Goal: Information Seeking & Learning: Learn about a topic

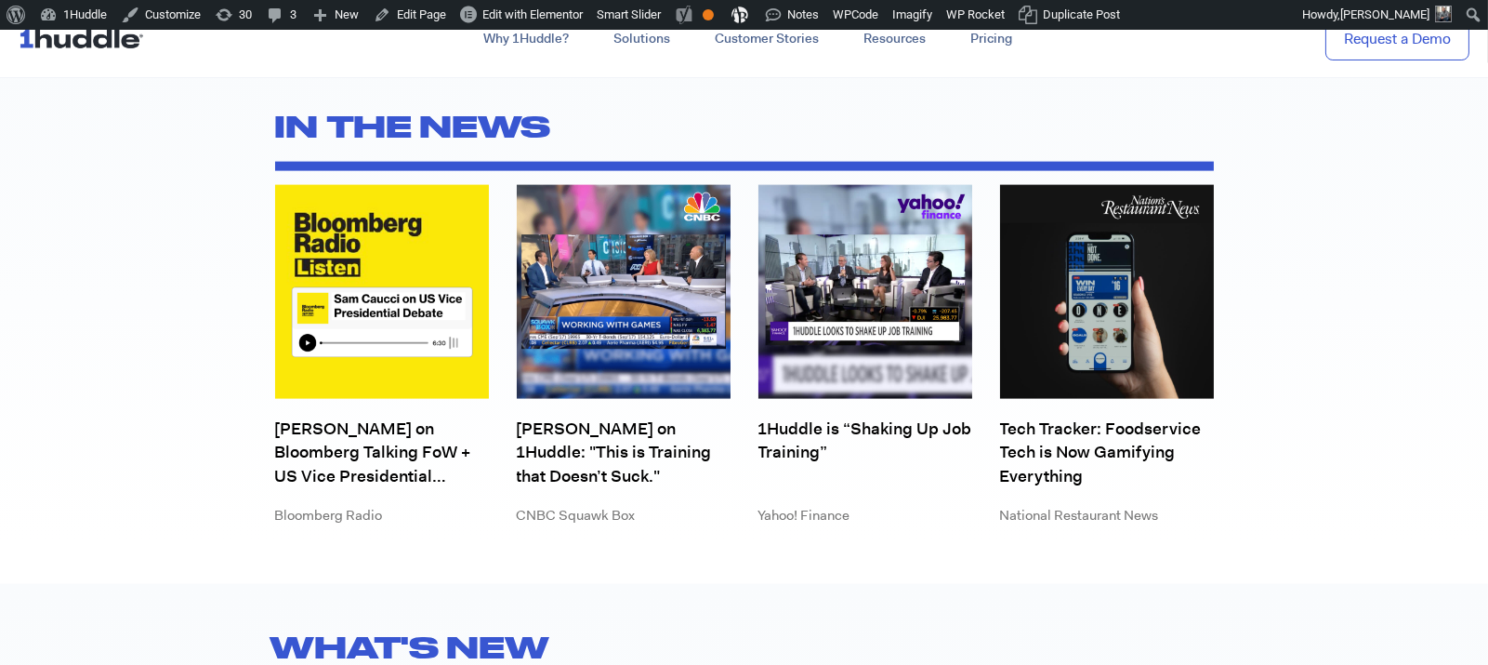
scroll to position [5070, 0]
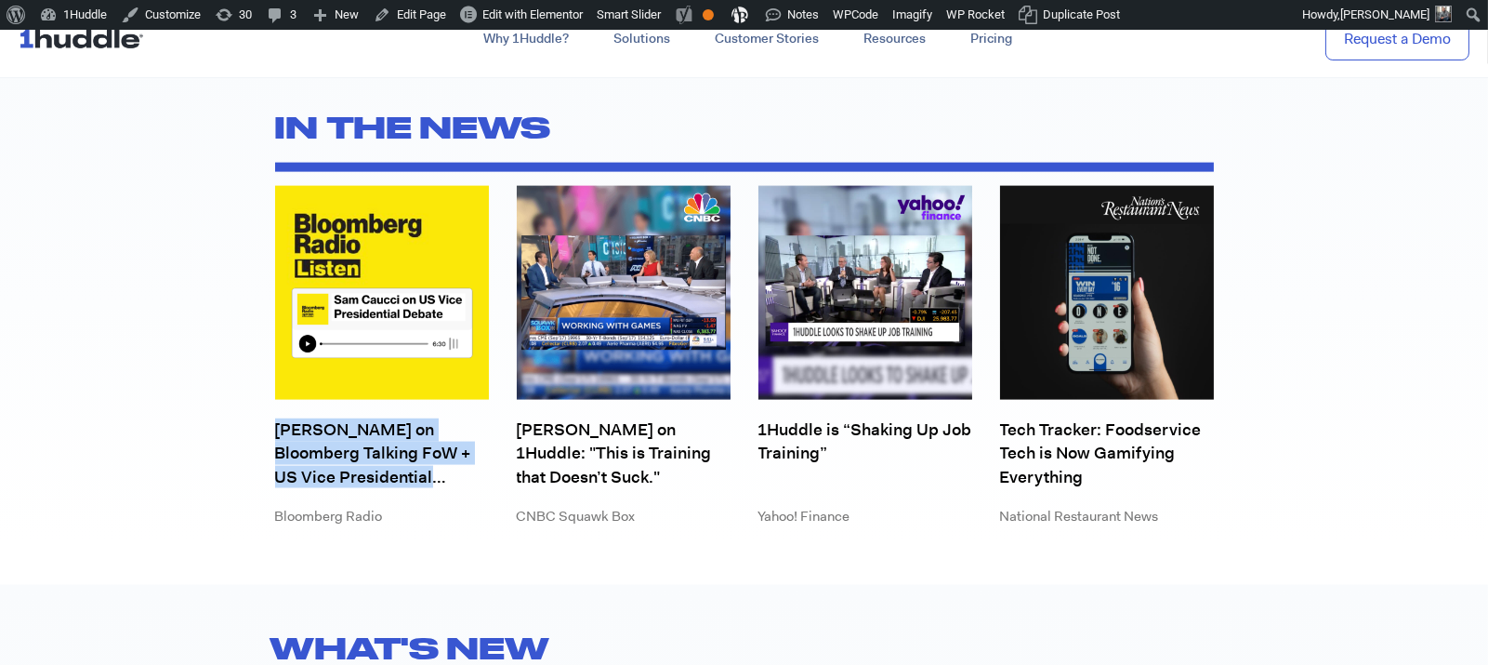
drag, startPoint x: 208, startPoint y: 406, endPoint x: 456, endPoint y: 489, distance: 261.6
click at [456, 489] on section "IN THE NEWS Sam Caucci on Bloomberg Talking FoW + US Vice Presidential Debate B…" at bounding box center [744, 302] width 1488 height 476
copy div "Sam Caucci on Bloomberg Talking FoW + US Vice Presidential Debate"
click at [368, 464] on link "Sam Caucci on Bloomberg Talking FoW + US Vice Presidential Debate" at bounding box center [382, 453] width 214 height 70
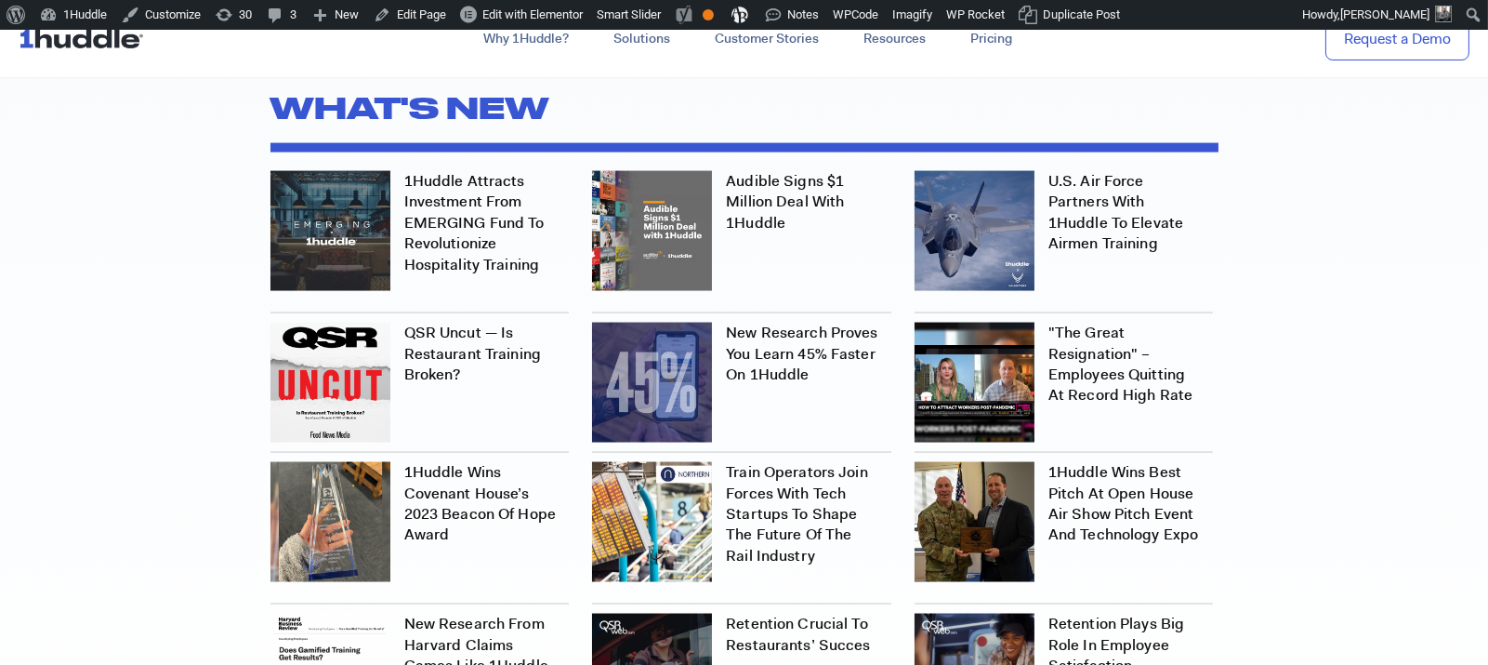
scroll to position [5602, 0]
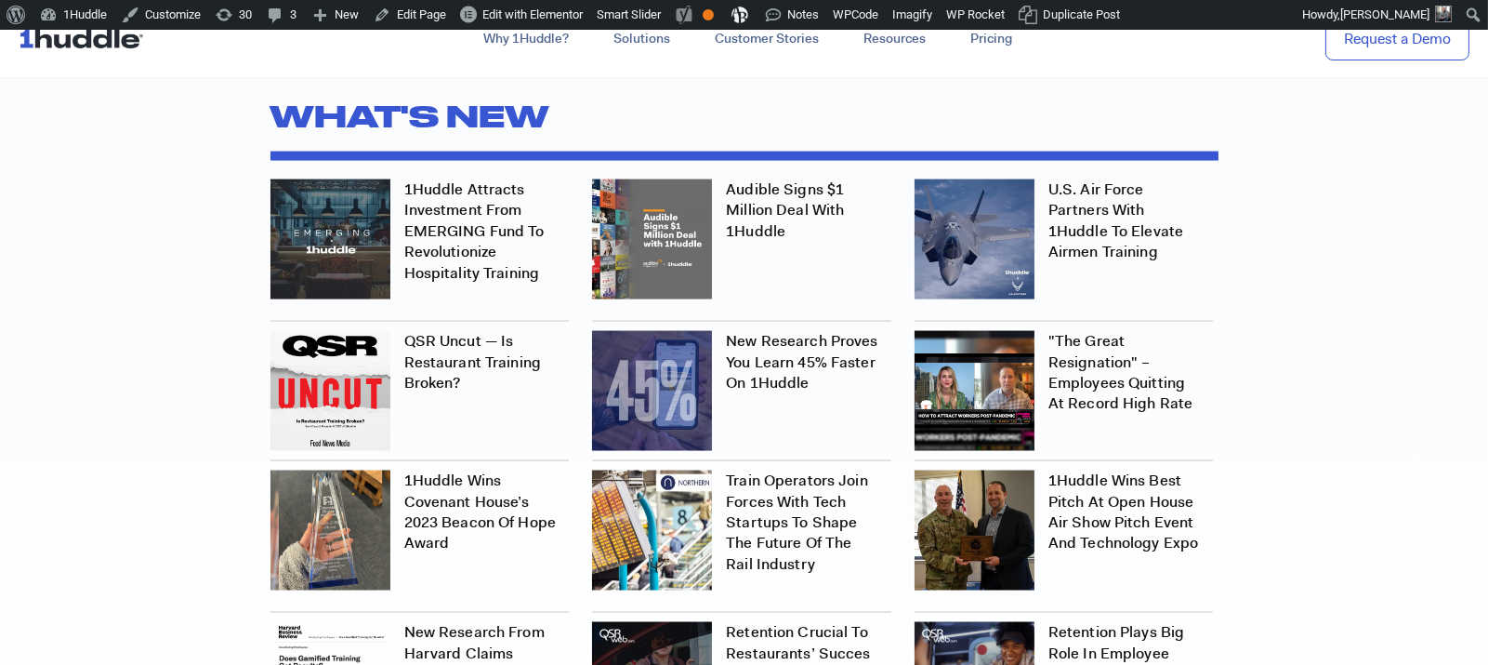
click at [470, 243] on link "1Huddle Attracts Investment from EMERGING Fund to Revolutionize Hospitality Tra…" at bounding box center [474, 230] width 140 height 103
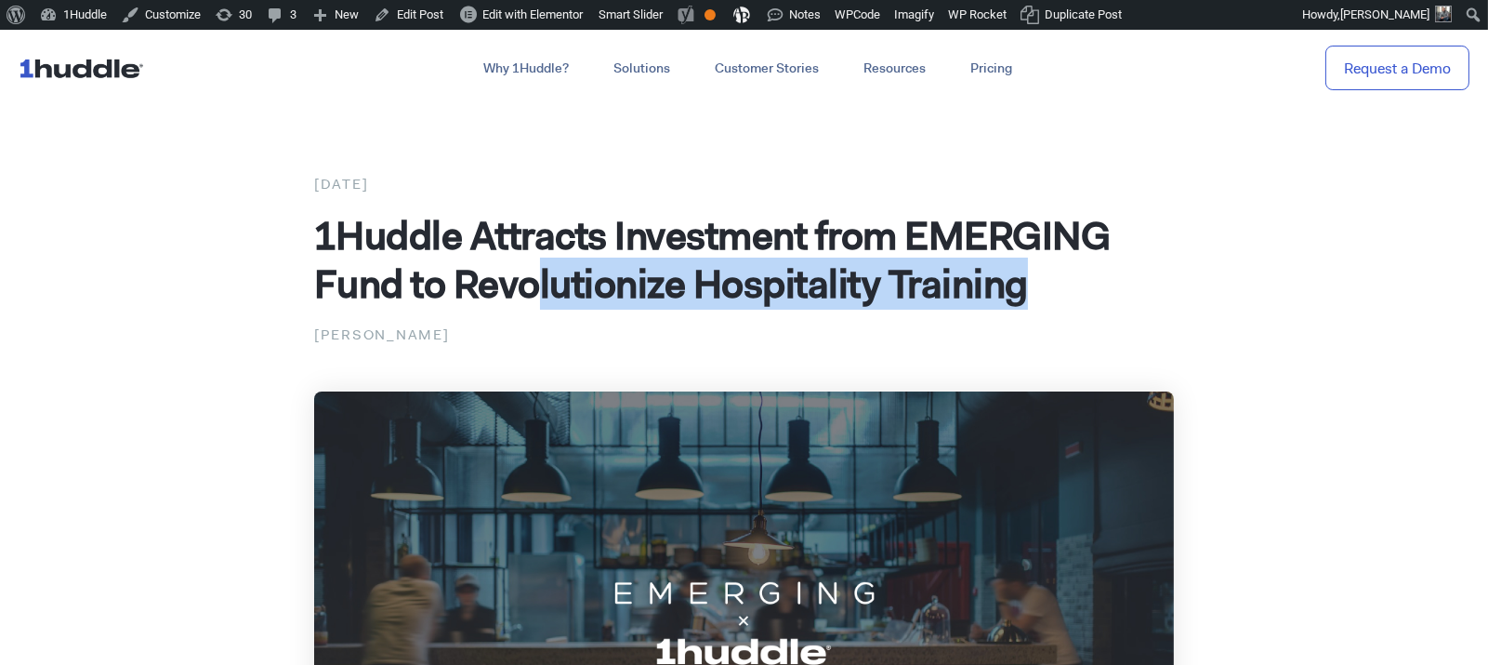
drag, startPoint x: 1032, startPoint y: 294, endPoint x: 539, endPoint y: 266, distance: 493.4
click at [539, 267] on h1 "1Huddle Attracts Investment from EMERGING Fund to Revolutionize Hospitality Tra…" at bounding box center [744, 259] width 860 height 97
click at [571, 297] on span "1Huddle Attracts Investment from EMERGING Fund to Revolutionize Hospitality Tra…" at bounding box center [712, 259] width 797 height 100
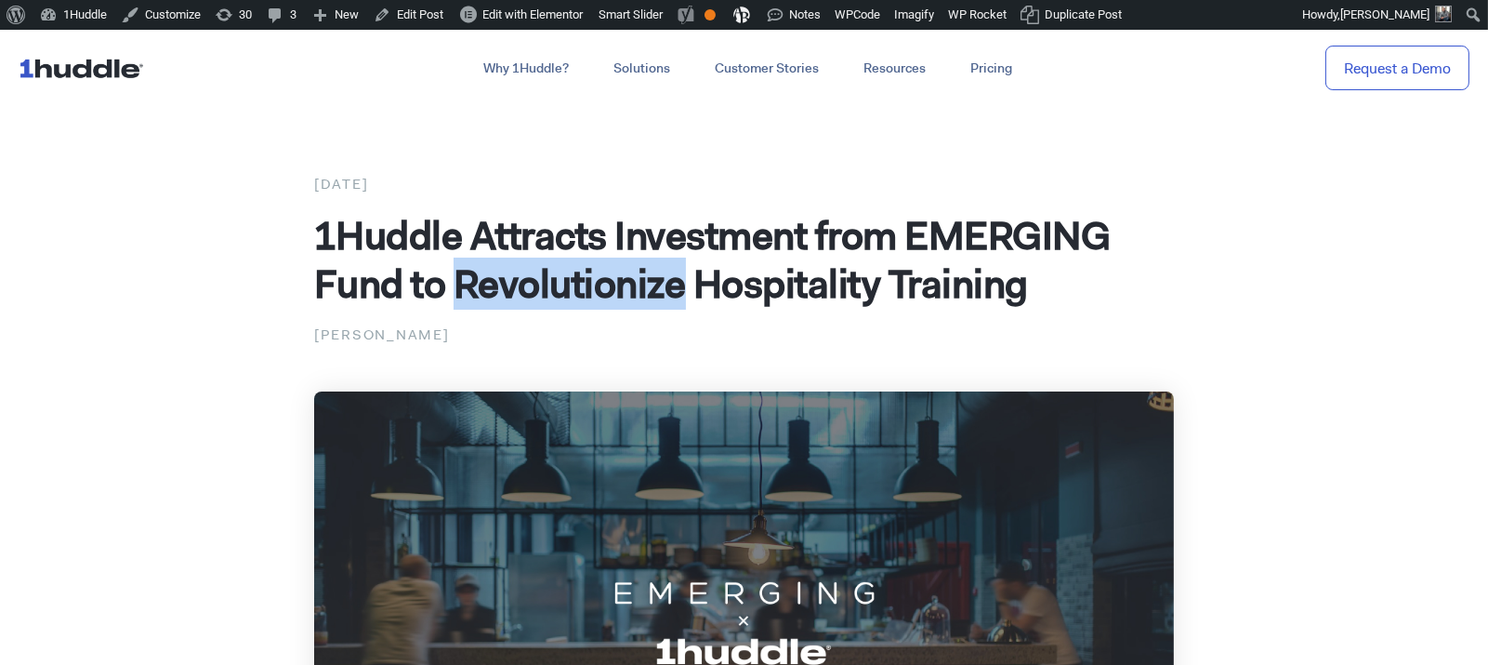
click at [571, 297] on span "1Huddle Attracts Investment from EMERGING Fund to Revolutionize Hospitality Tra…" at bounding box center [712, 259] width 797 height 100
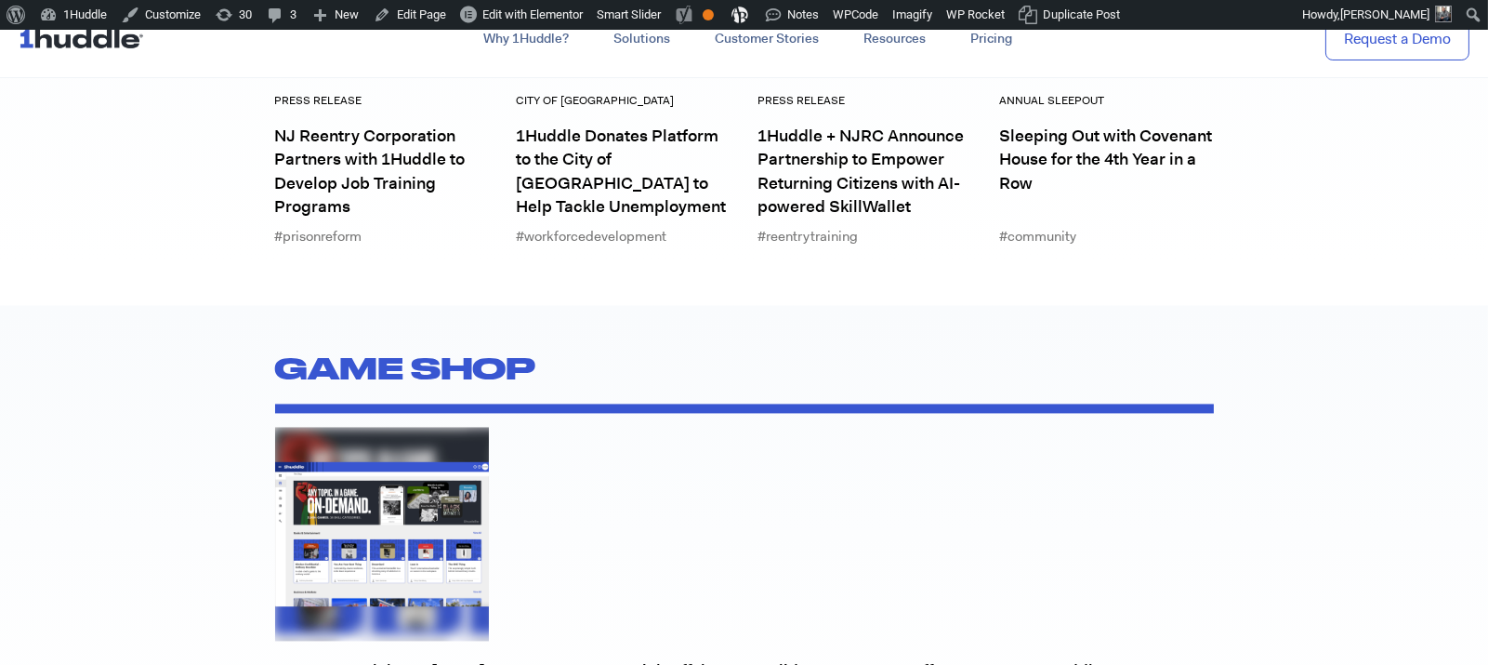
scroll to position [10014, 0]
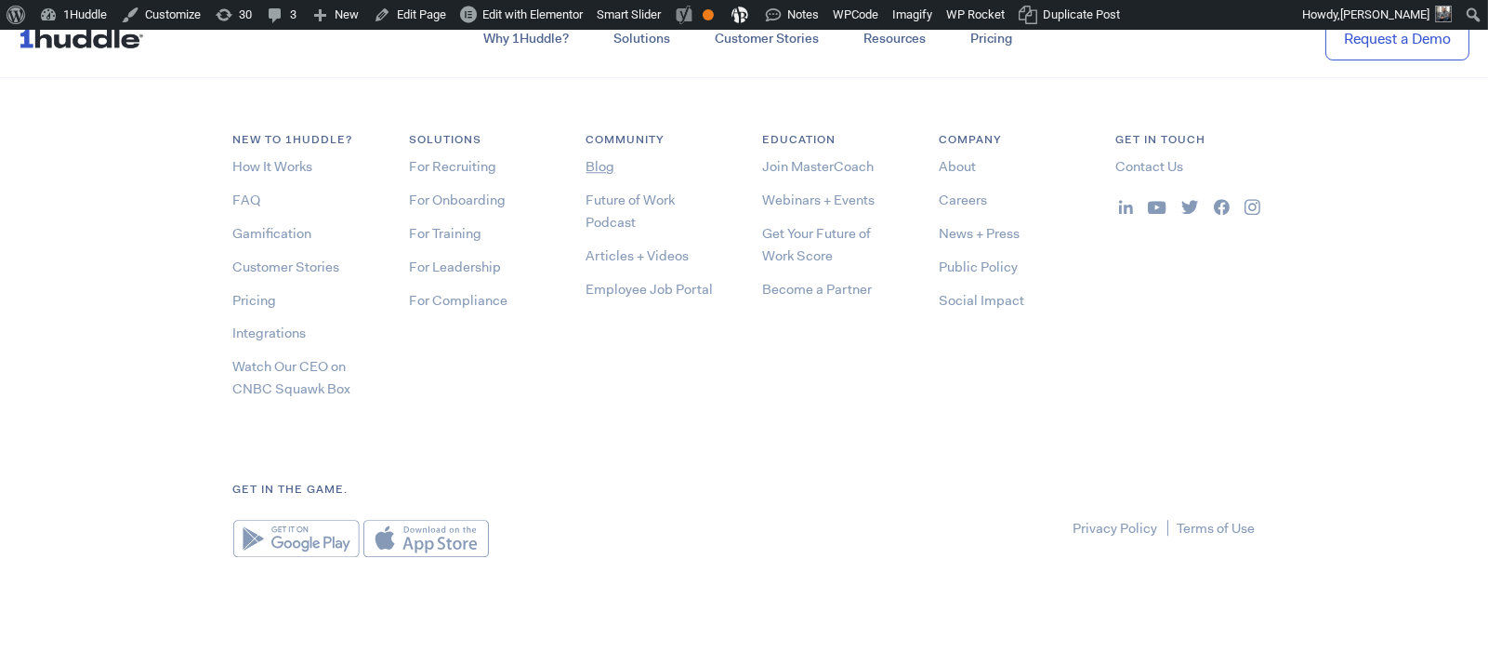
click at [602, 165] on link "Blog" at bounding box center [600, 166] width 29 height 19
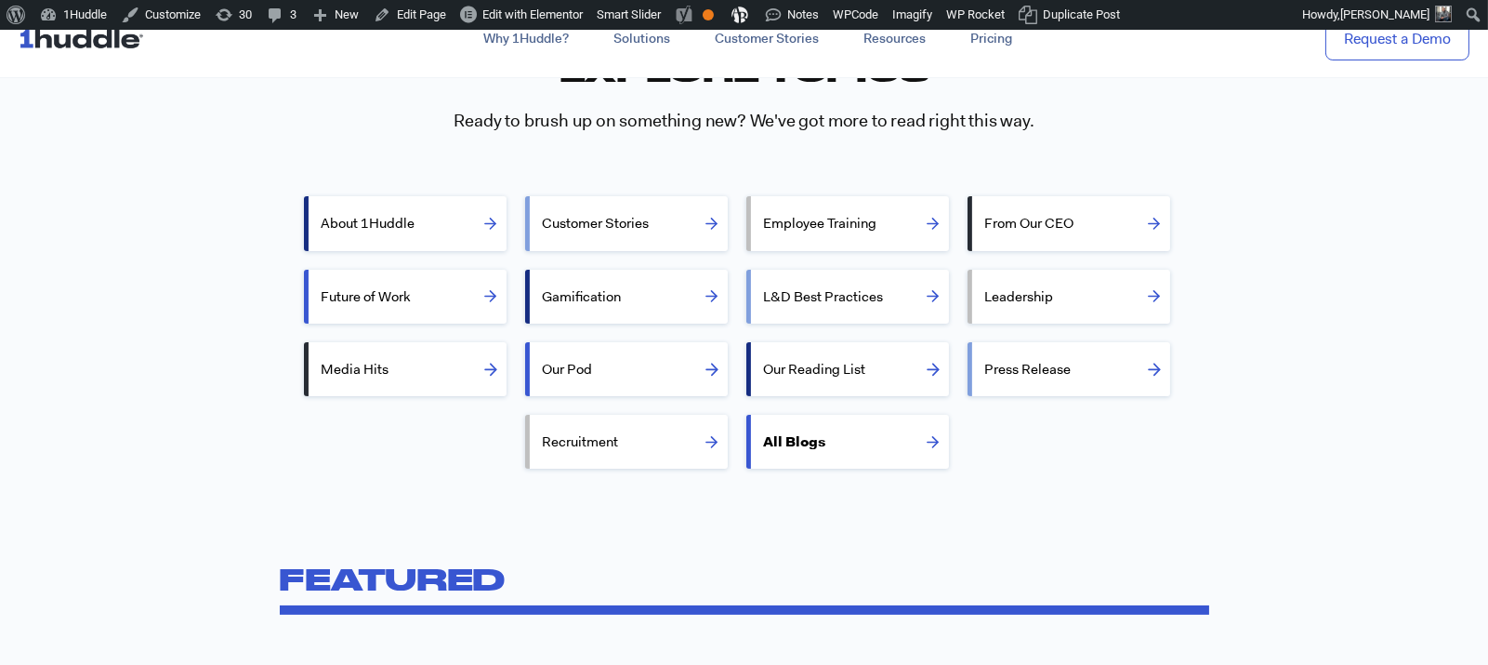
scroll to position [576, 0]
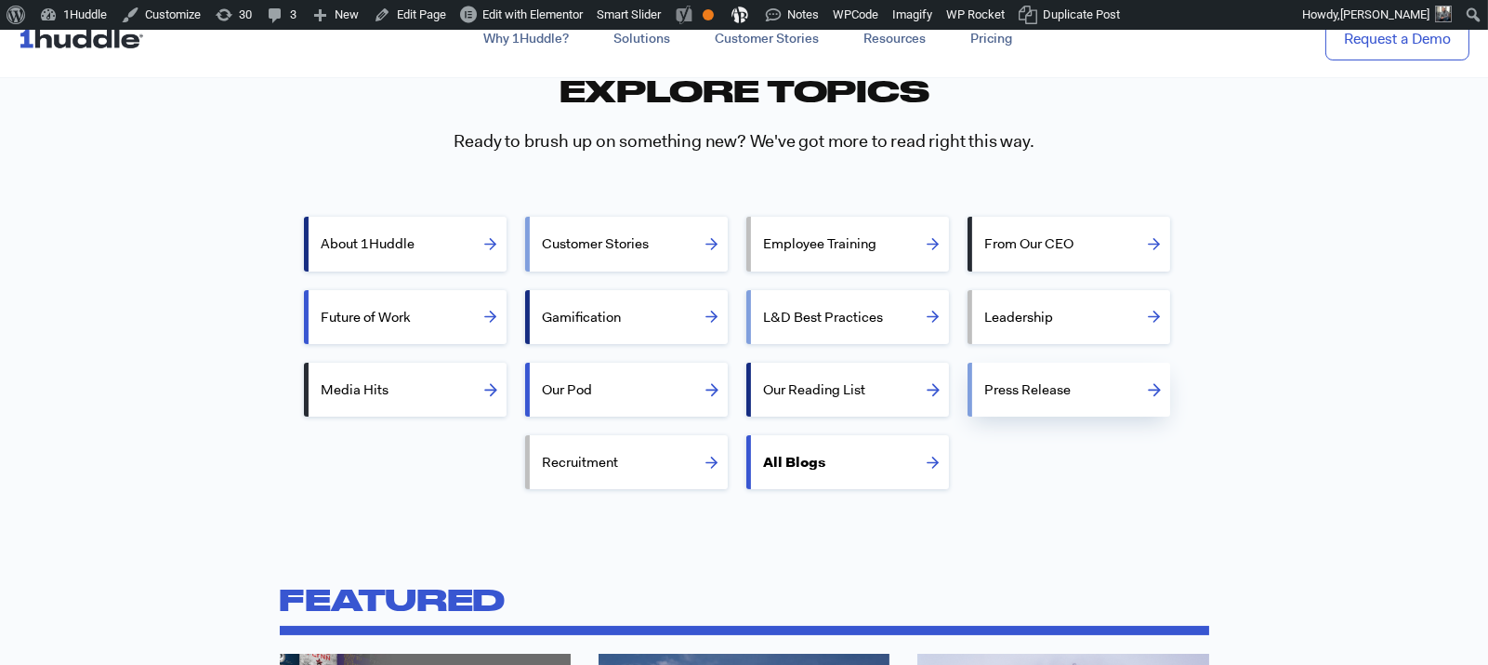
click at [1026, 411] on label "Press Release" at bounding box center [1077, 389] width 186 height 45
click at [984, 394] on input "Press Release" at bounding box center [978, 388] width 12 height 12
radio input "true"
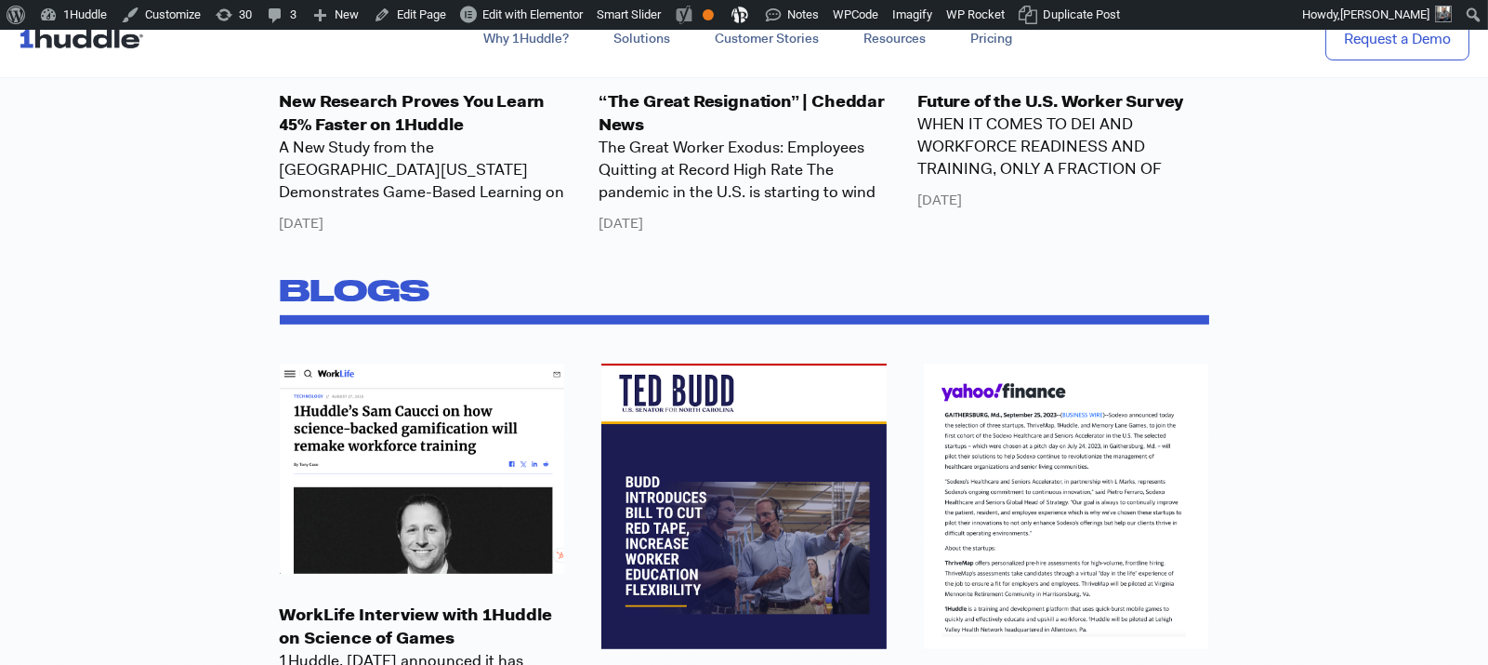
scroll to position [1636, 0]
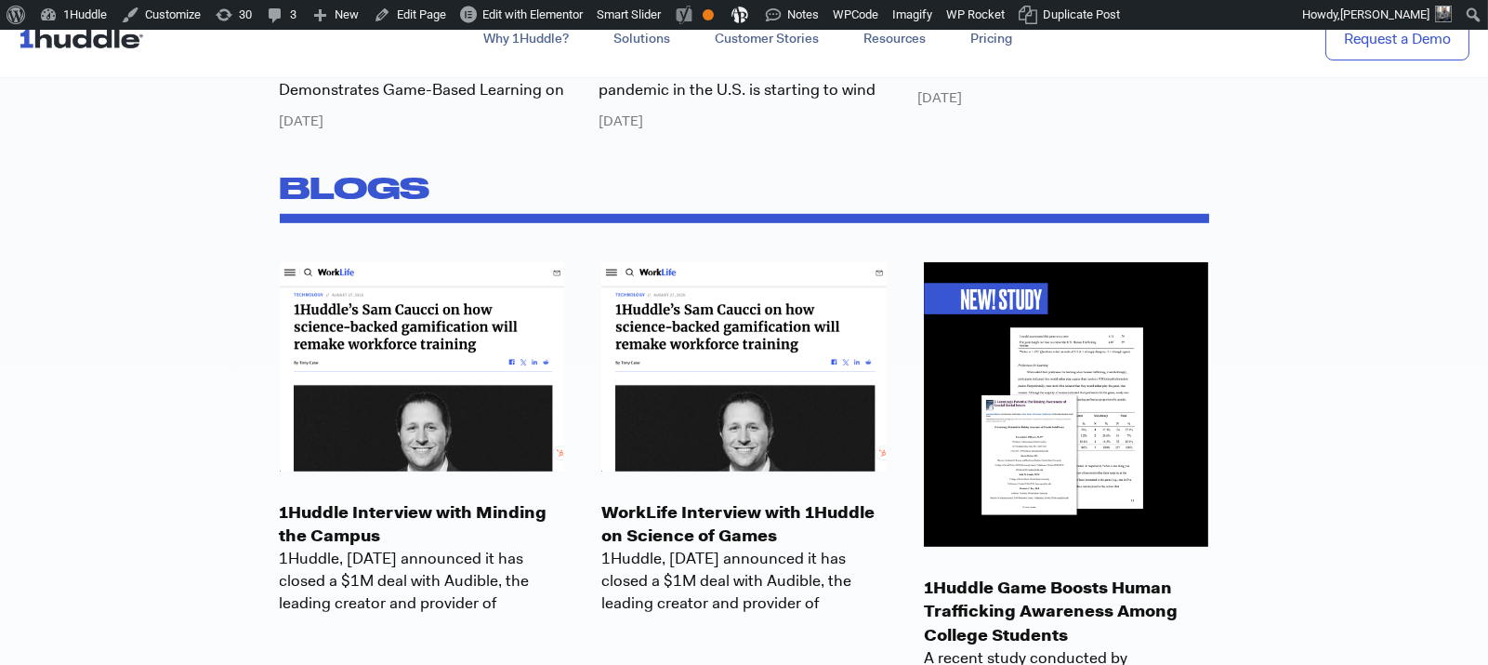
scroll to position [2145, 0]
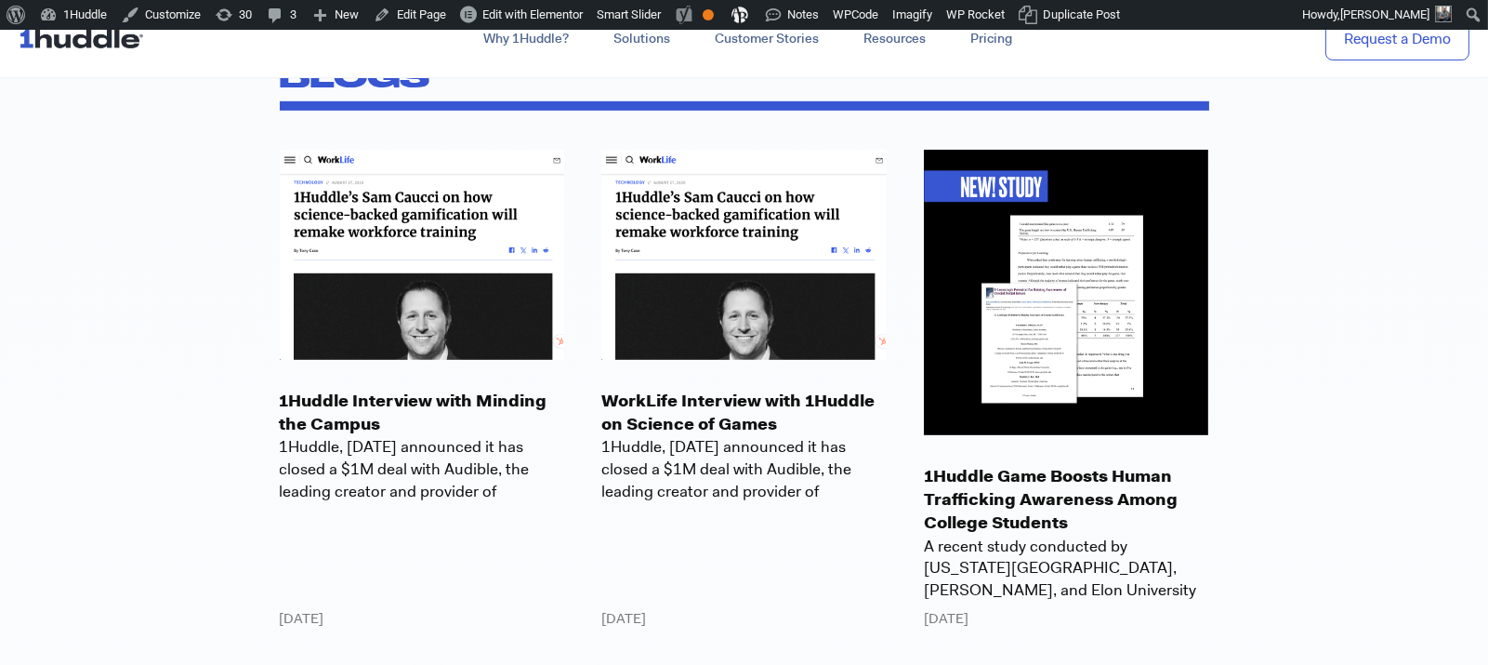
click at [341, 415] on p "1Huddle Interview with Minding the Campus" at bounding box center [422, 412] width 285 height 46
click at [365, 450] on span "1Huddle, today announced it has closed a $1M deal with Audible, the leading cre…" at bounding box center [422, 468] width 285 height 64
click at [344, 403] on p "1Huddle Interview with Minding the Campus" at bounding box center [422, 412] width 285 height 46
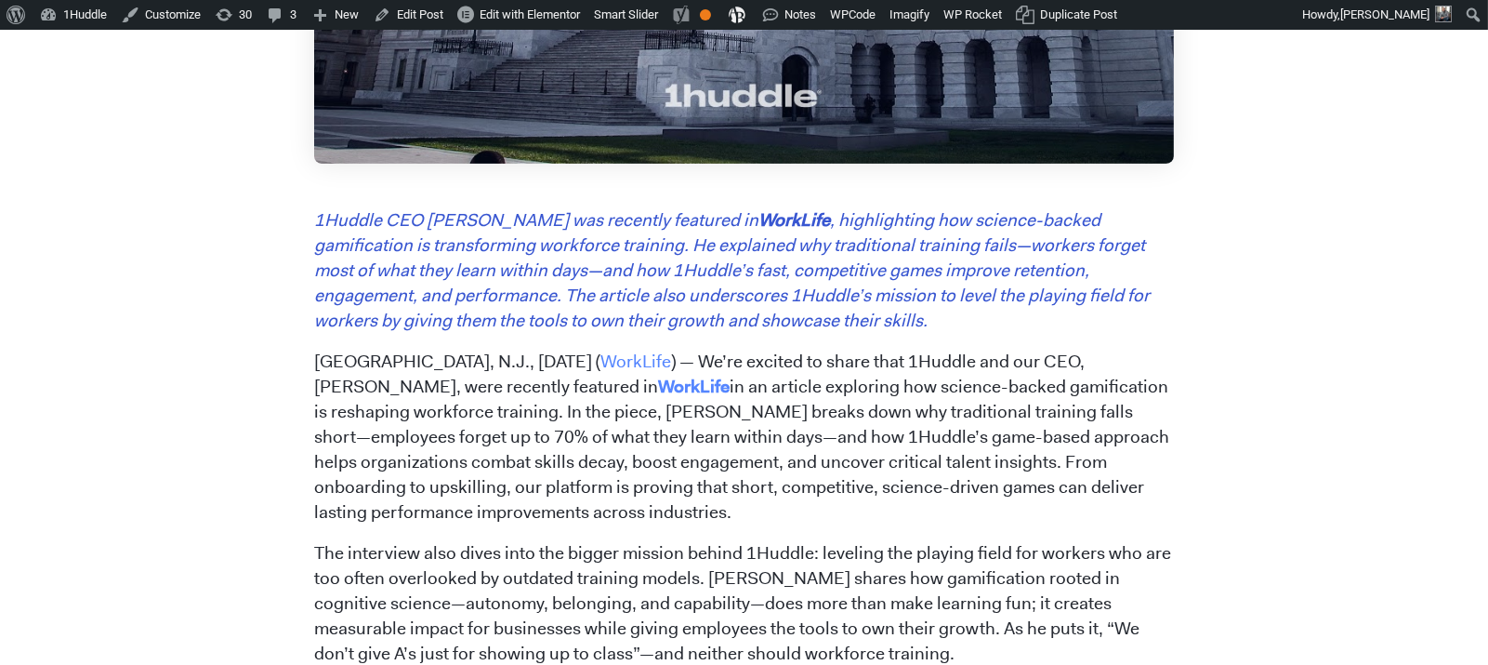
scroll to position [1197, 0]
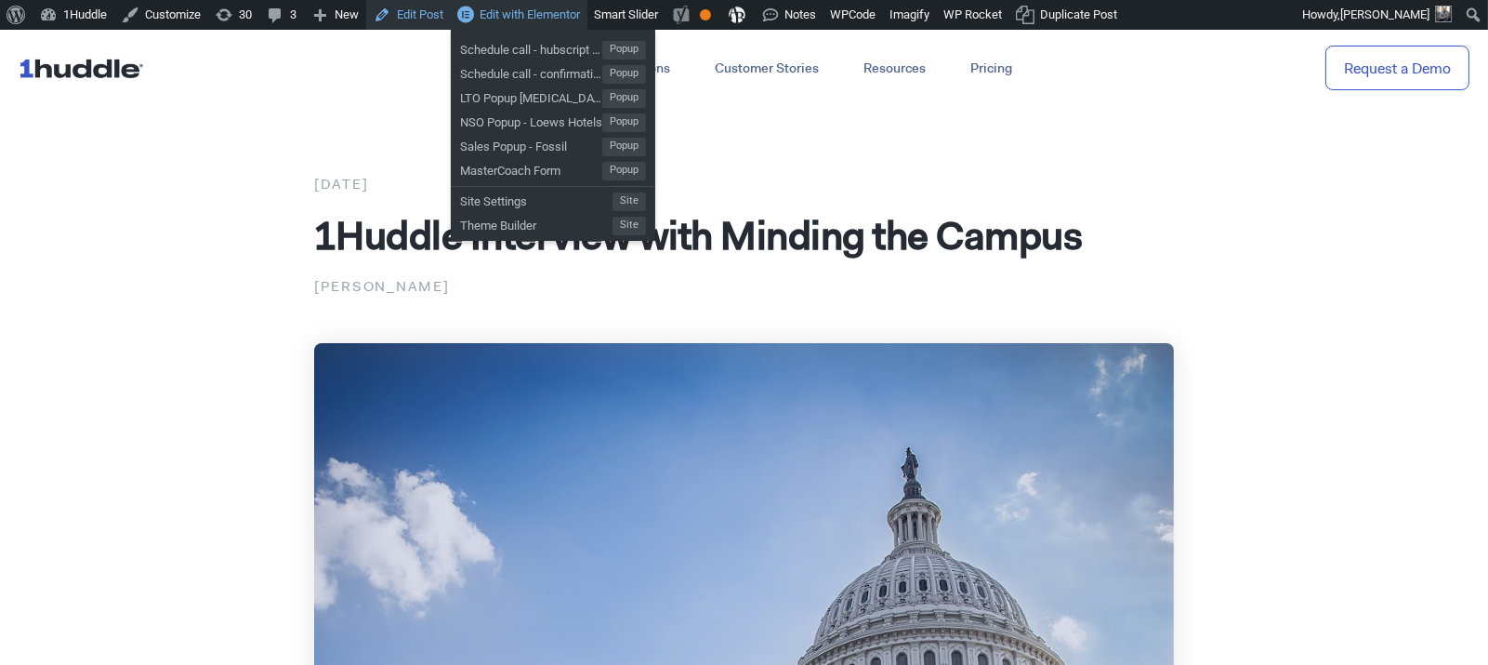
click at [426, 8] on link "Edit Post" at bounding box center [408, 15] width 85 height 30
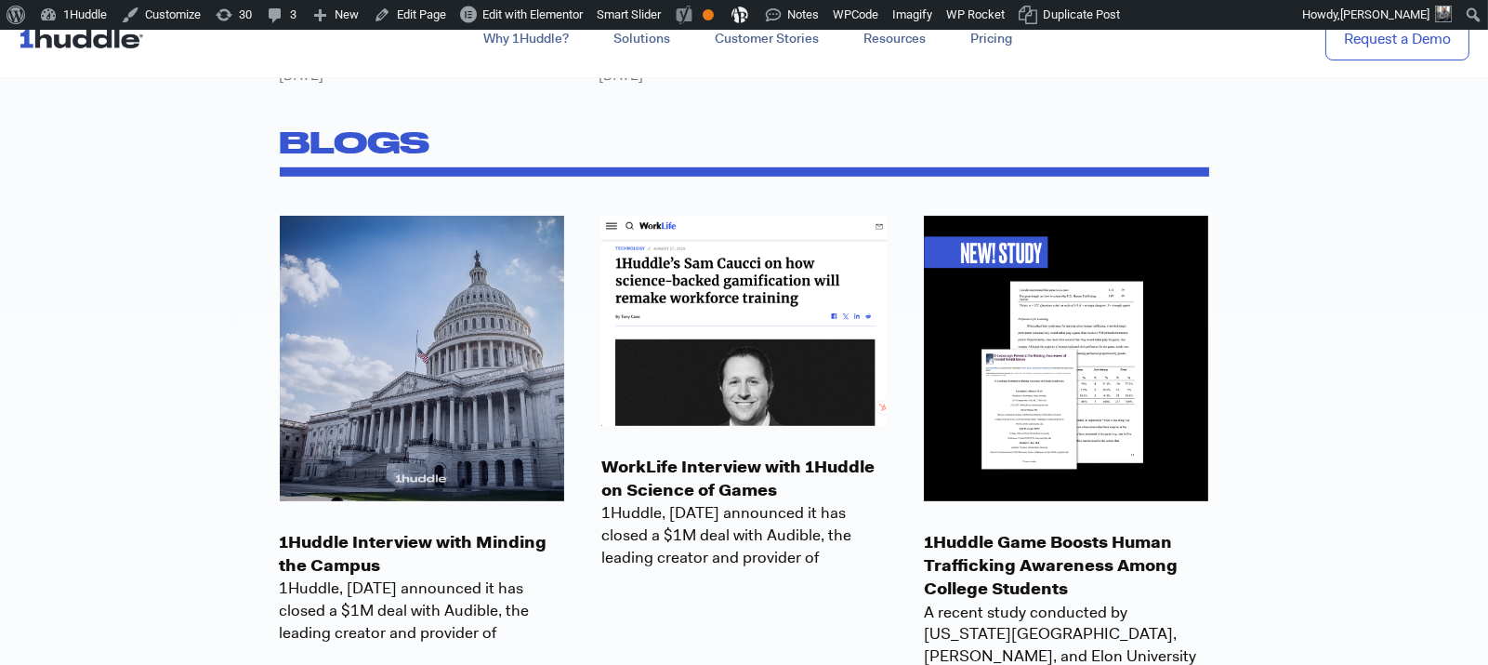
scroll to position [2083, 0]
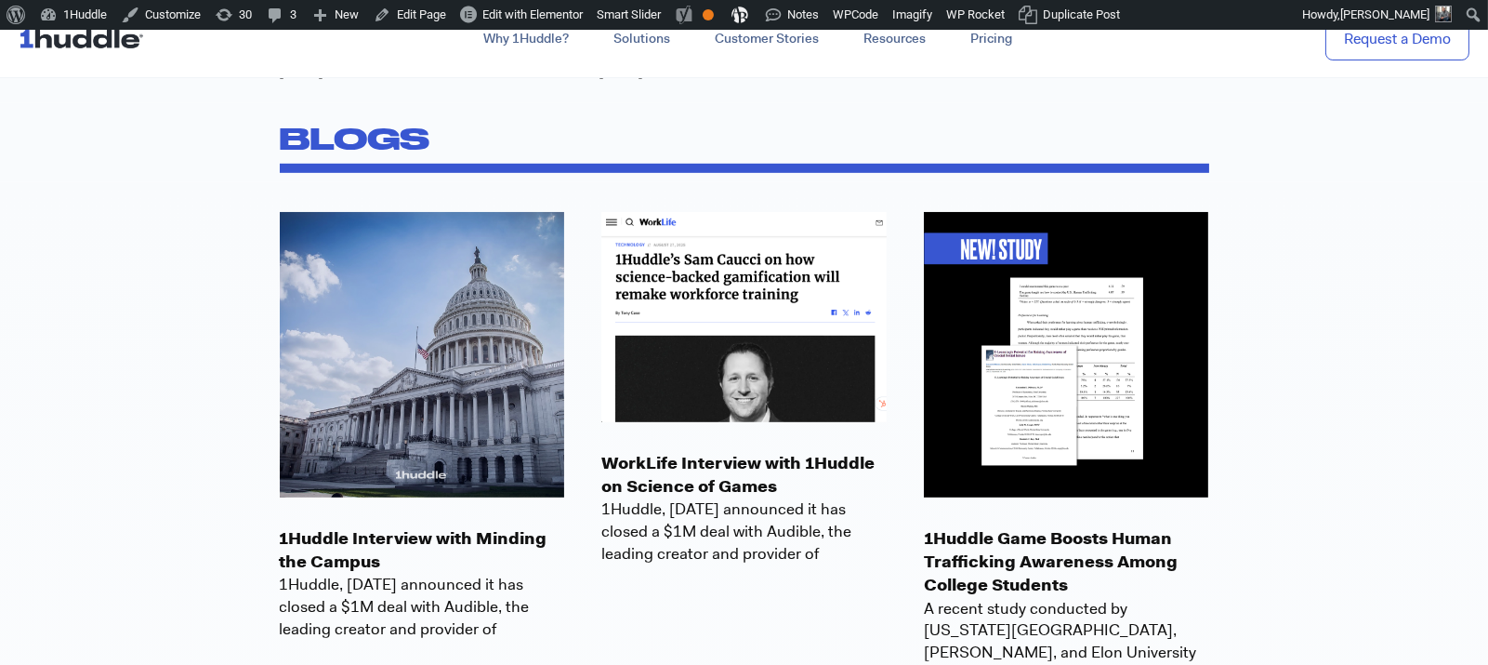
click at [784, 371] on img at bounding box center [743, 316] width 285 height 209
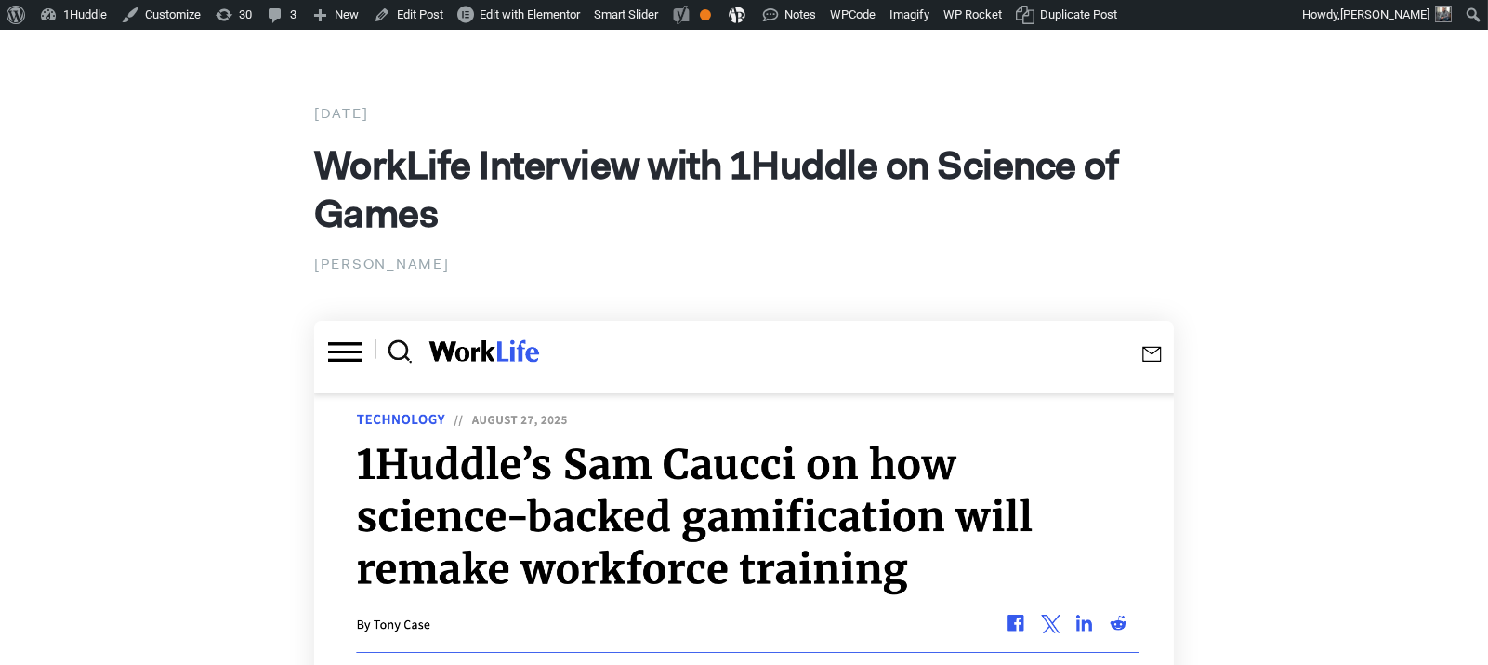
scroll to position [138, 0]
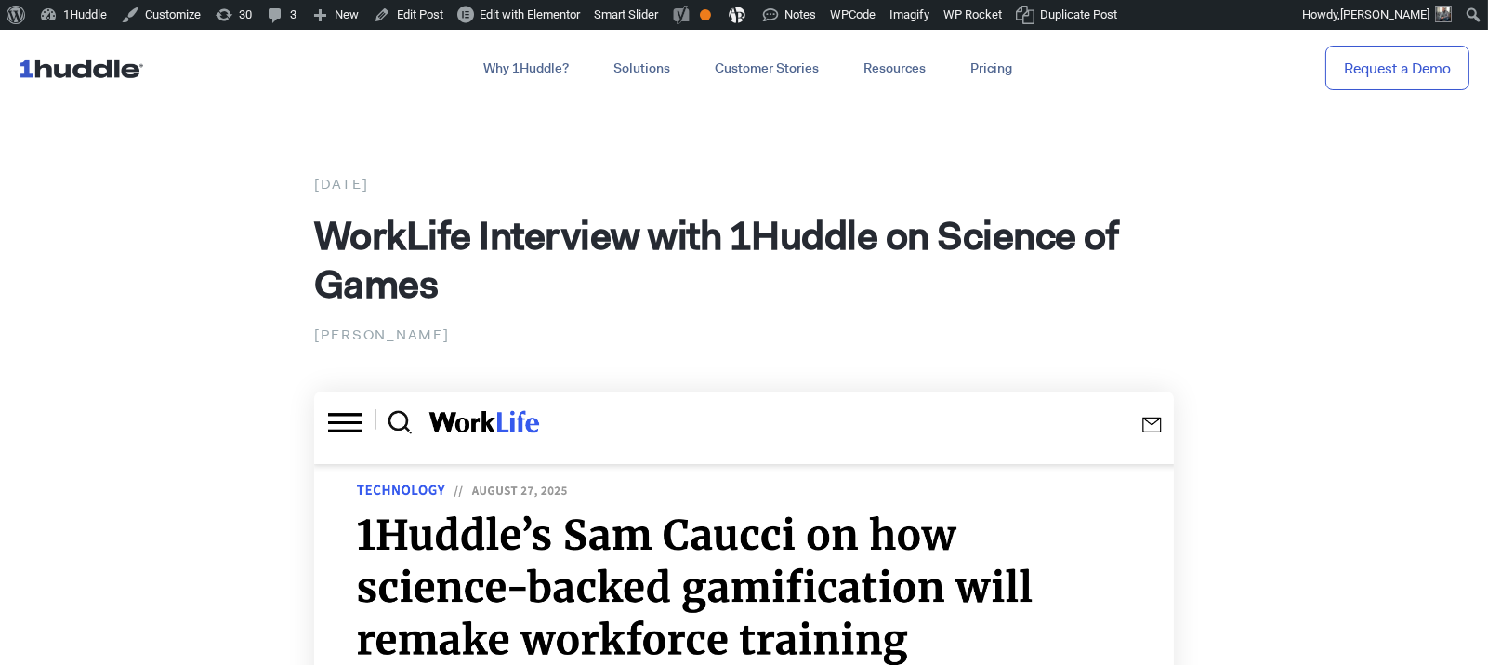
click at [86, 80] on img at bounding box center [85, 67] width 133 height 35
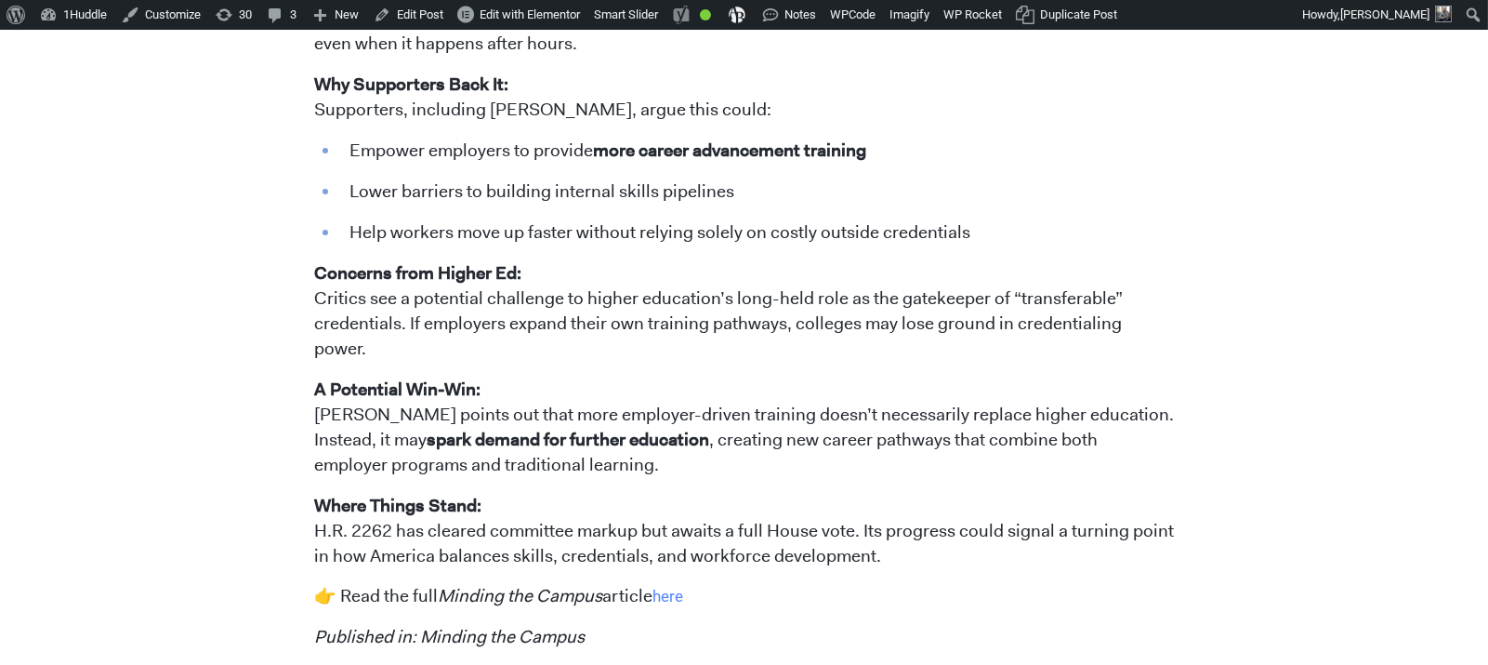
scroll to position [1697, 0]
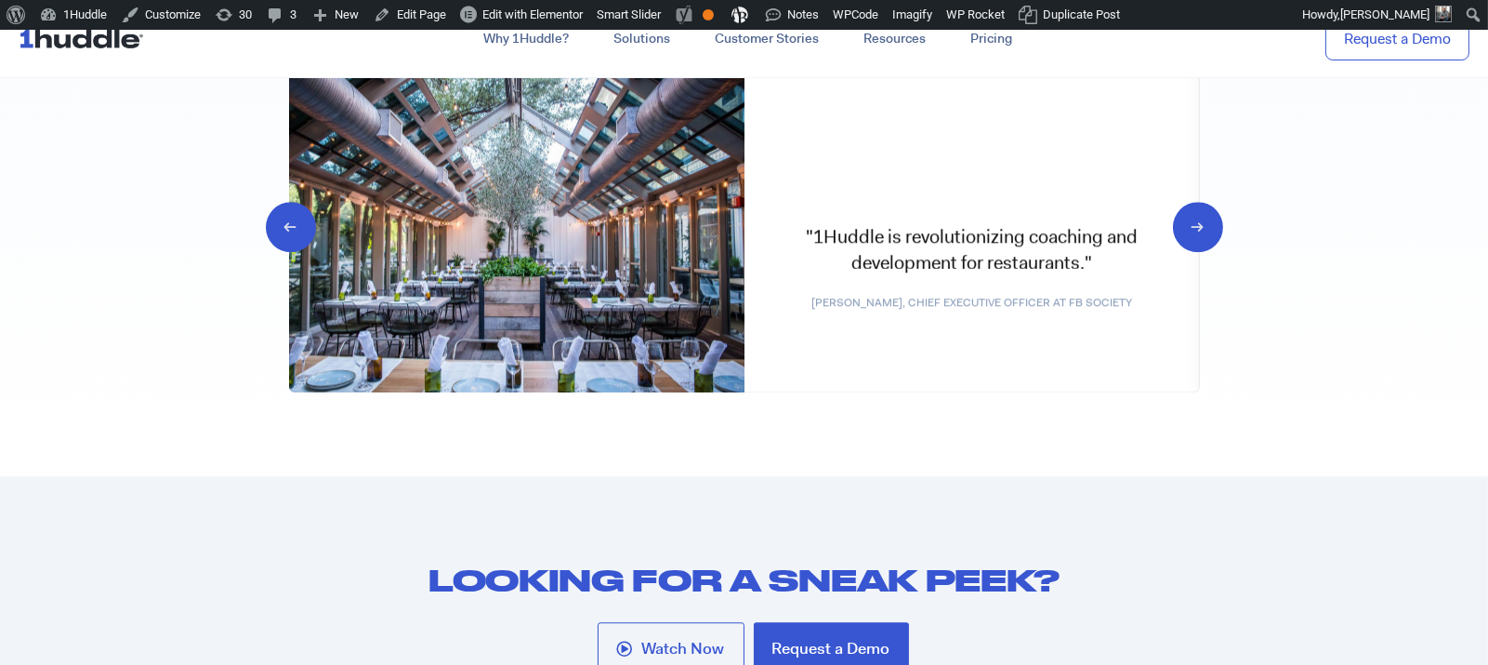
scroll to position [10014, 0]
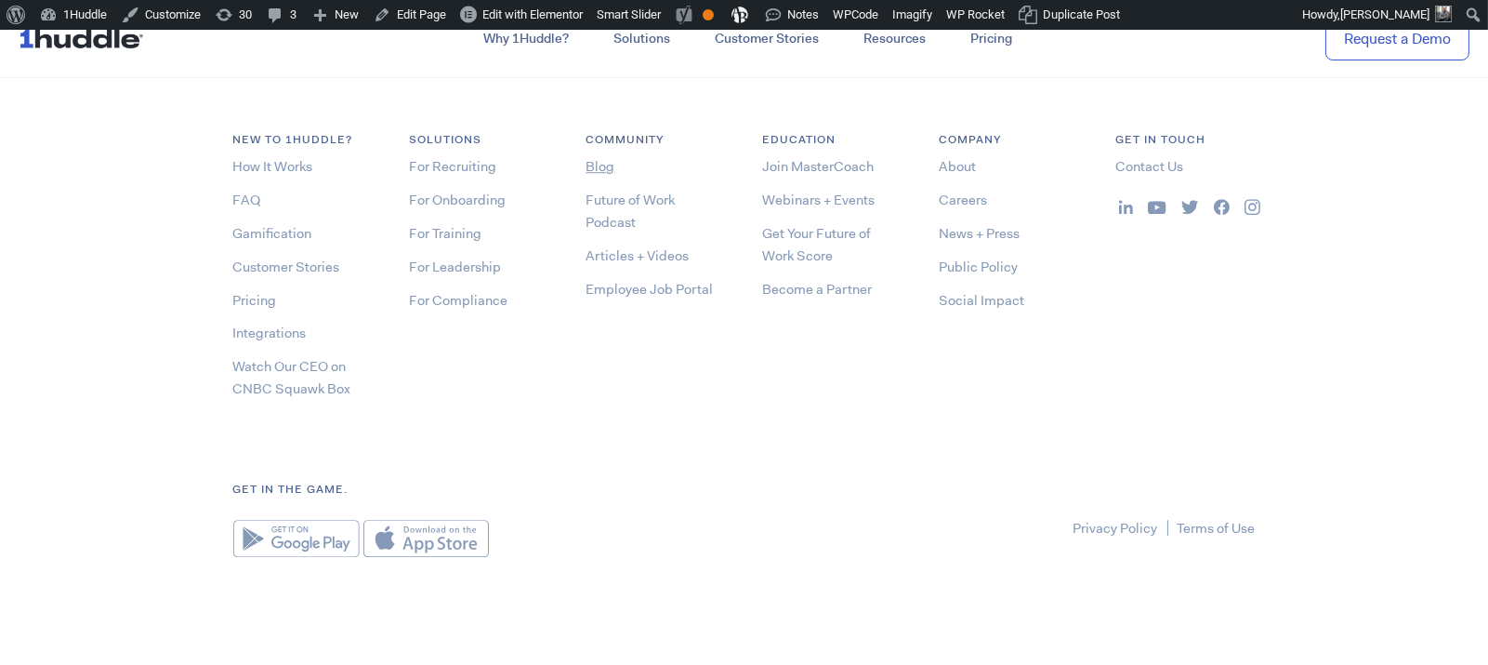
click at [597, 159] on link "Blog" at bounding box center [600, 166] width 29 height 19
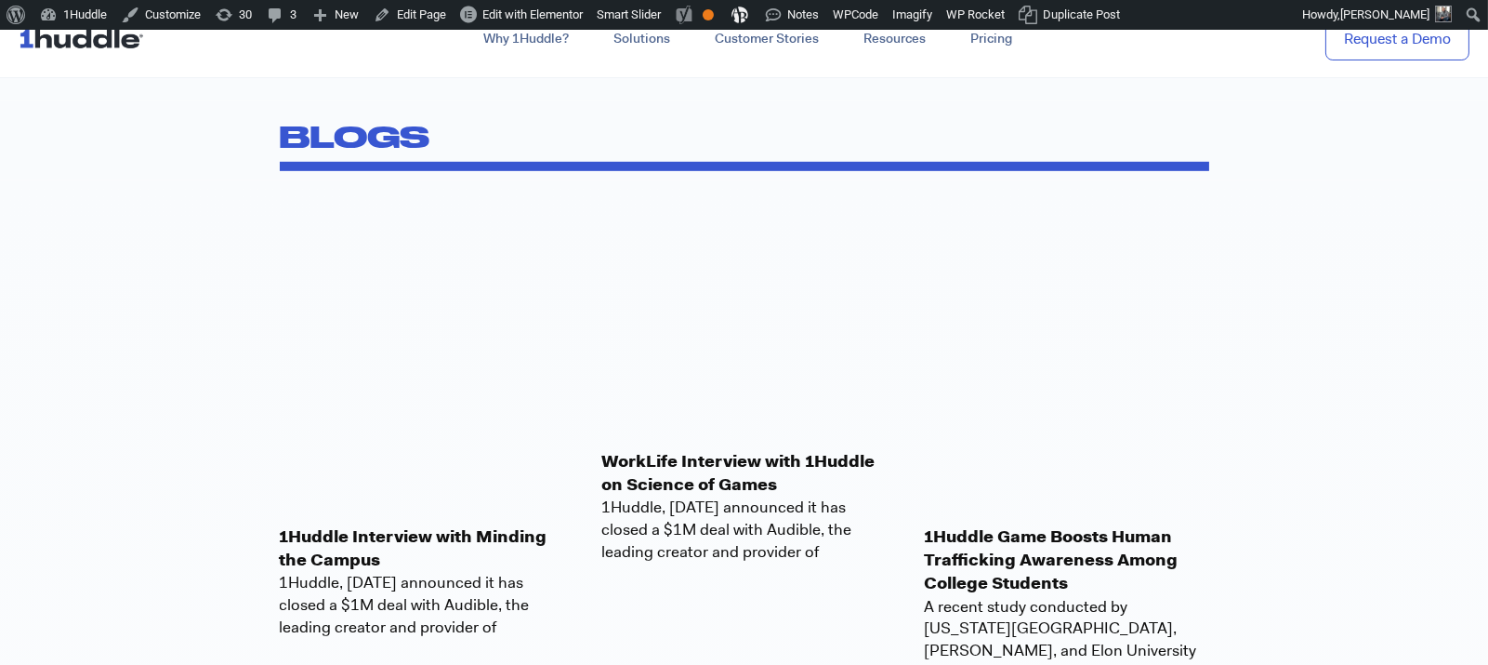
scroll to position [2114, 0]
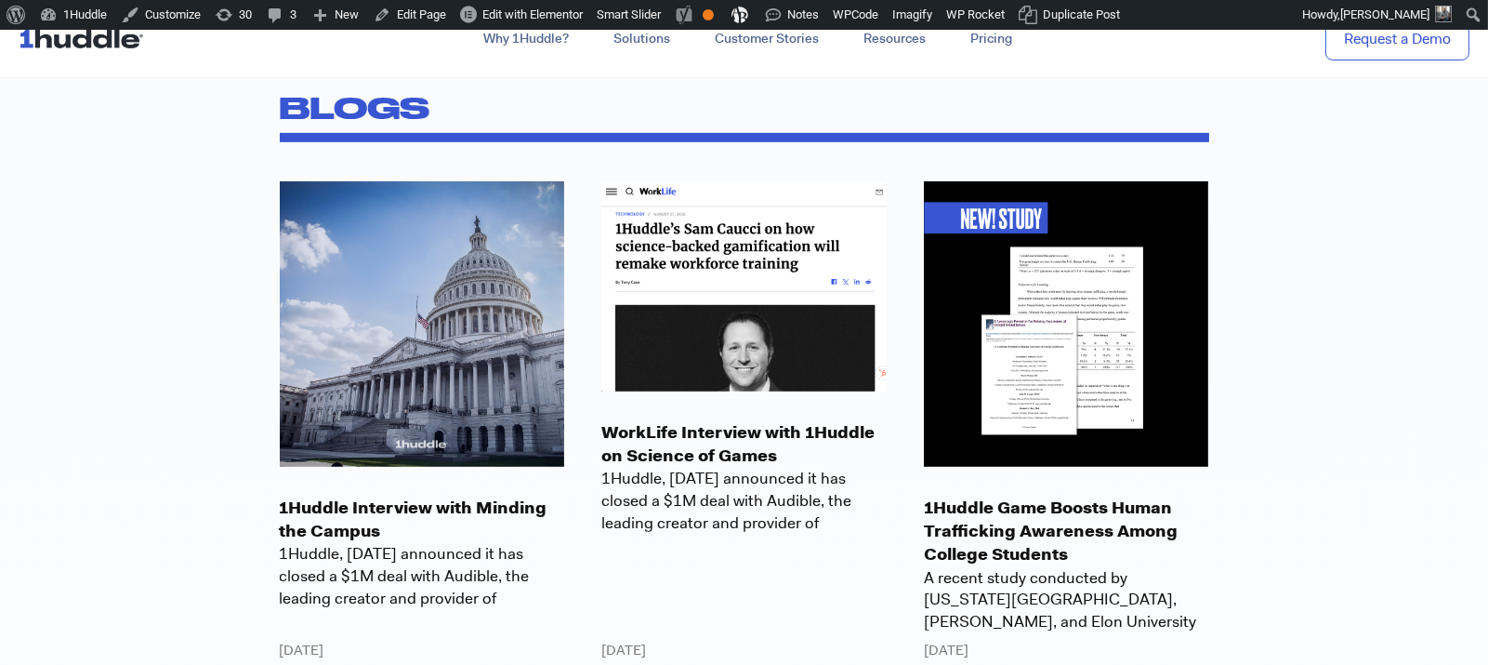
click at [433, 511] on p "1Huddle Interview with Minding the Campus" at bounding box center [422, 519] width 285 height 46
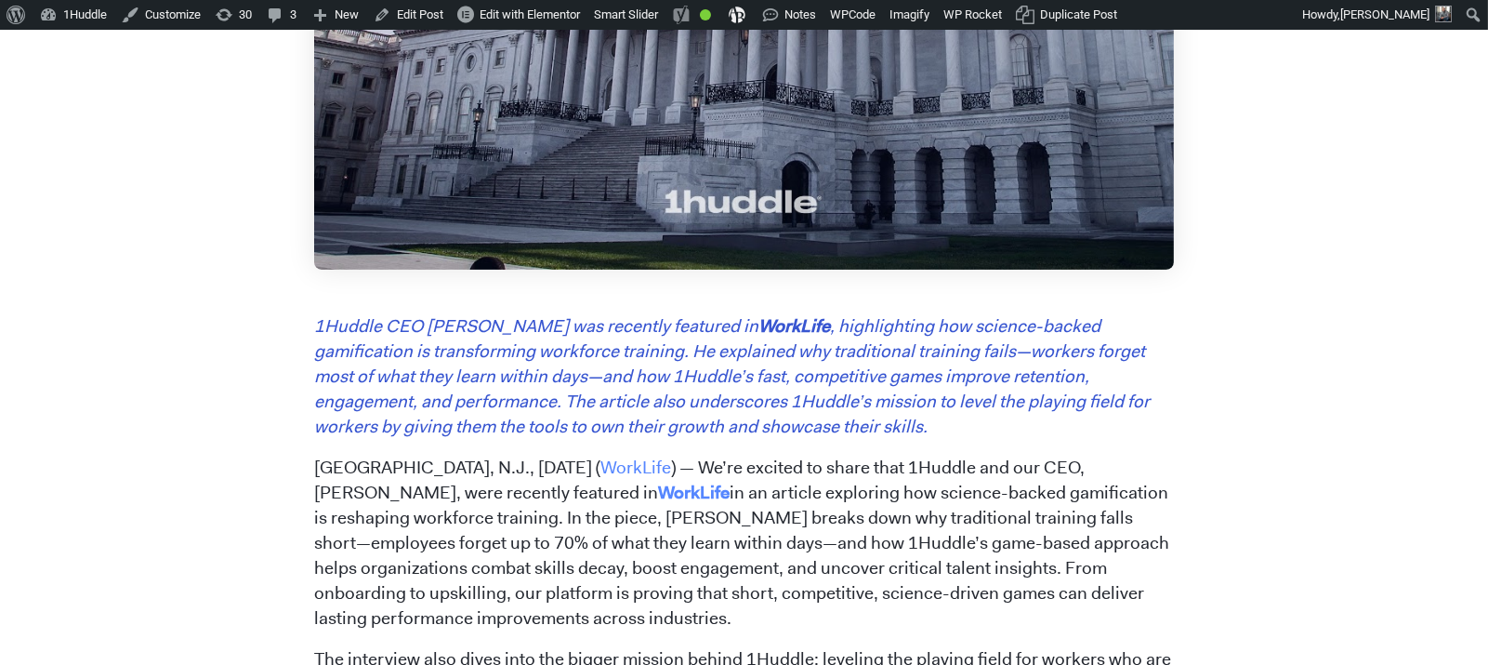
scroll to position [1013, 0]
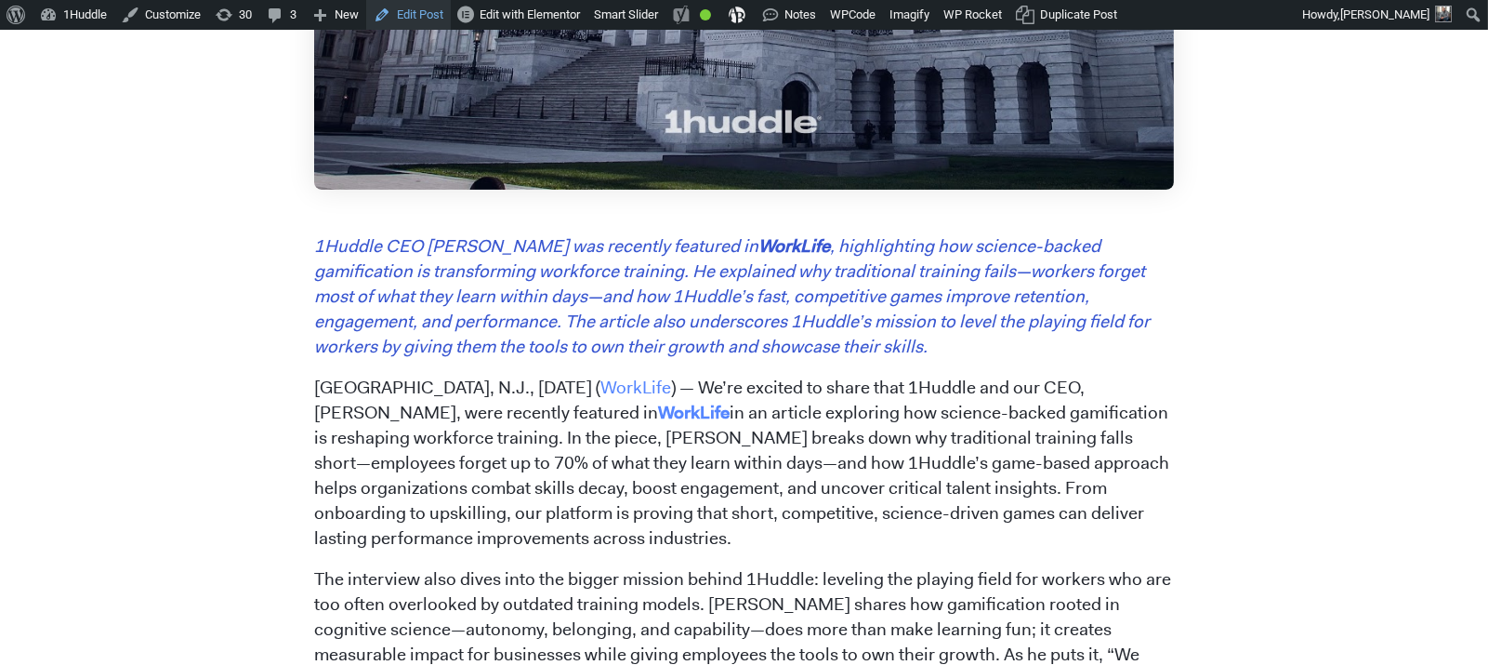
click at [421, 20] on link "Edit Post" at bounding box center [408, 15] width 85 height 30
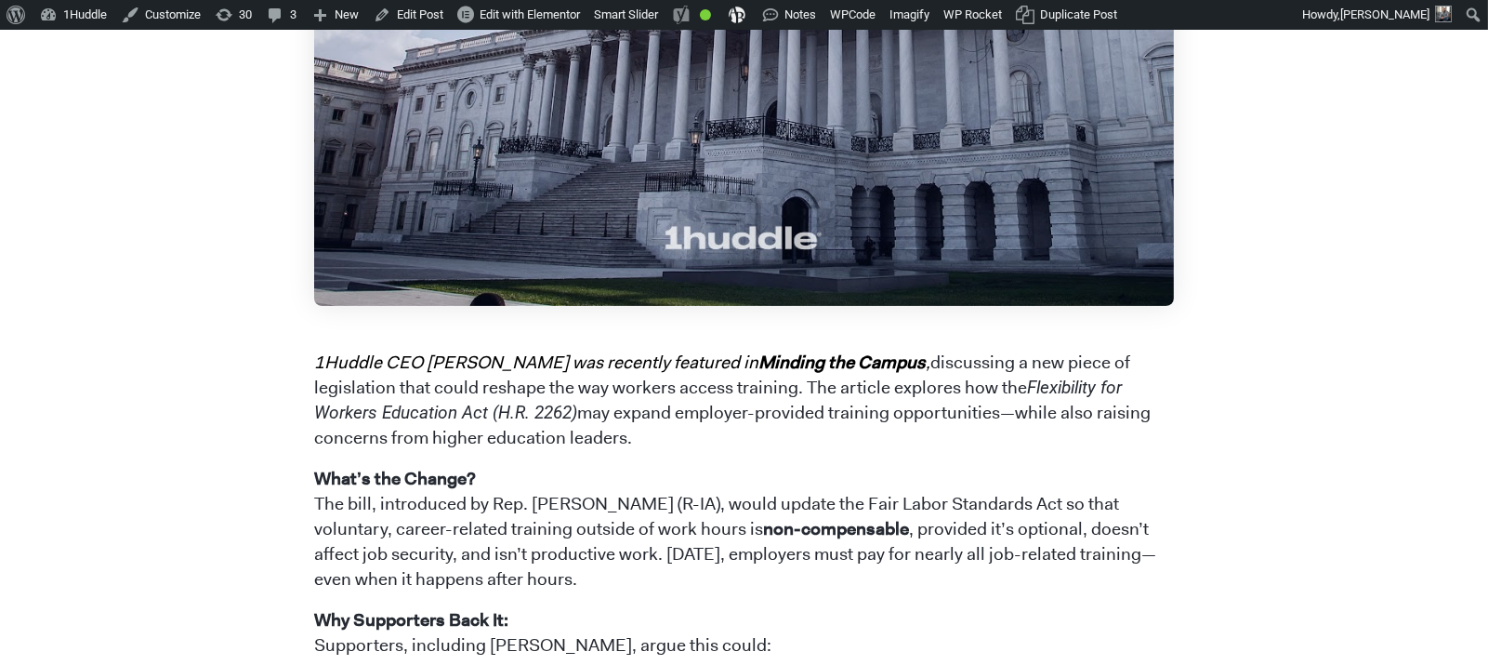
scroll to position [859, 0]
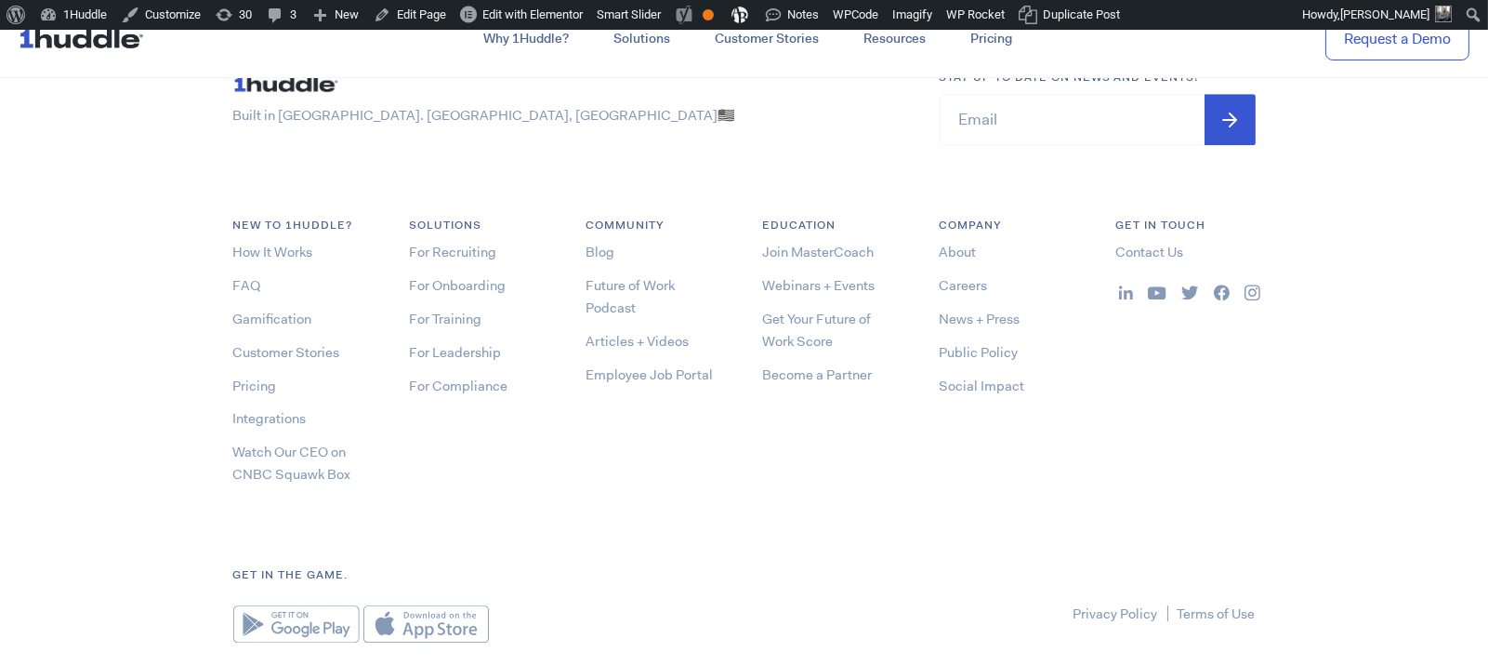
scroll to position [9943, 0]
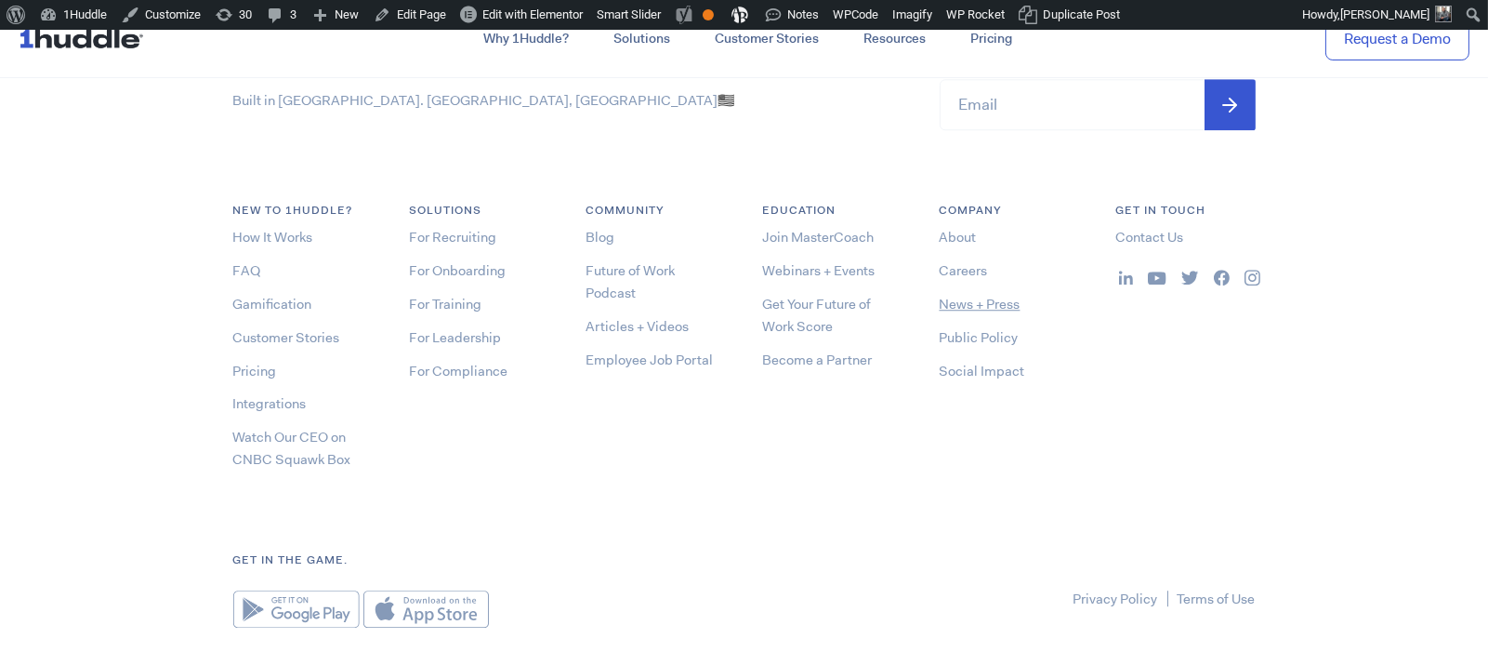
click at [965, 302] on link "News + Press" at bounding box center [980, 304] width 81 height 19
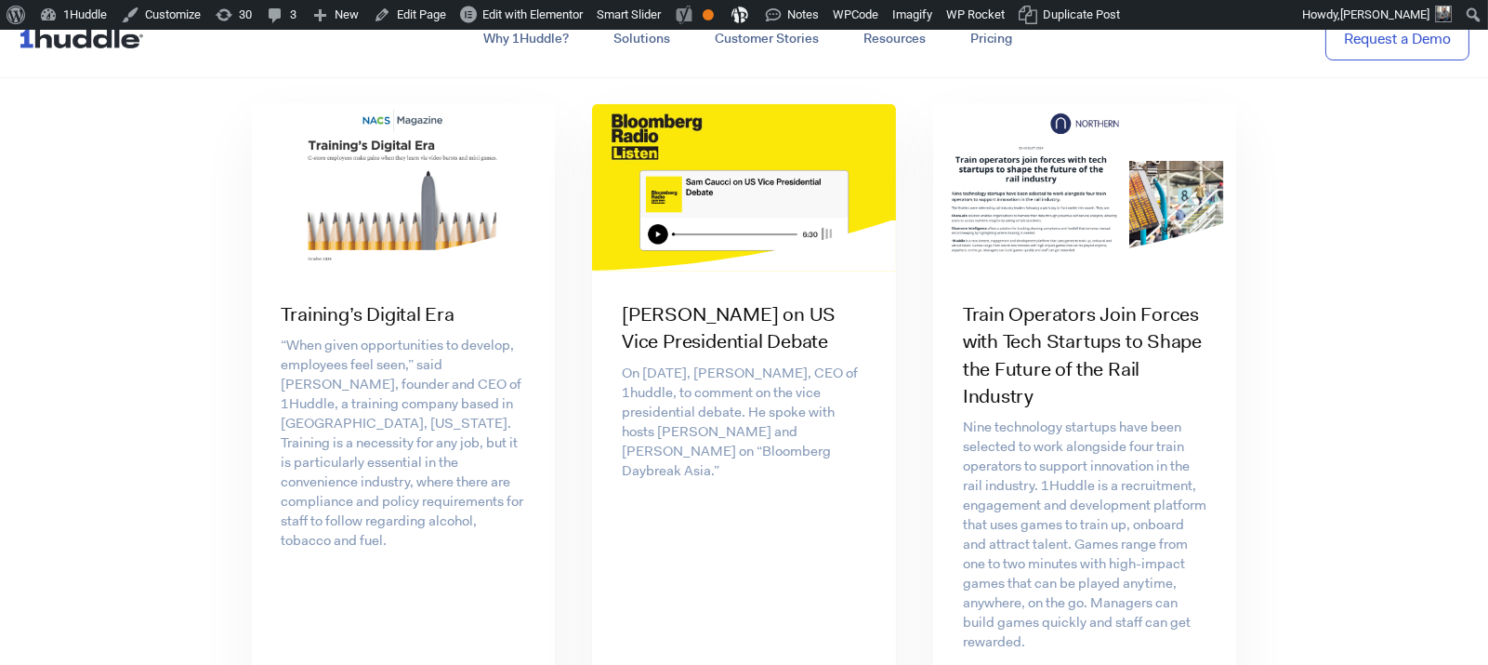
scroll to position [1741, 0]
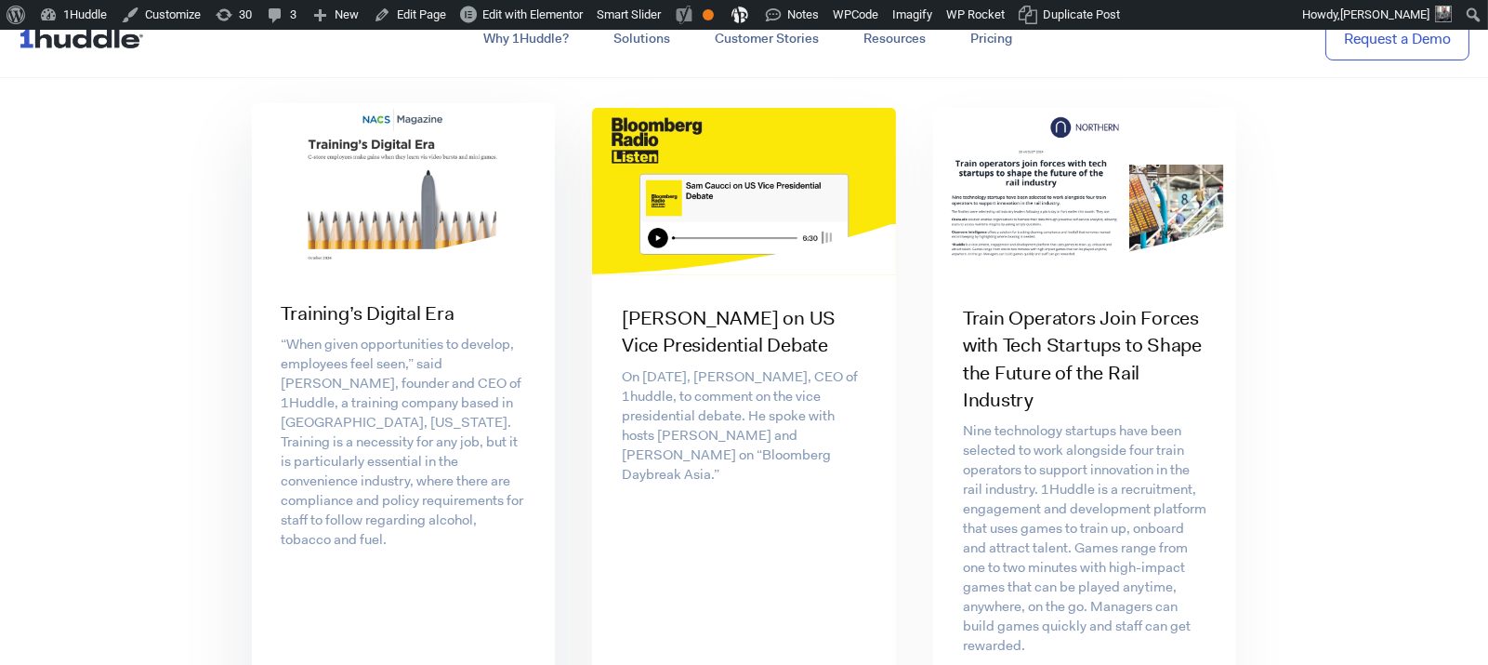
click at [392, 173] on img at bounding box center [404, 186] width 304 height 167
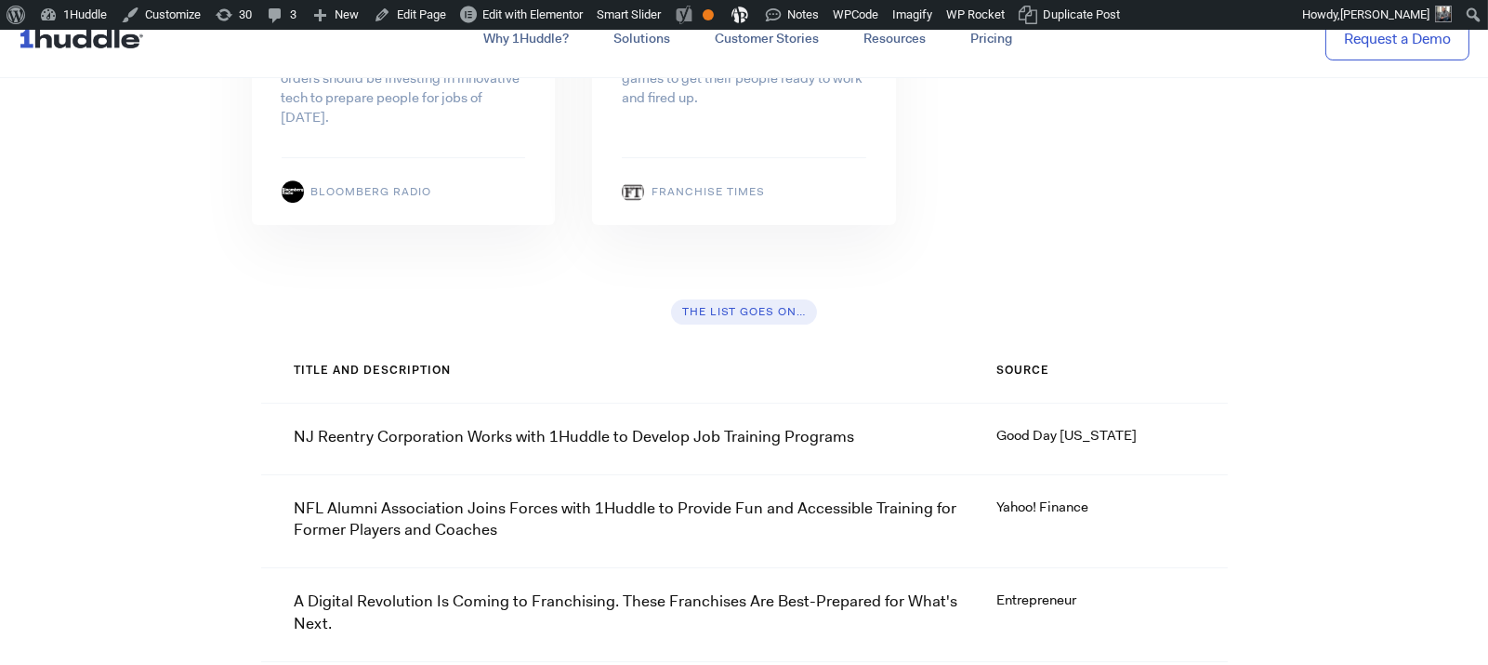
scroll to position [11499, 0]
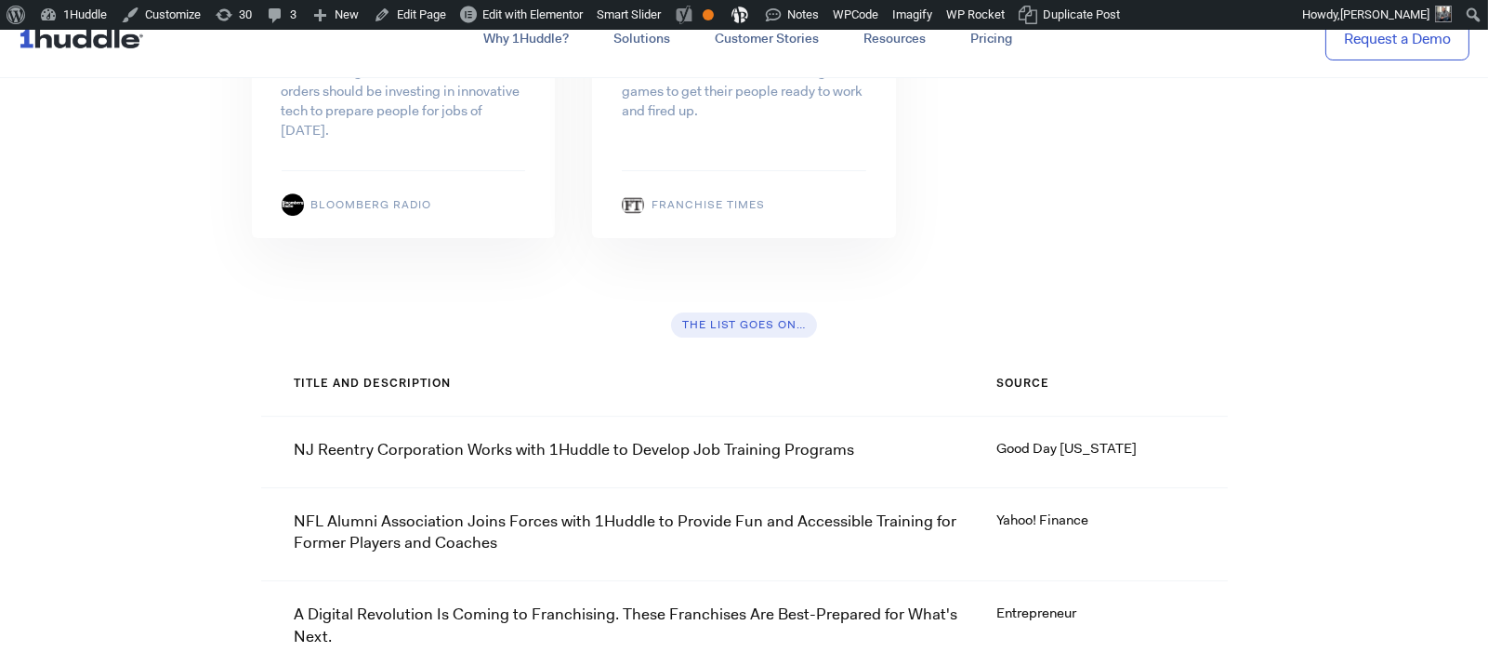
click at [782, 439] on p "NJ Reentry Corporation Works with 1Huddle to Develop Job Training Programs" at bounding box center [575, 450] width 560 height 22
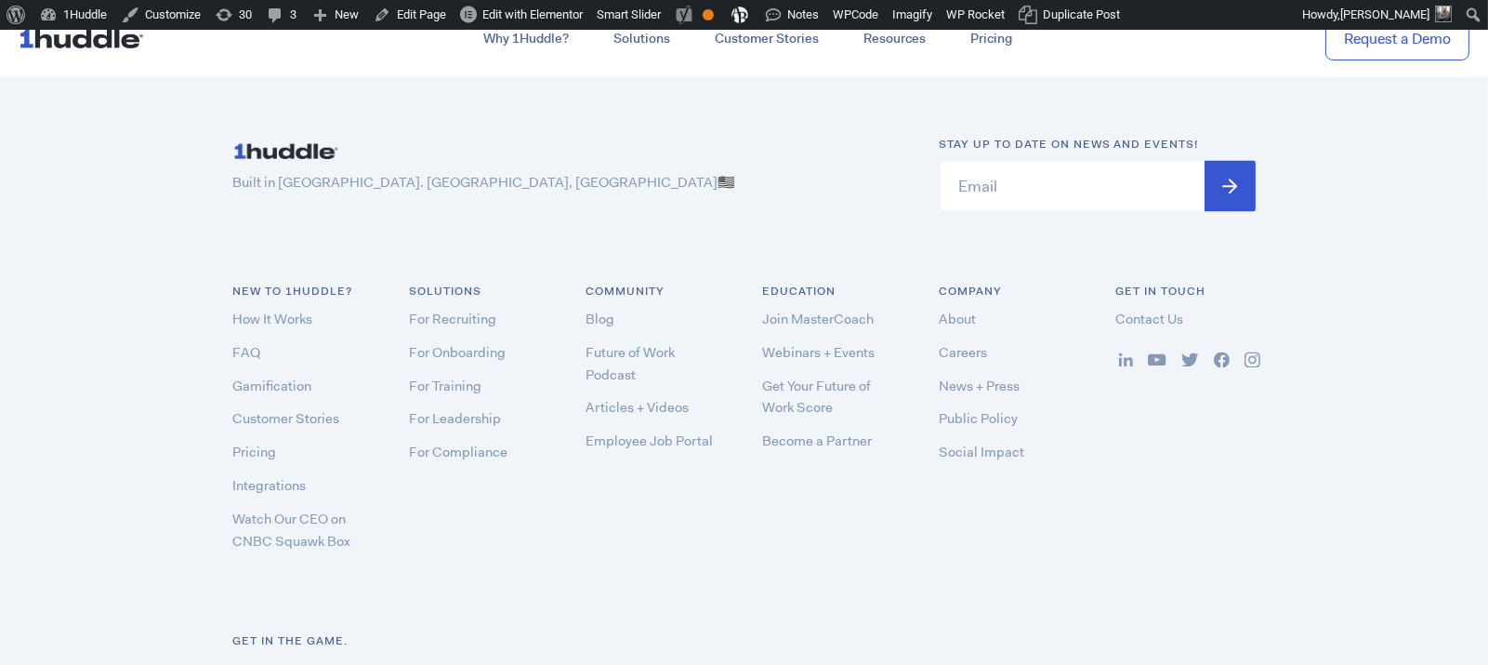
scroll to position [19703, 0]
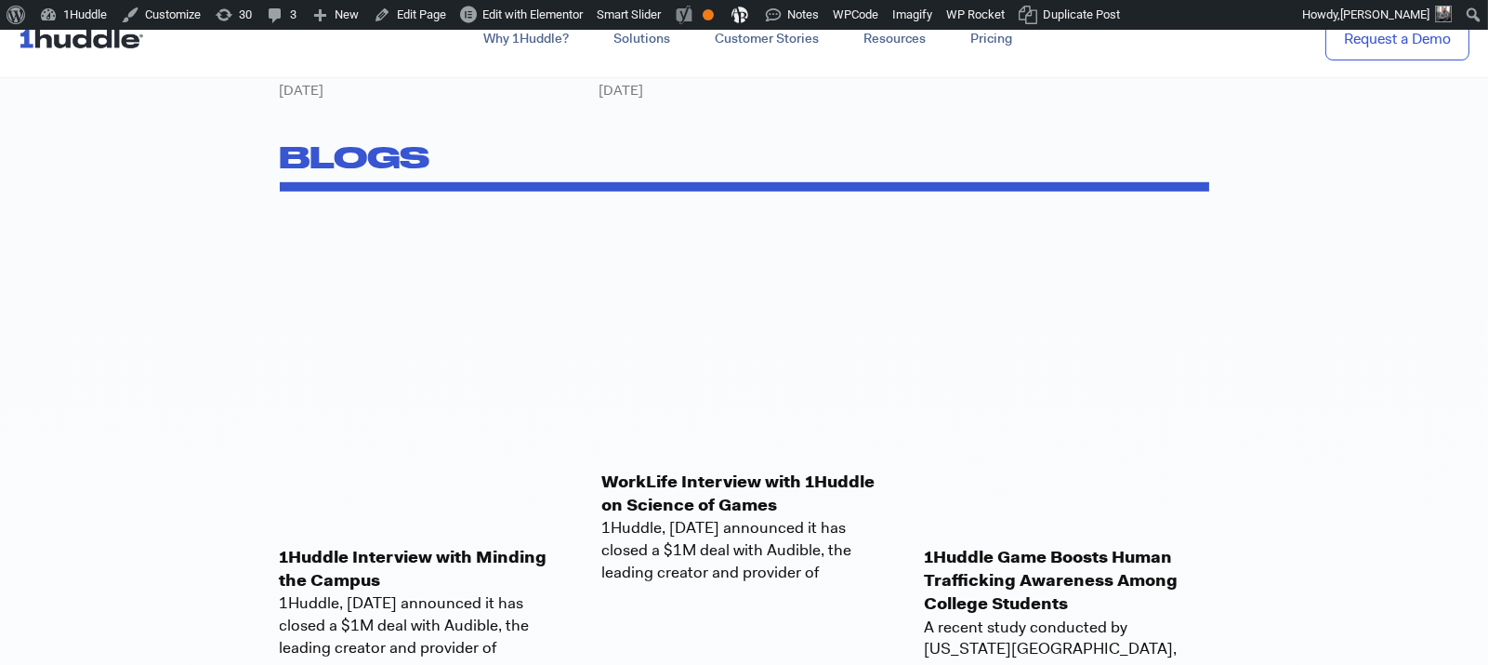
scroll to position [2237, 0]
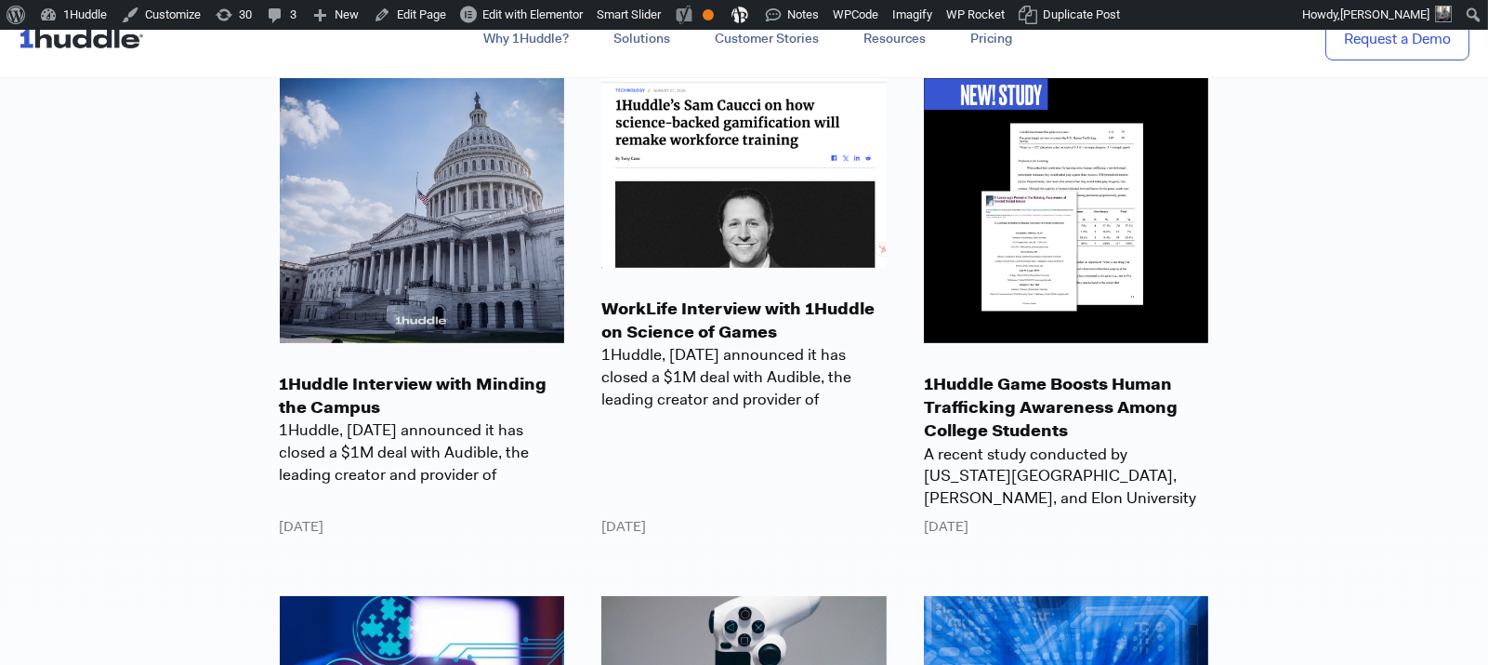
click at [690, 313] on p "WorkLife Interview with 1Huddle on Science of Games" at bounding box center [743, 320] width 285 height 46
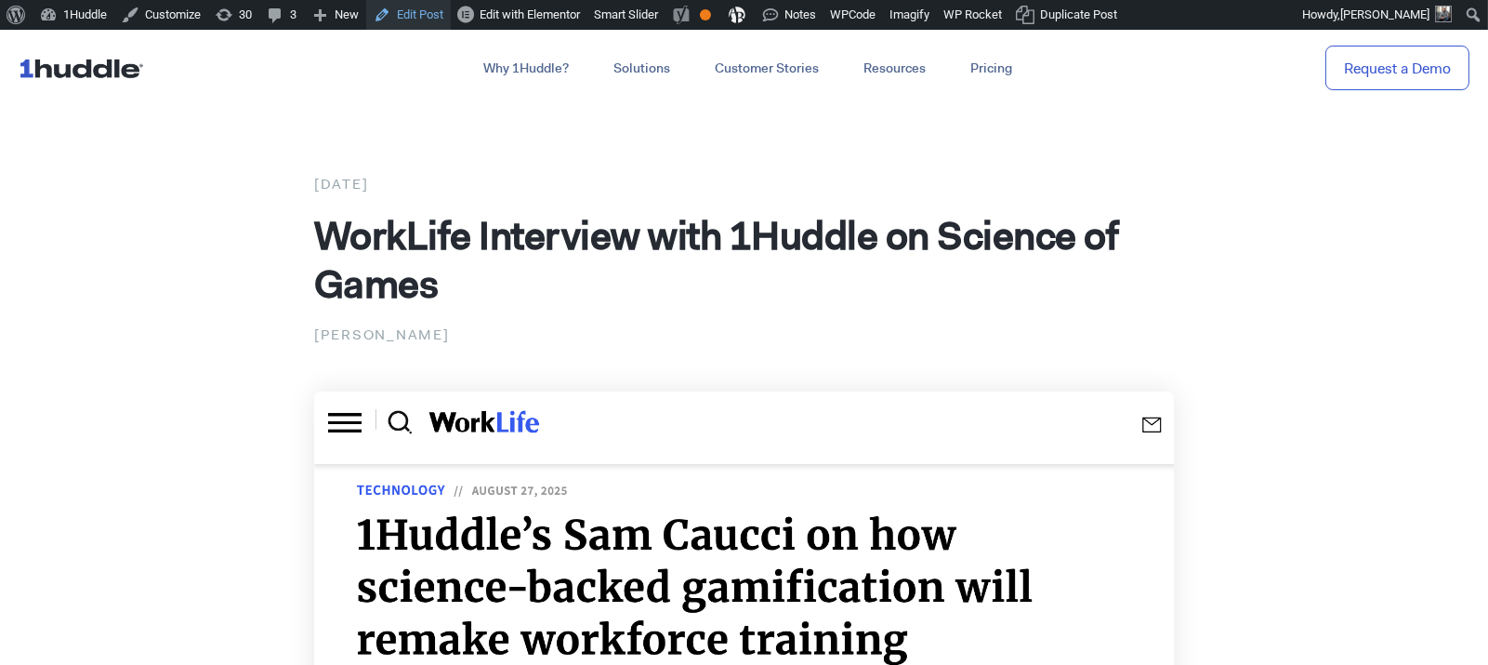
click at [417, 15] on link "Edit Post" at bounding box center [408, 15] width 85 height 30
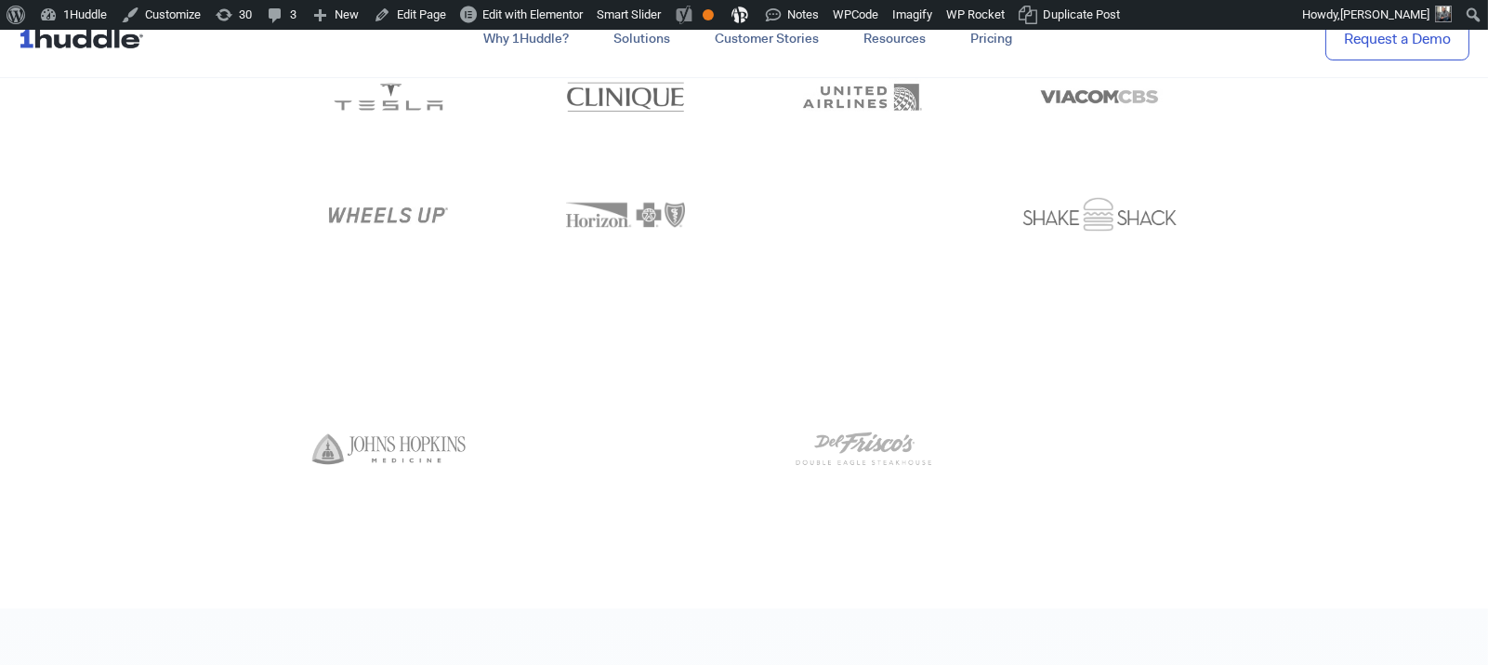
scroll to position [10014, 0]
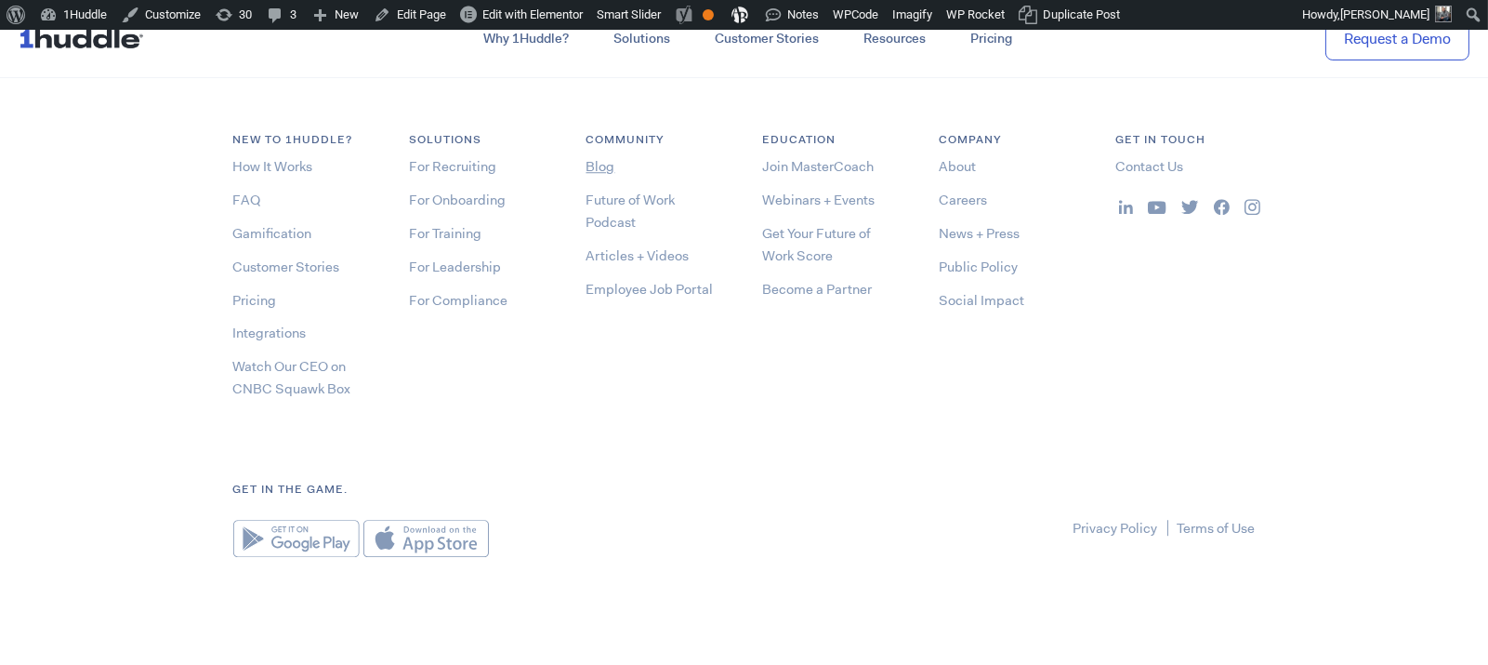
click at [602, 169] on link "Blog" at bounding box center [600, 166] width 29 height 19
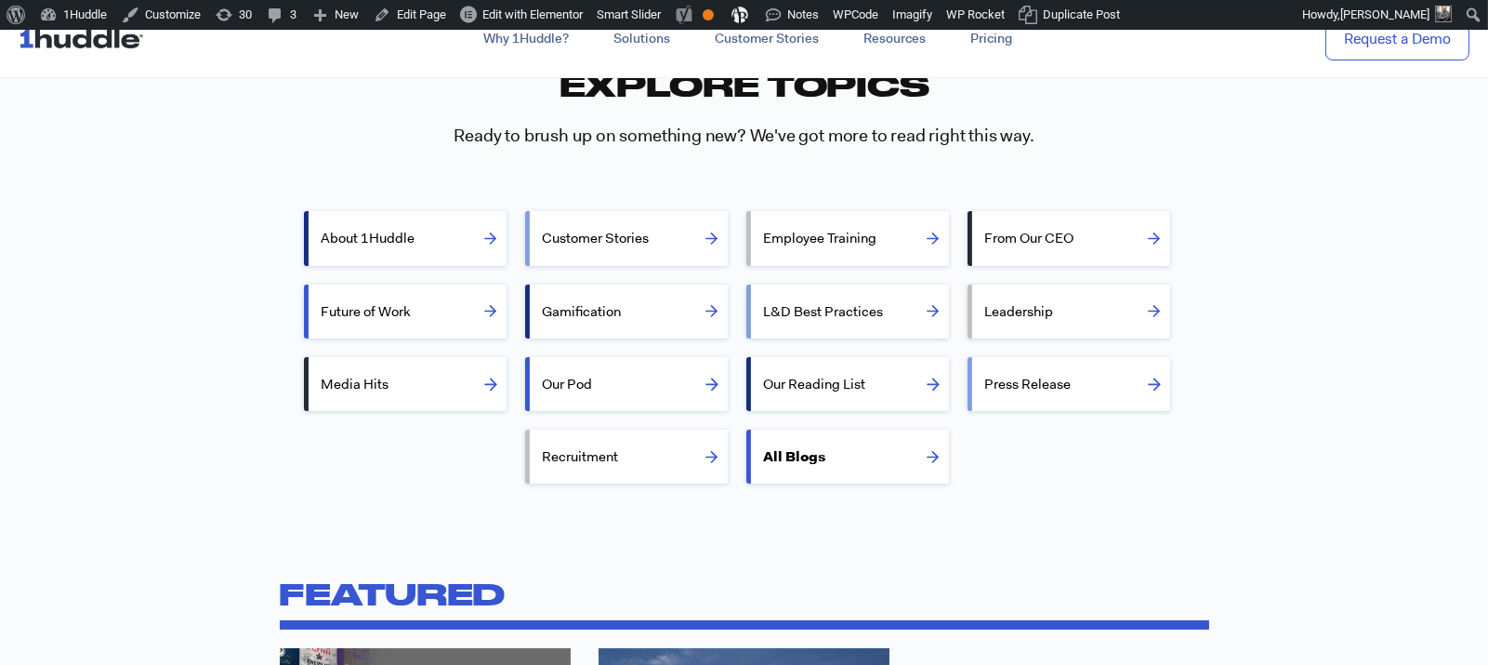
scroll to position [2176, 0]
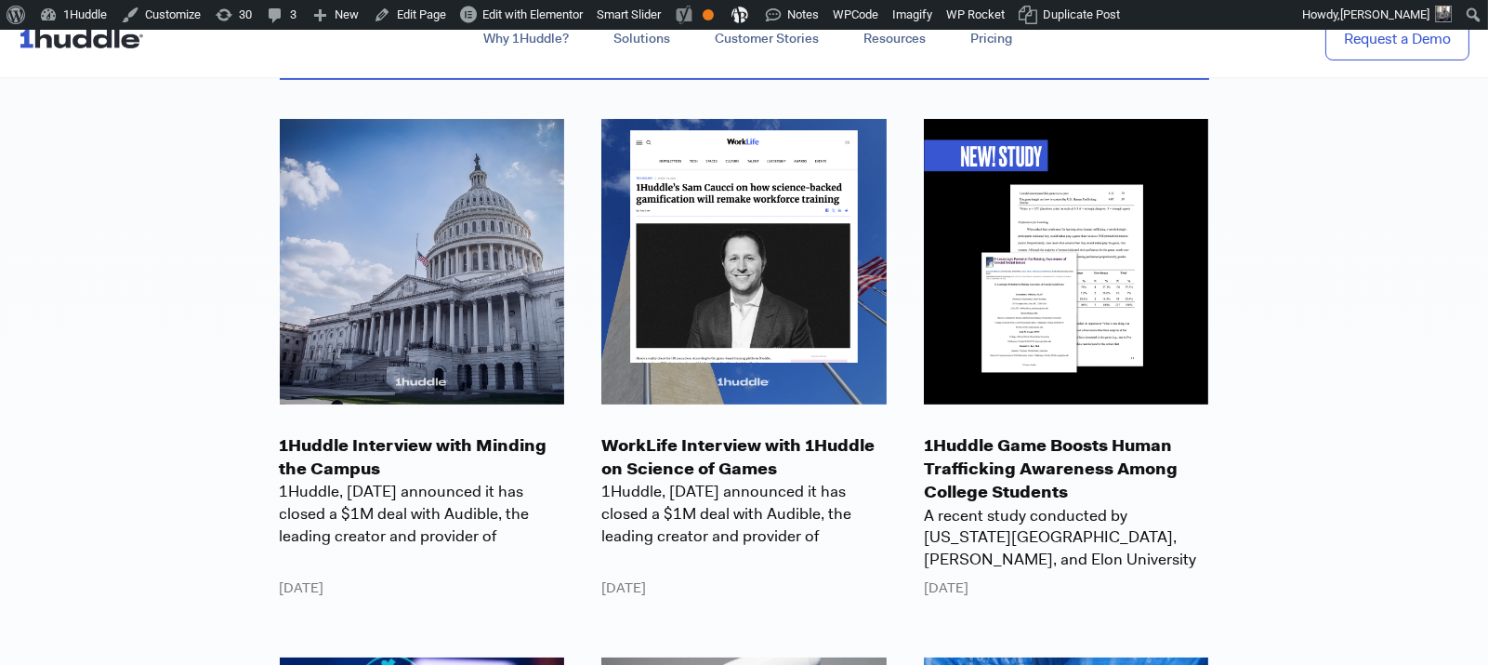
click at [361, 449] on p "1Huddle Interview with Minding the Campus" at bounding box center [422, 457] width 285 height 46
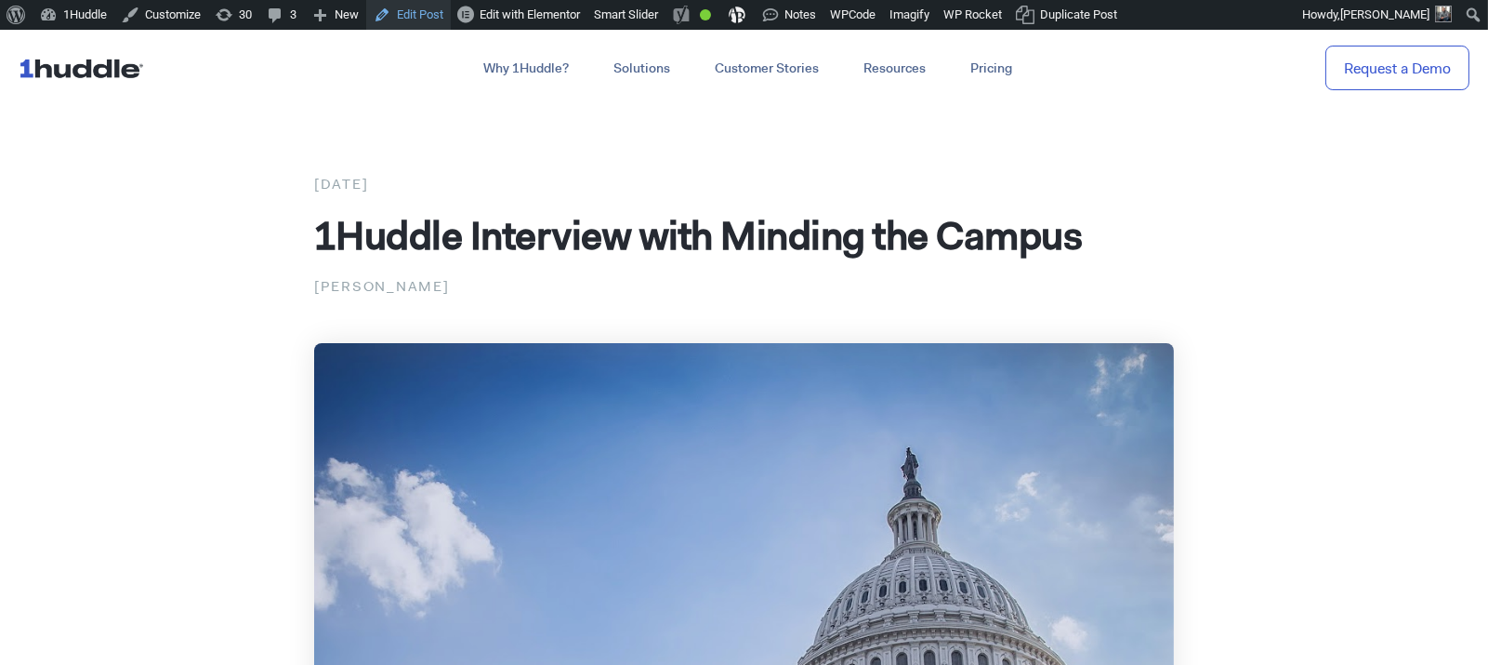
click at [429, 20] on link "Edit Post" at bounding box center [408, 15] width 85 height 30
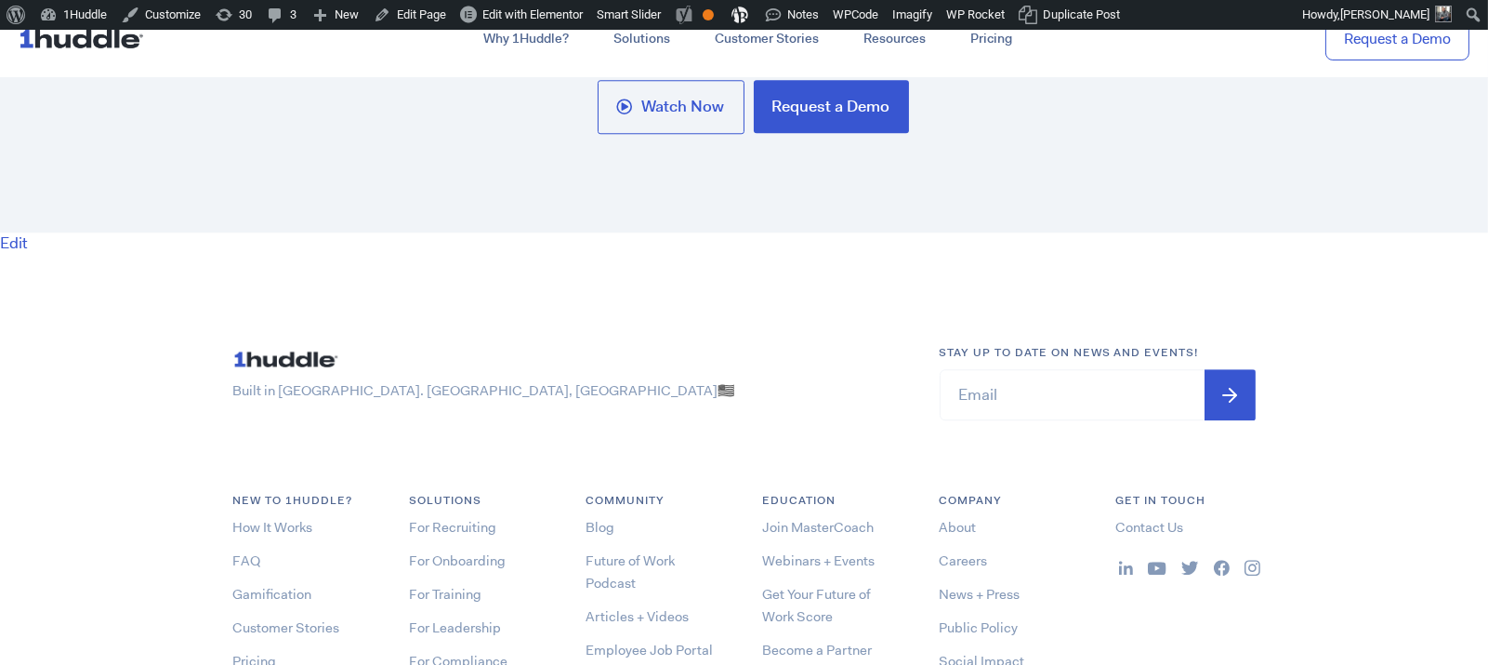
scroll to position [9652, 0]
click at [612, 523] on link "Blog" at bounding box center [600, 528] width 29 height 19
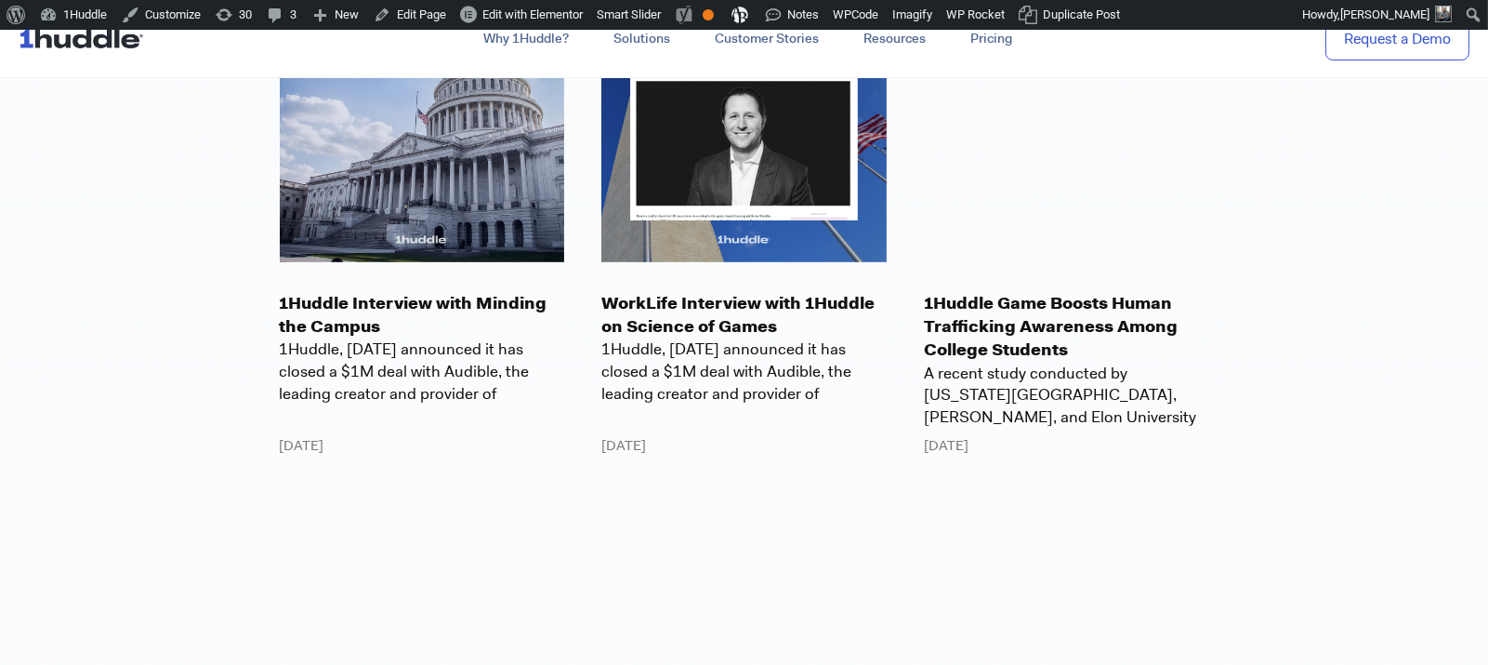
scroll to position [2371, 0]
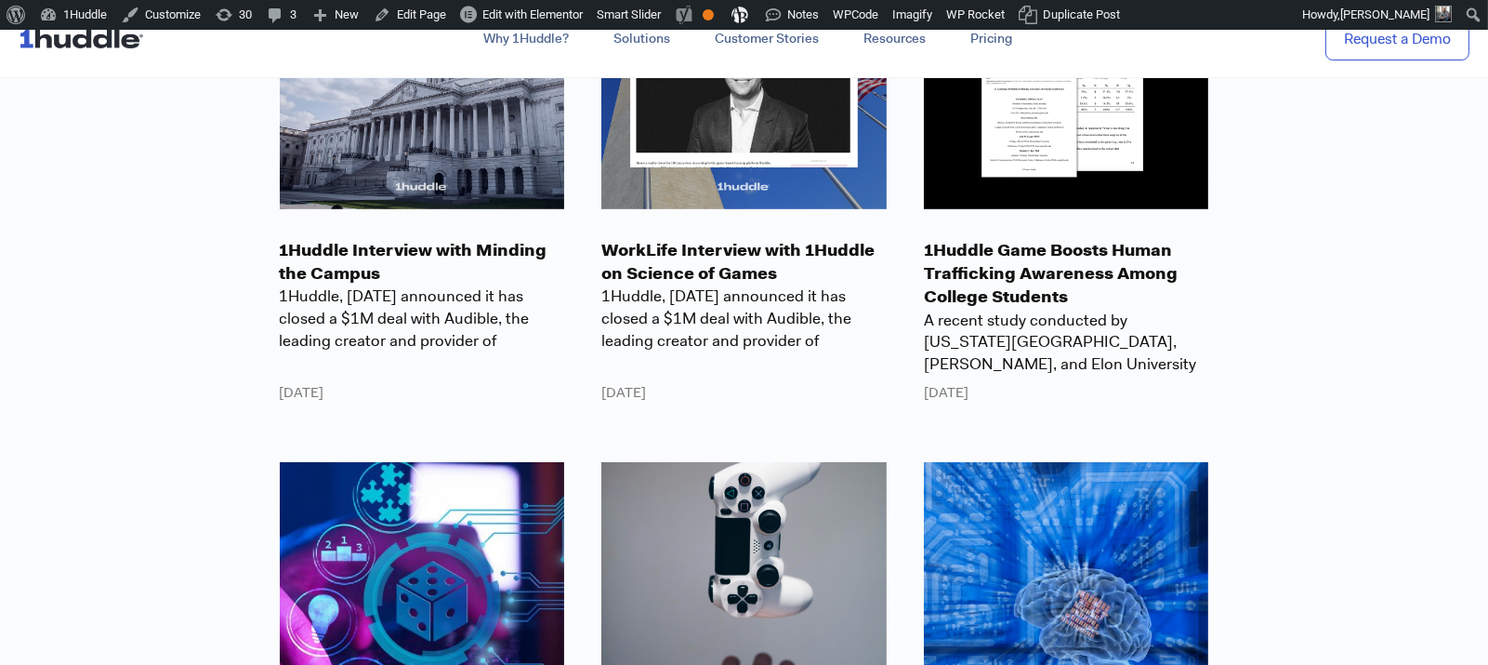
click at [321, 279] on p "1Huddle Interview with Minding the Campus" at bounding box center [422, 262] width 285 height 46
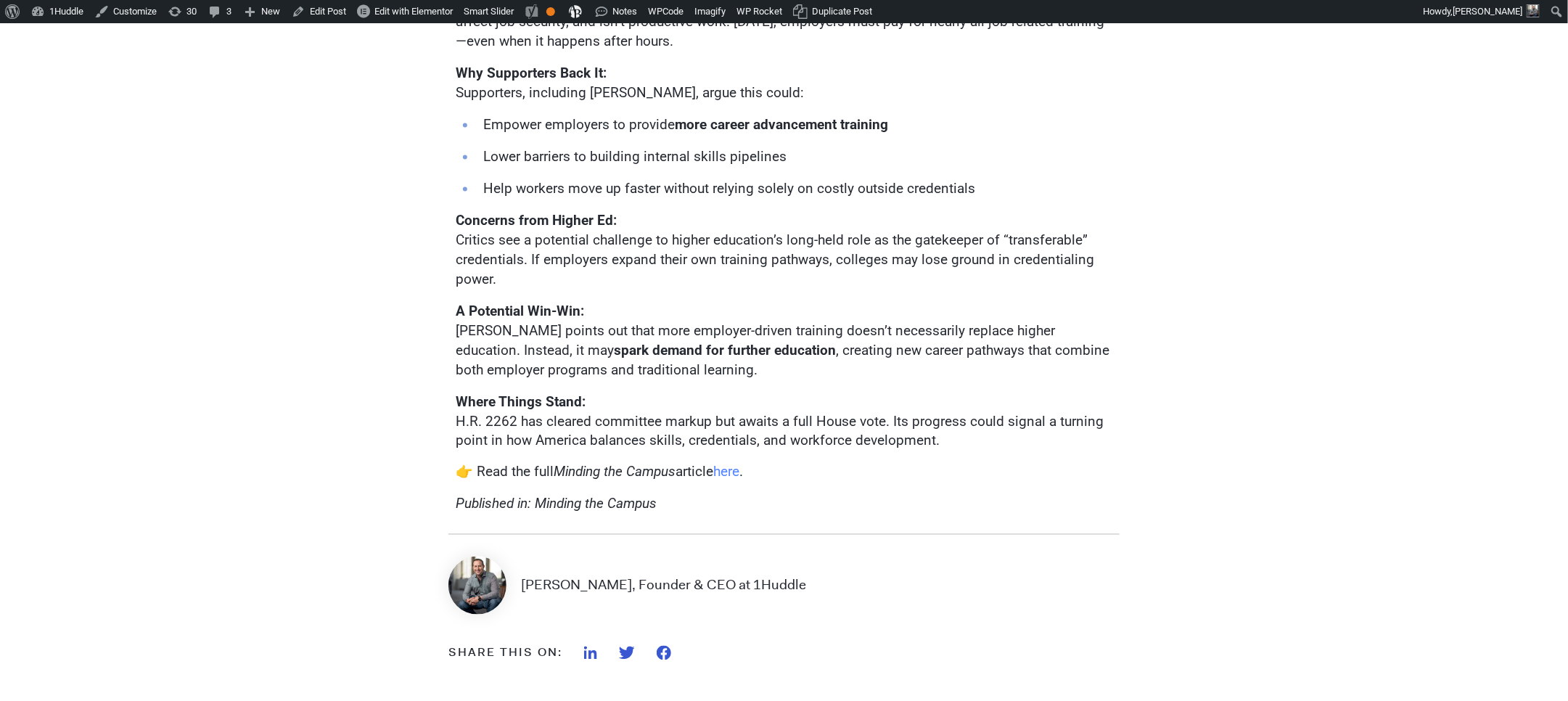
scroll to position [849, 0]
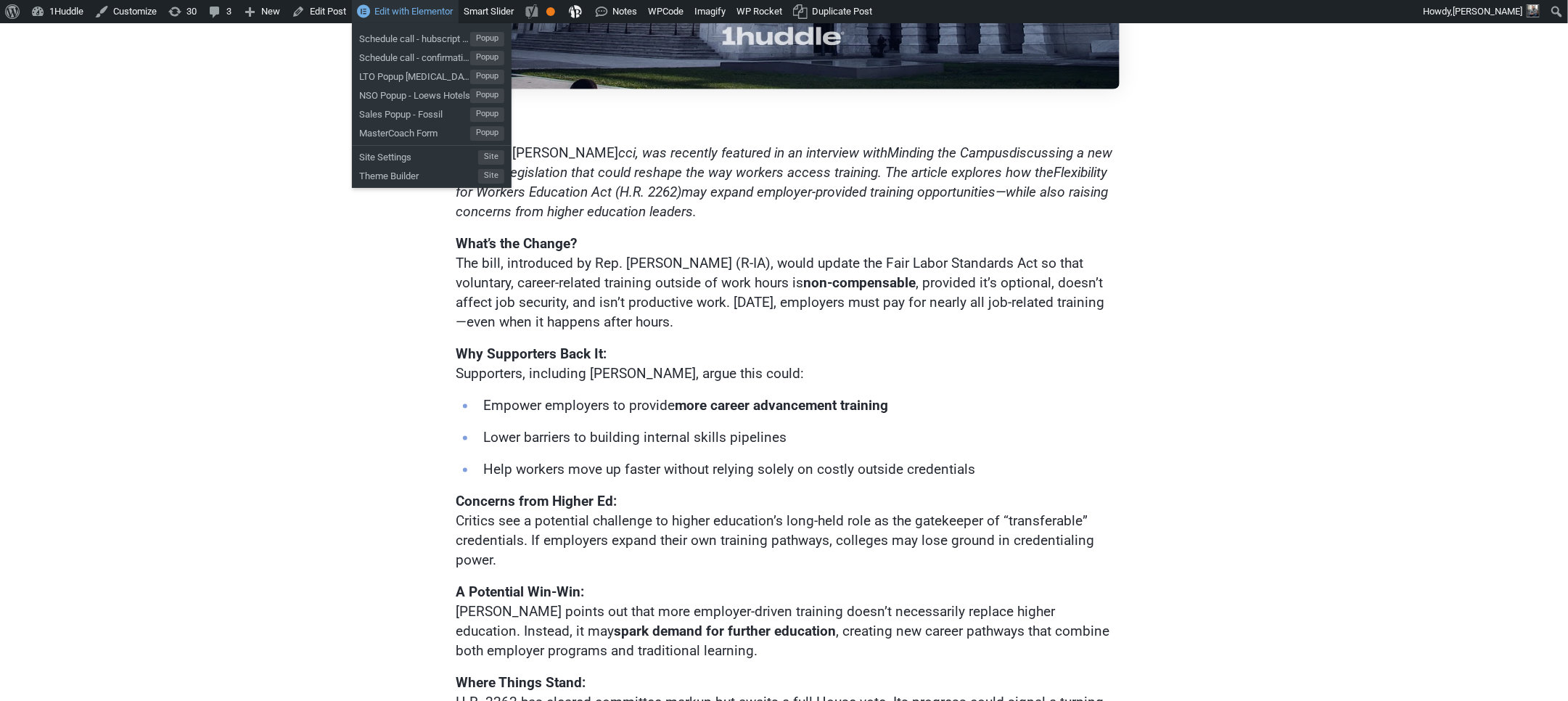
click at [406, 4] on link "Edit with Elementor" at bounding box center [405, 12] width 107 height 23
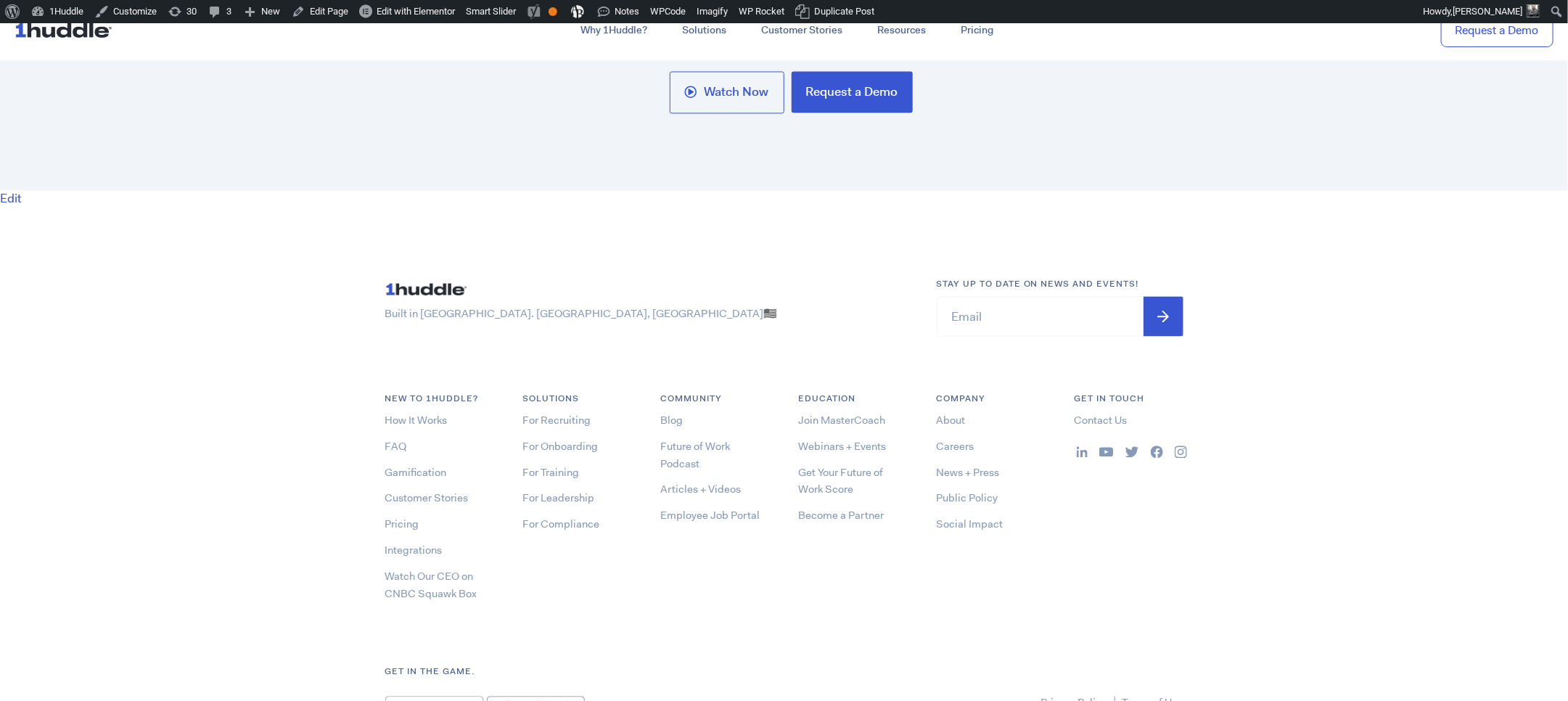
scroll to position [7906, 0]
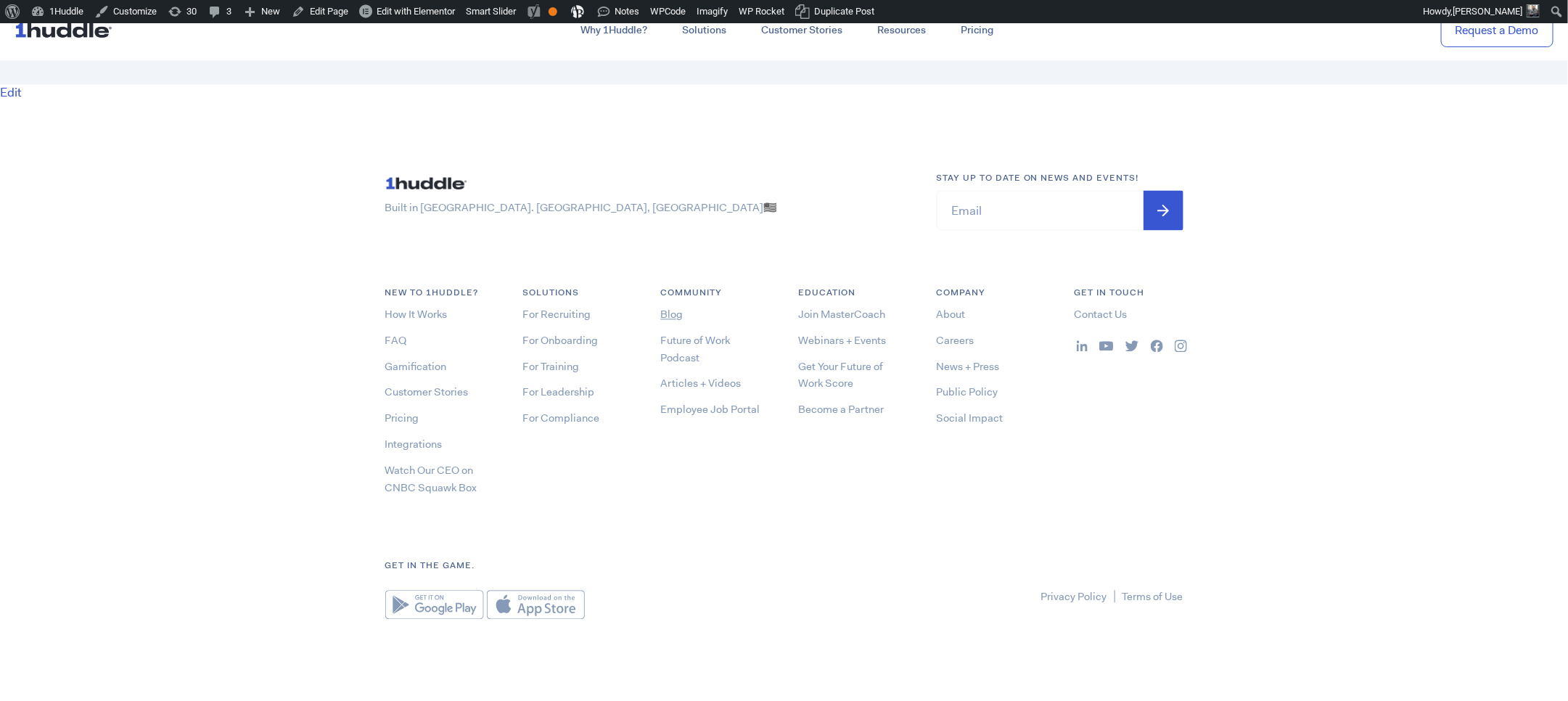
click at [663, 307] on link "Blog" at bounding box center [672, 314] width 23 height 15
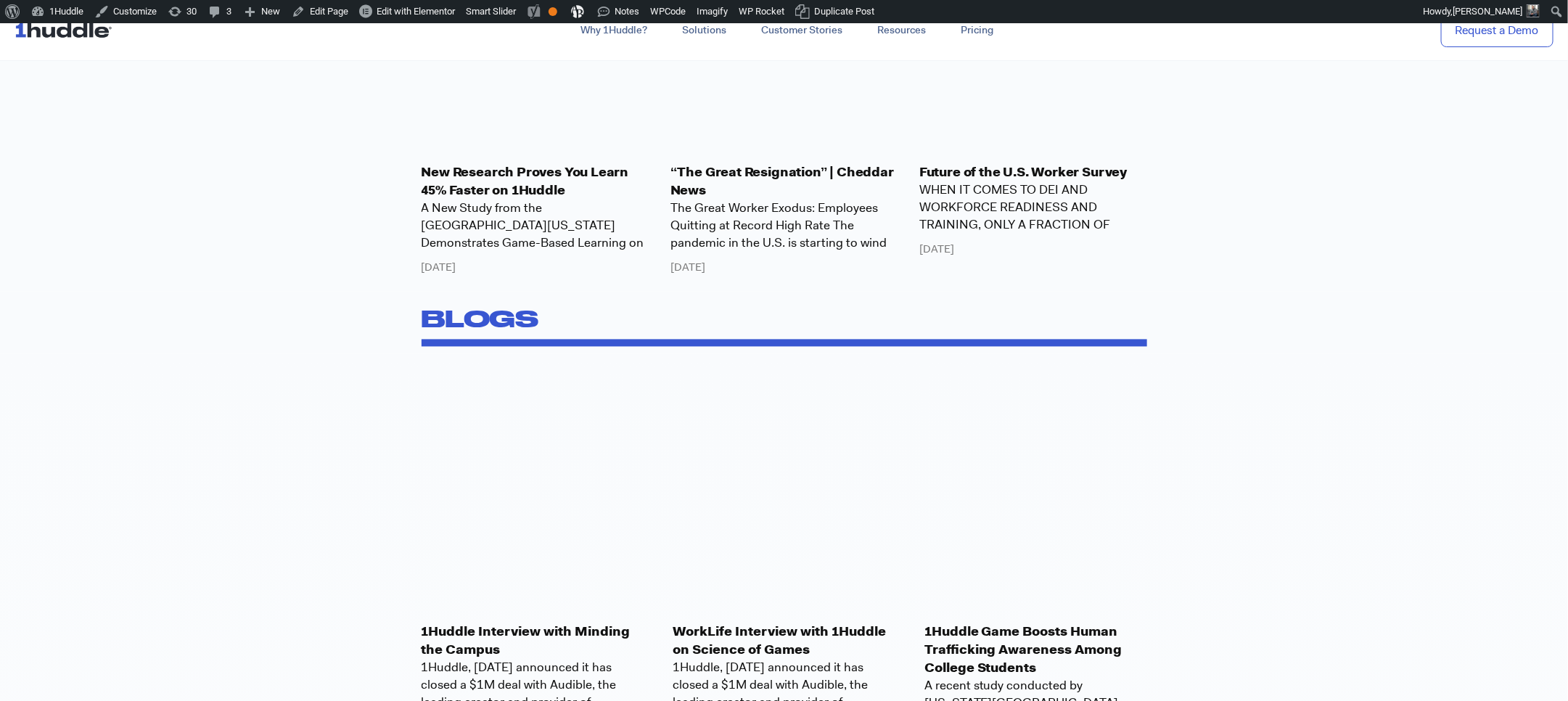
scroll to position [1553, 0]
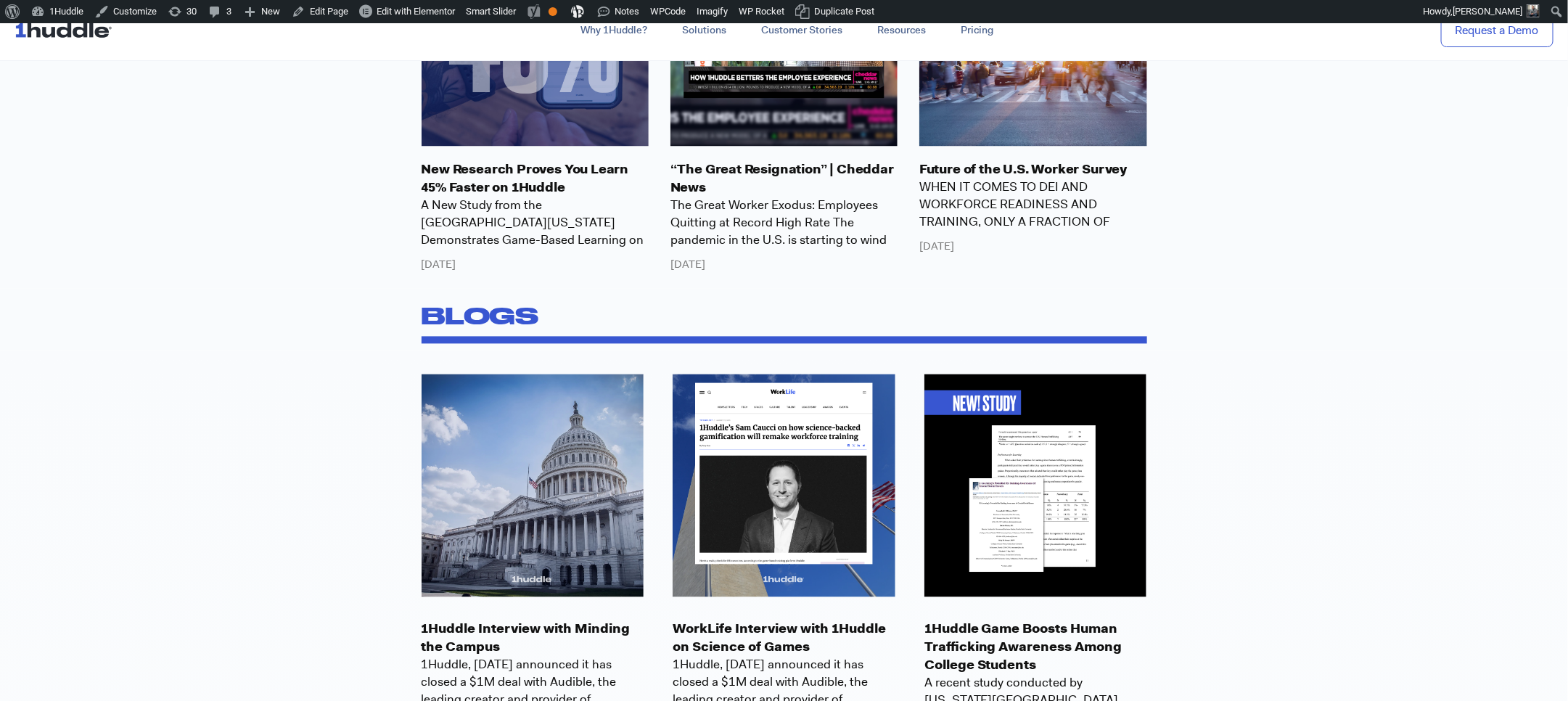
click at [603, 624] on p "1Huddle Interview with Minding the Campus" at bounding box center [532, 639] width 222 height 36
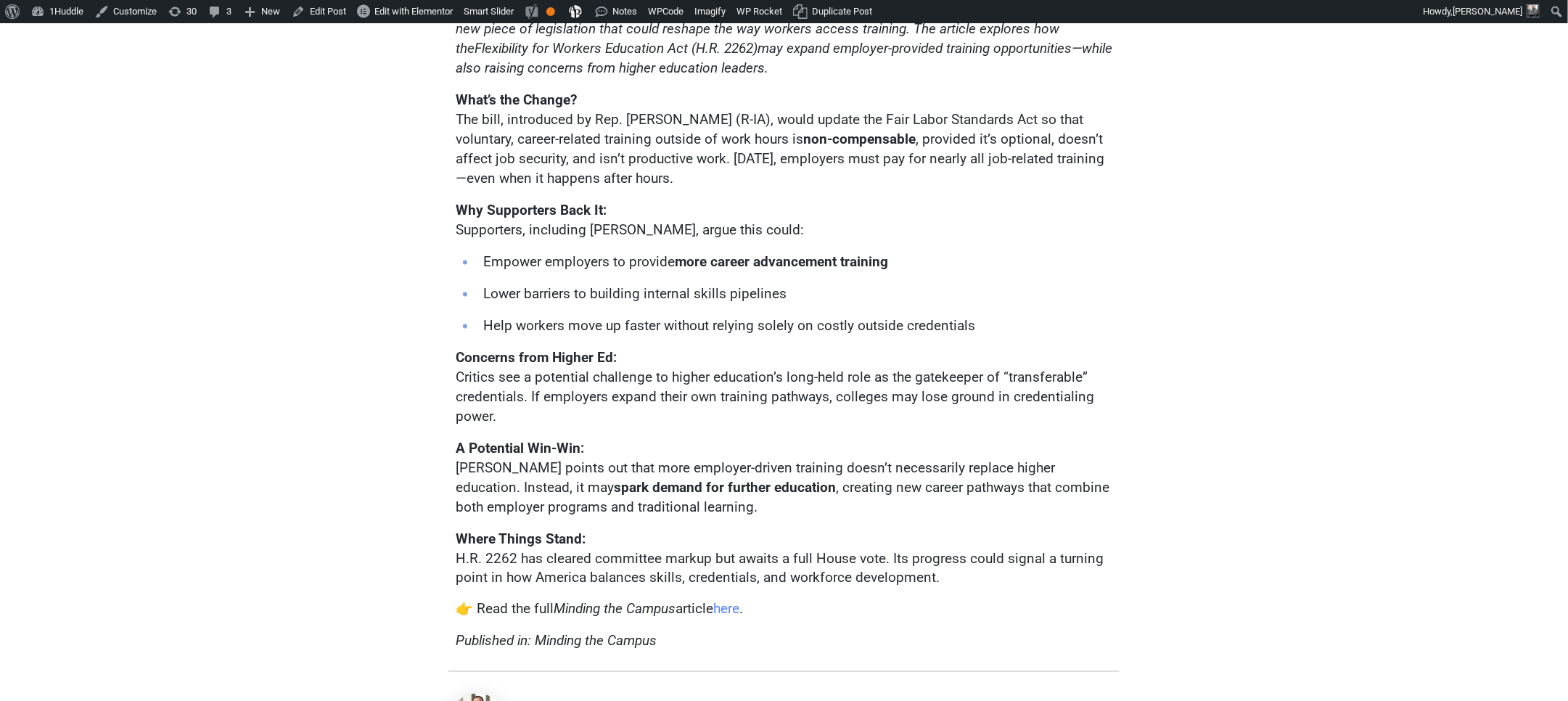
scroll to position [734, 0]
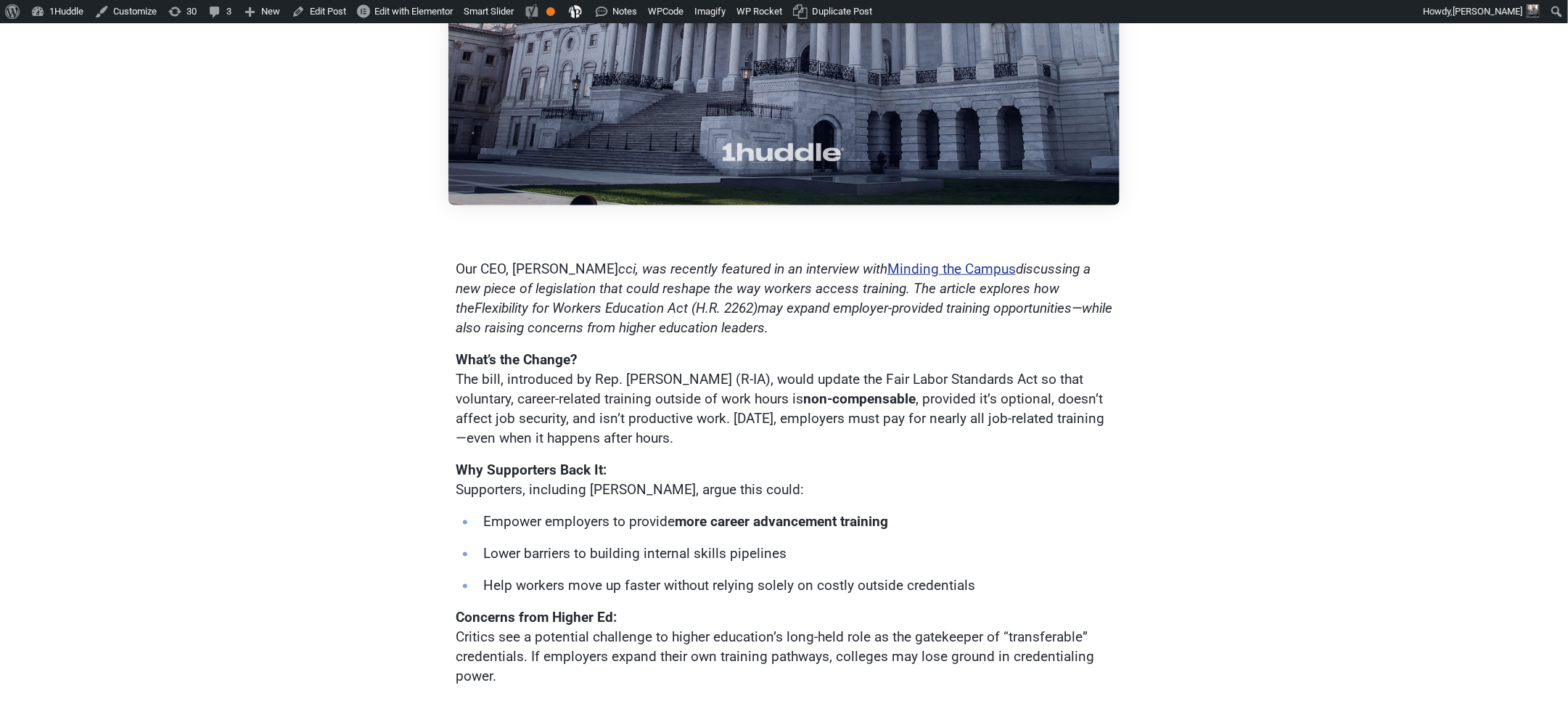
click at [910, 272] on link "Minding the Campus" at bounding box center [951, 269] width 129 height 16
click at [338, 12] on link "Edit Post" at bounding box center [318, 12] width 66 height 23
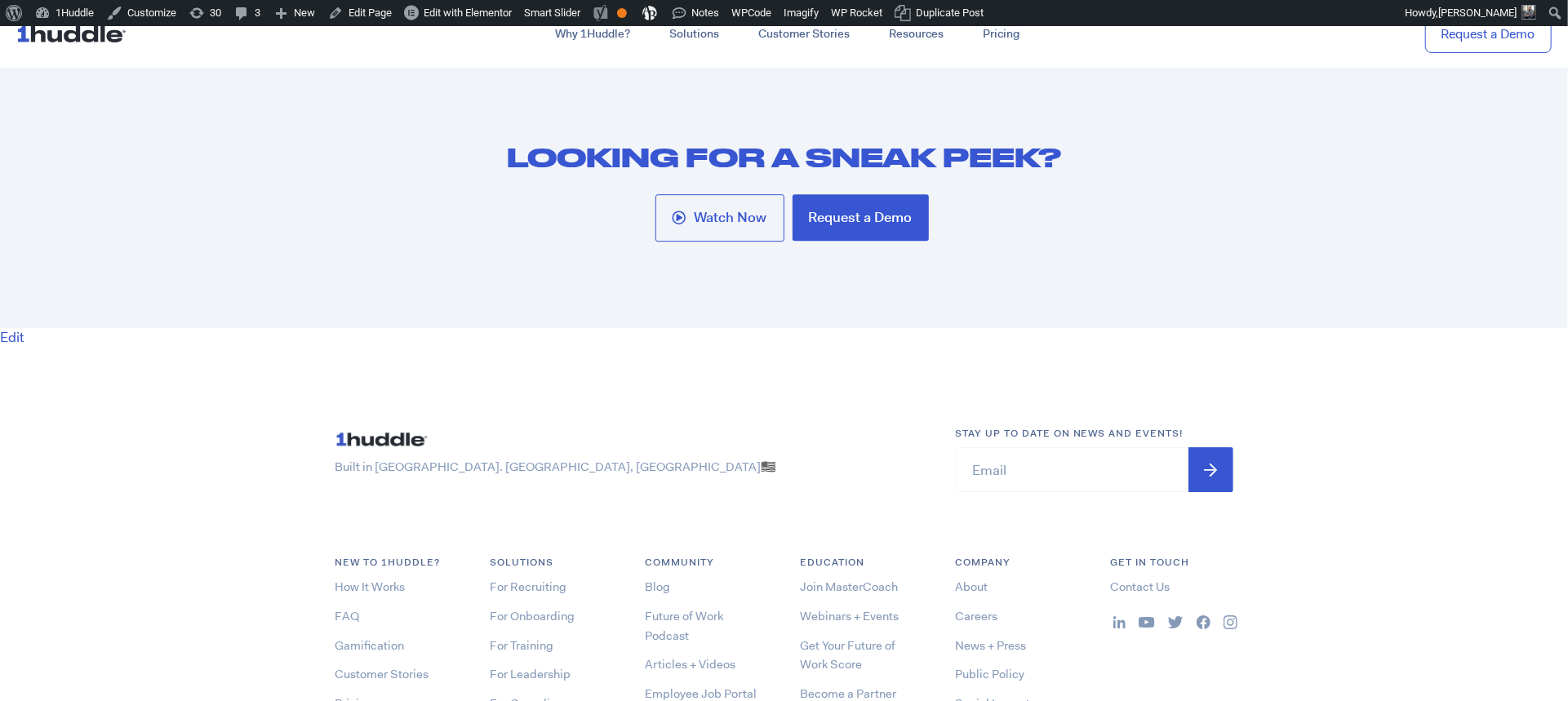
scroll to position [8850, 0]
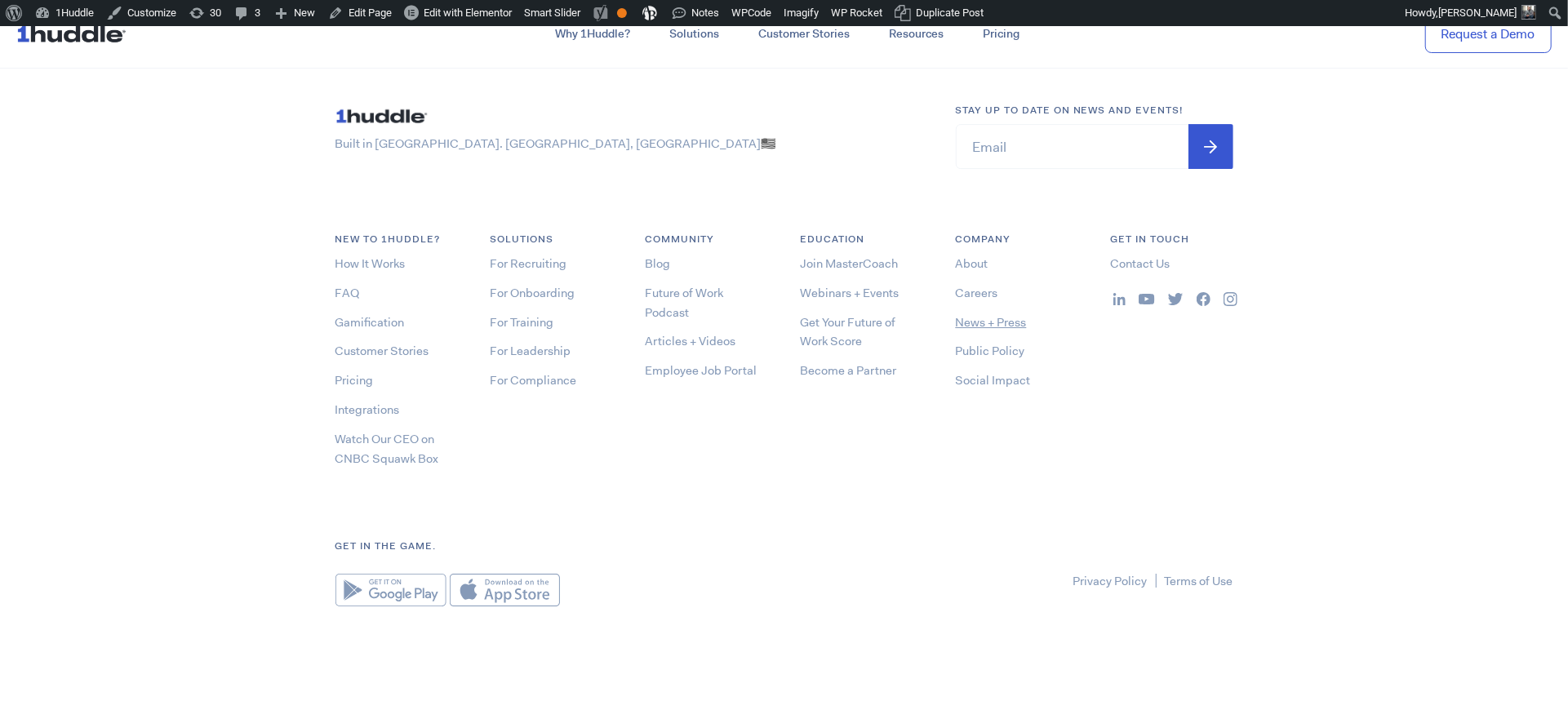
click at [989, 321] on link "News + Press" at bounding box center [991, 322] width 71 height 17
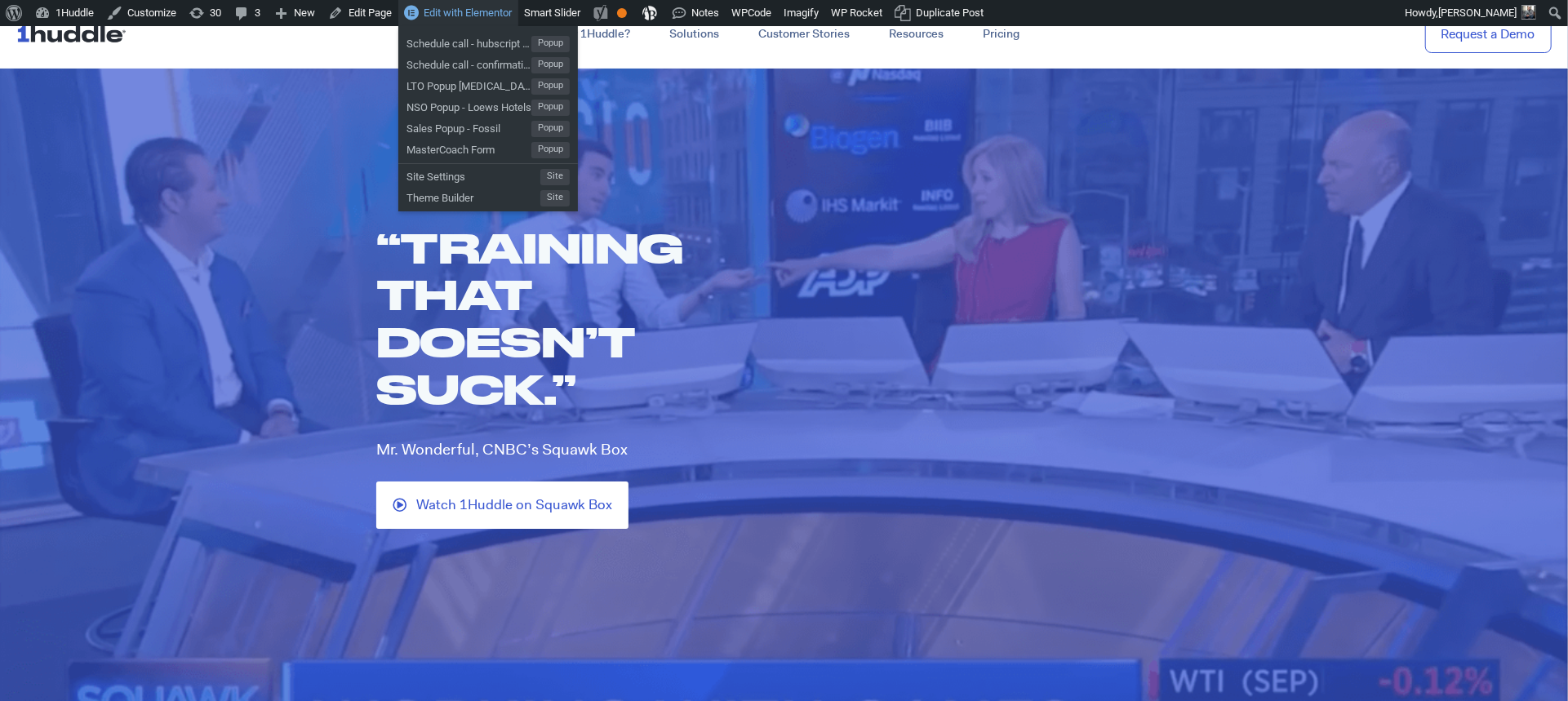
click at [98, 45] on img at bounding box center [75, 33] width 117 height 31
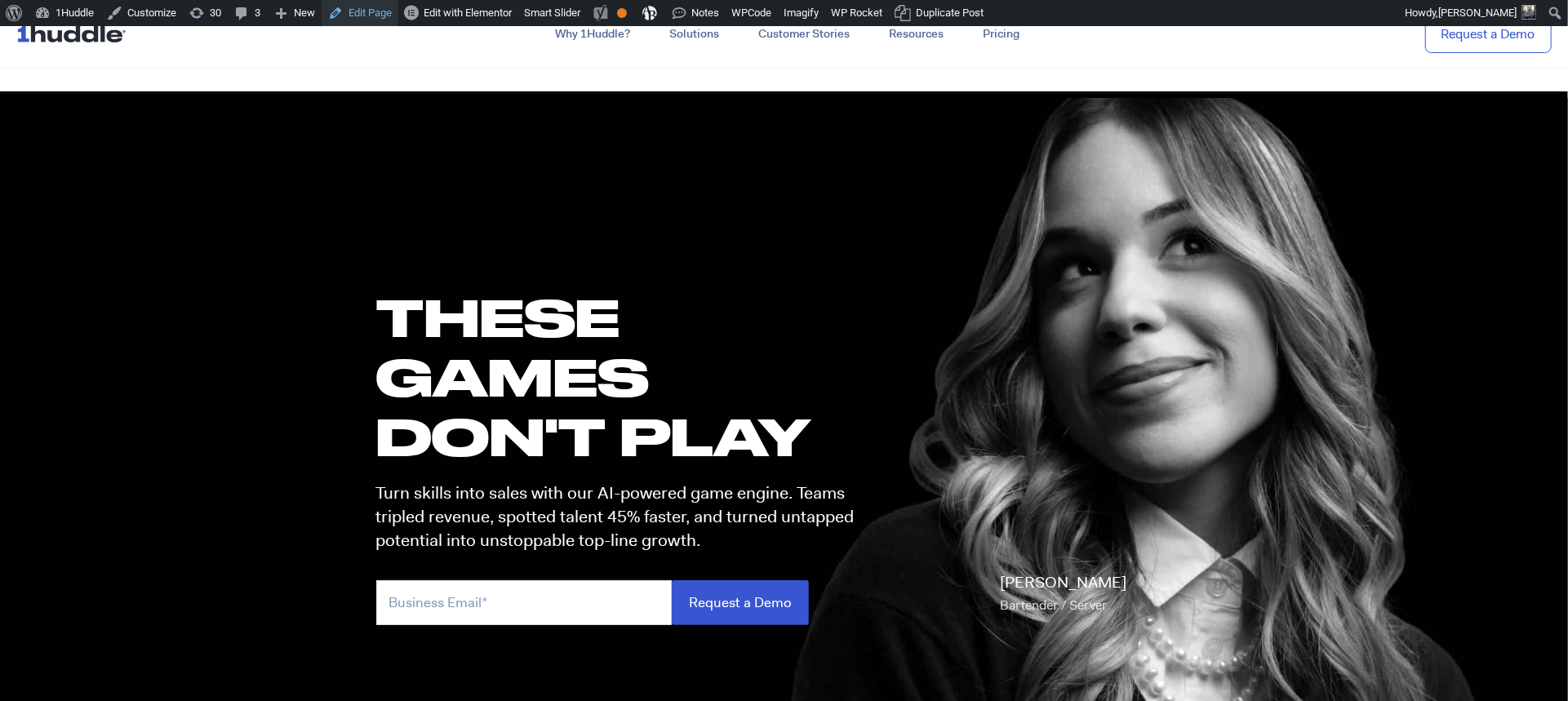
click at [375, 18] on link "Edit Page" at bounding box center [359, 13] width 76 height 26
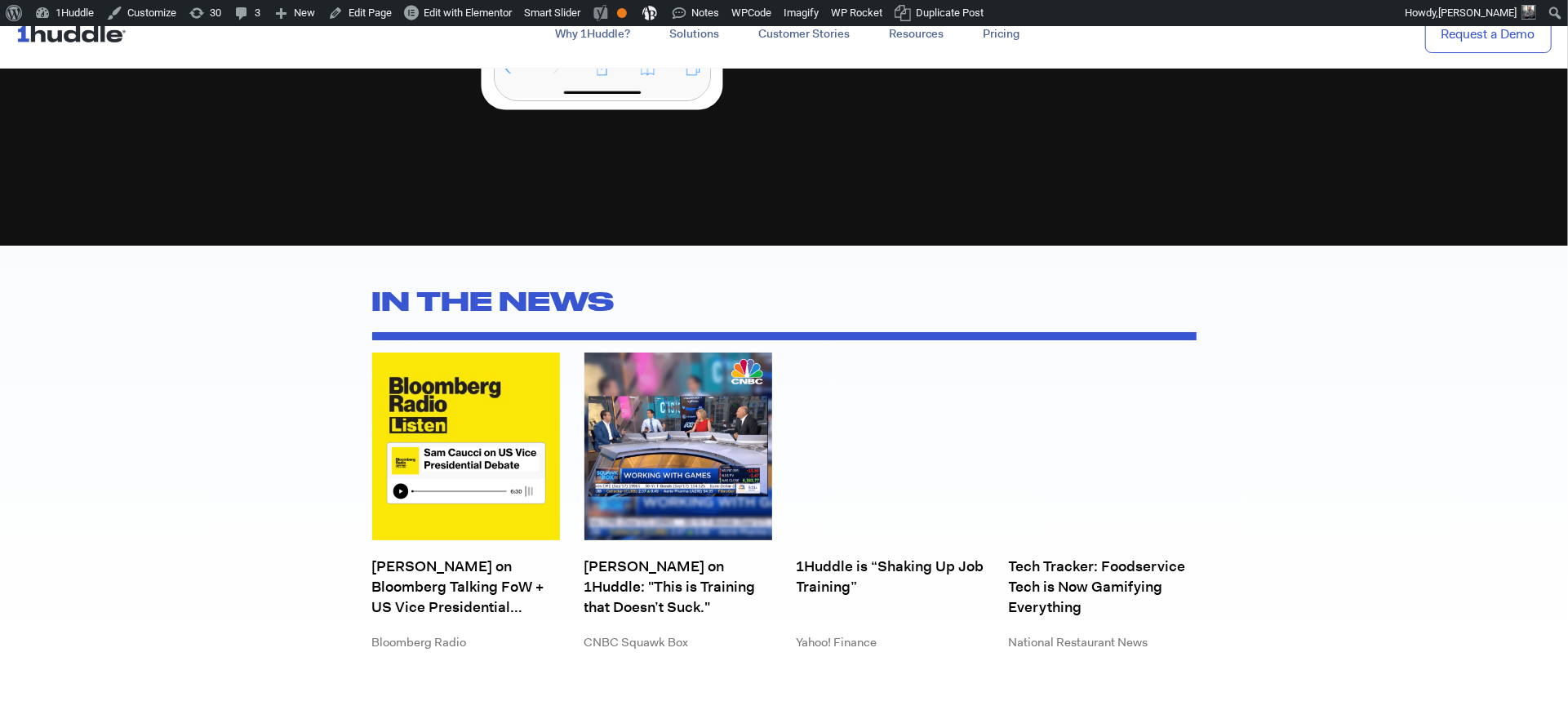
scroll to position [4962, 0]
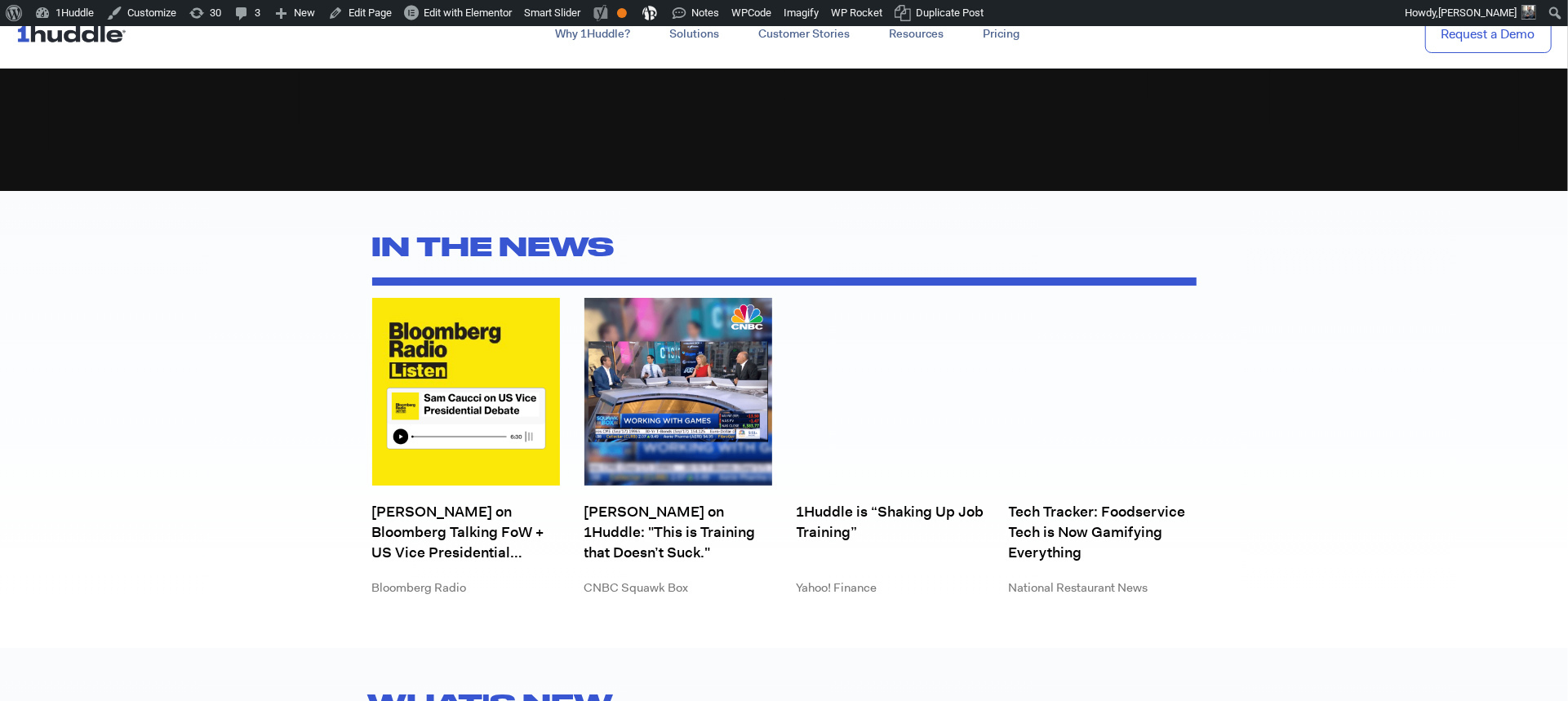
scroll to position [4495, 0]
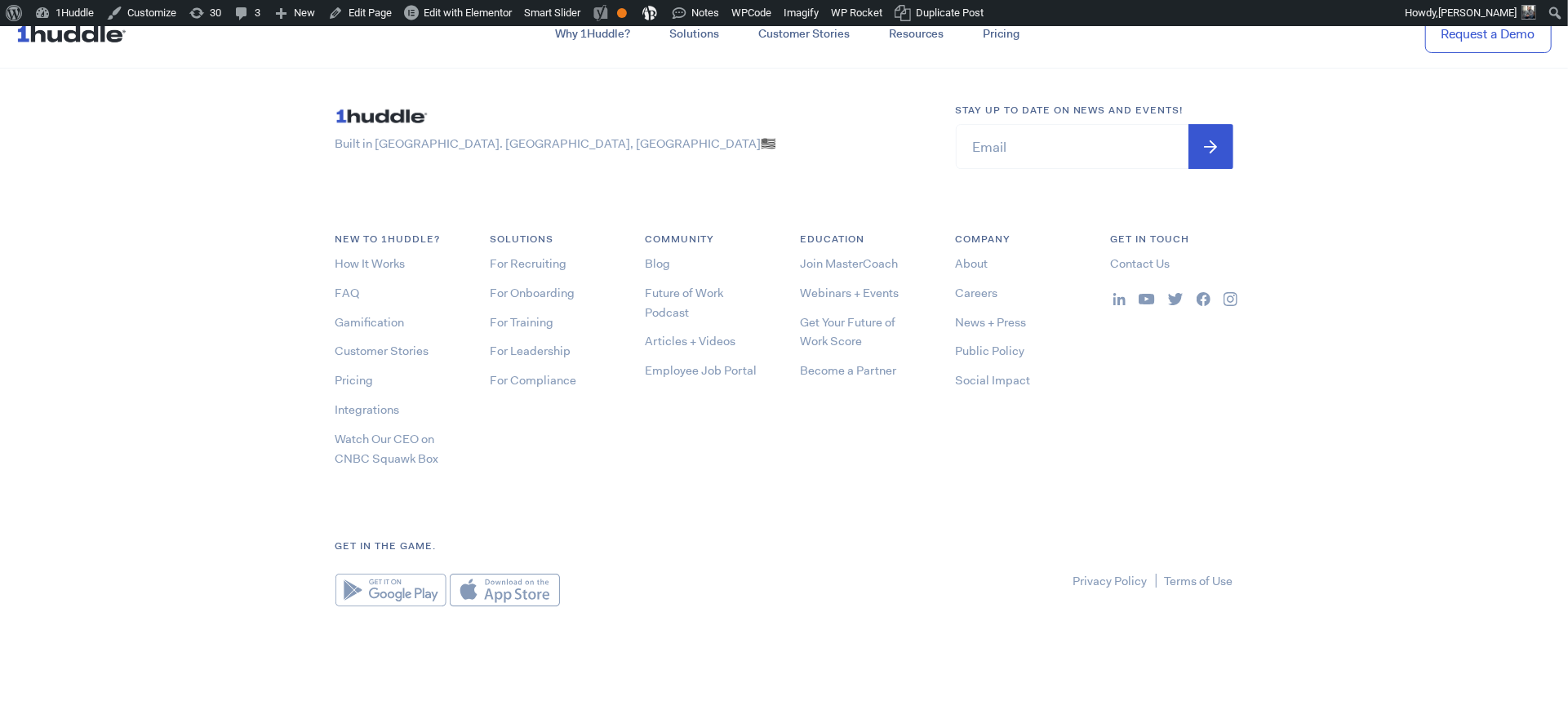
scroll to position [8806, 0]
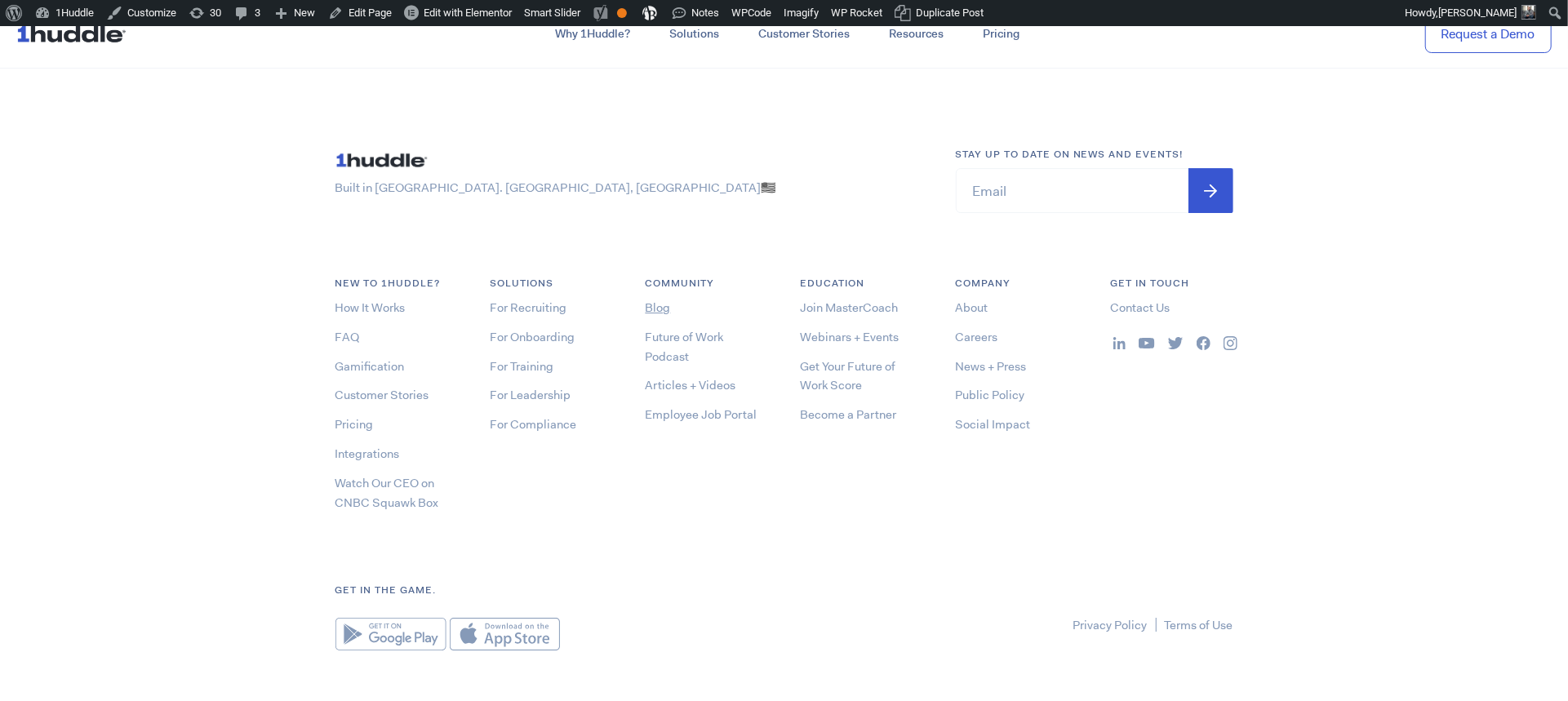
click at [654, 300] on link "Blog" at bounding box center [658, 307] width 25 height 17
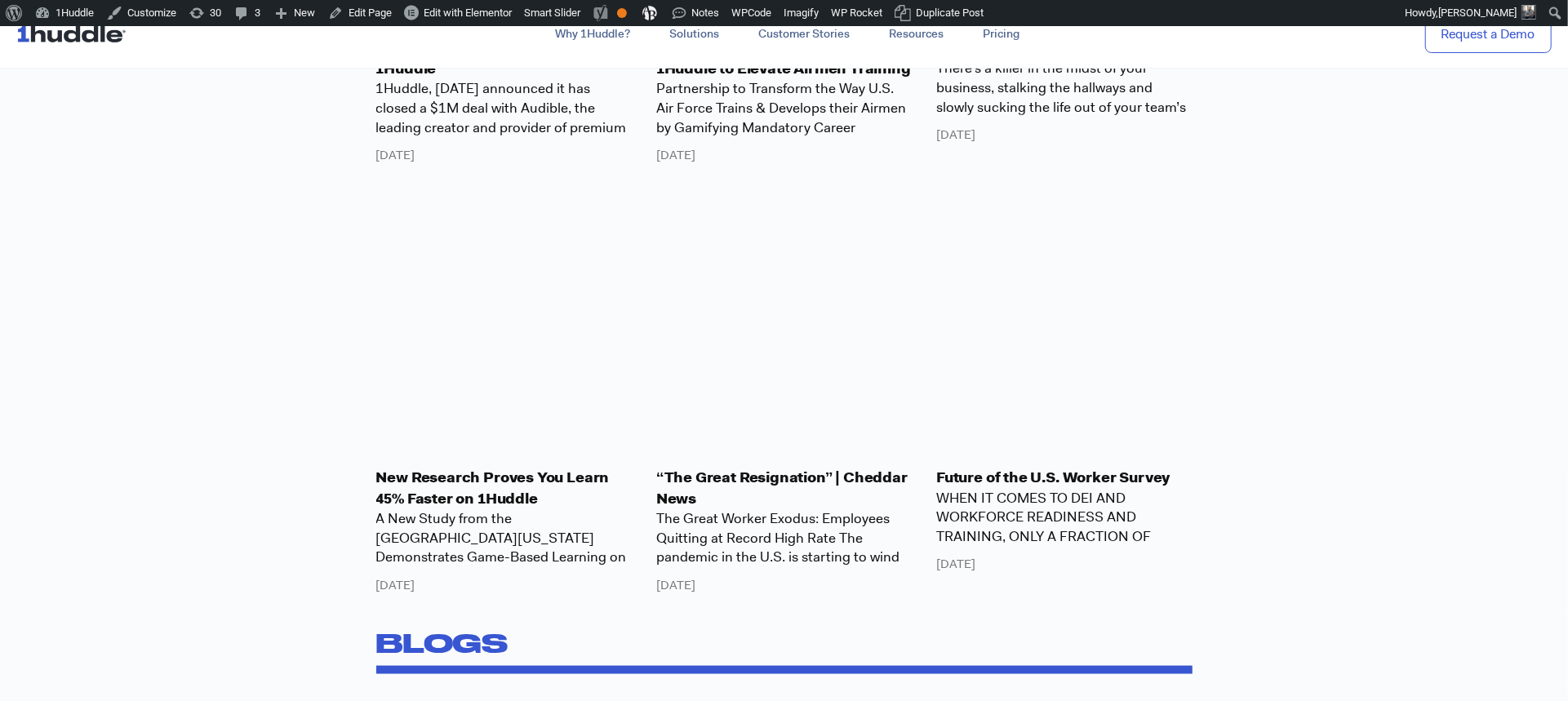
scroll to position [937, 0]
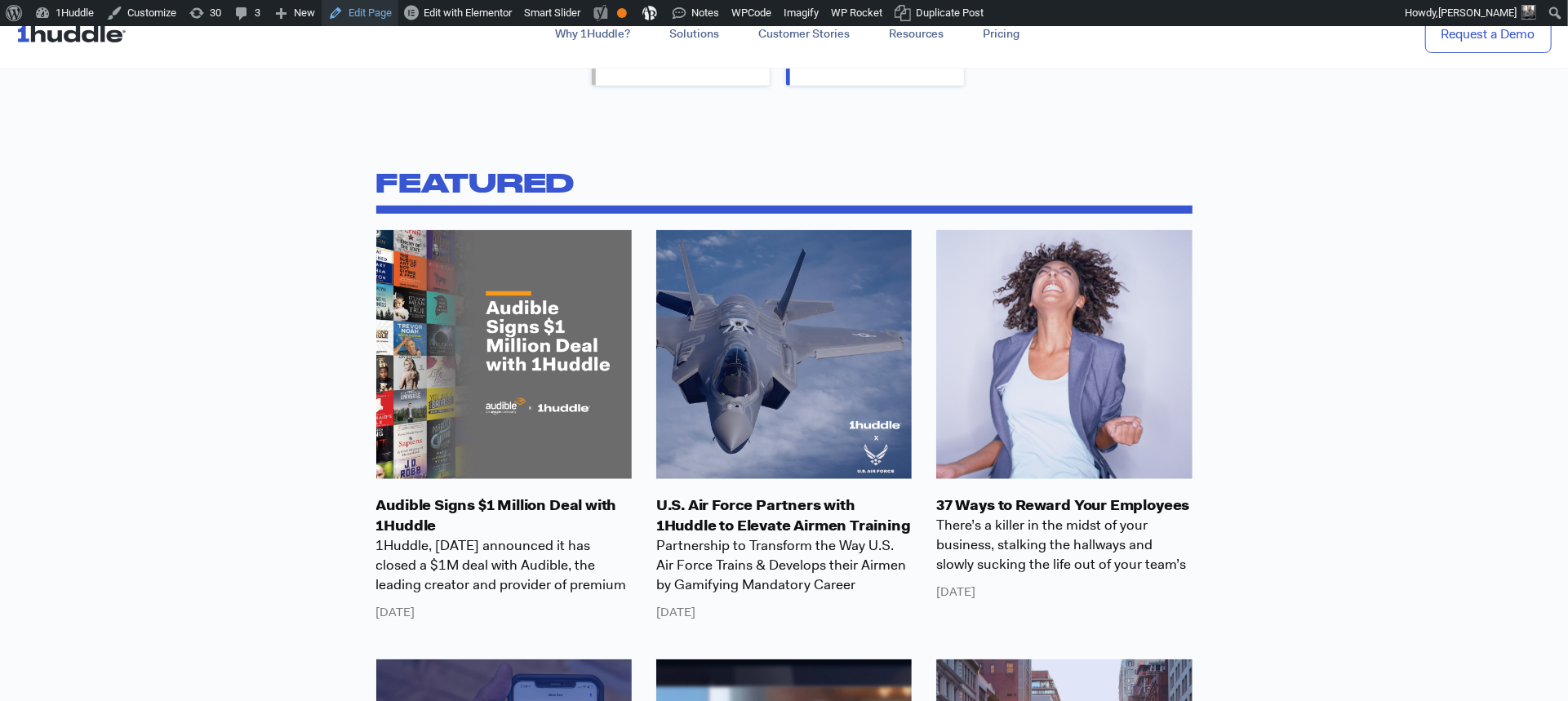
click at [376, 11] on link "Edit Page" at bounding box center [359, 13] width 76 height 26
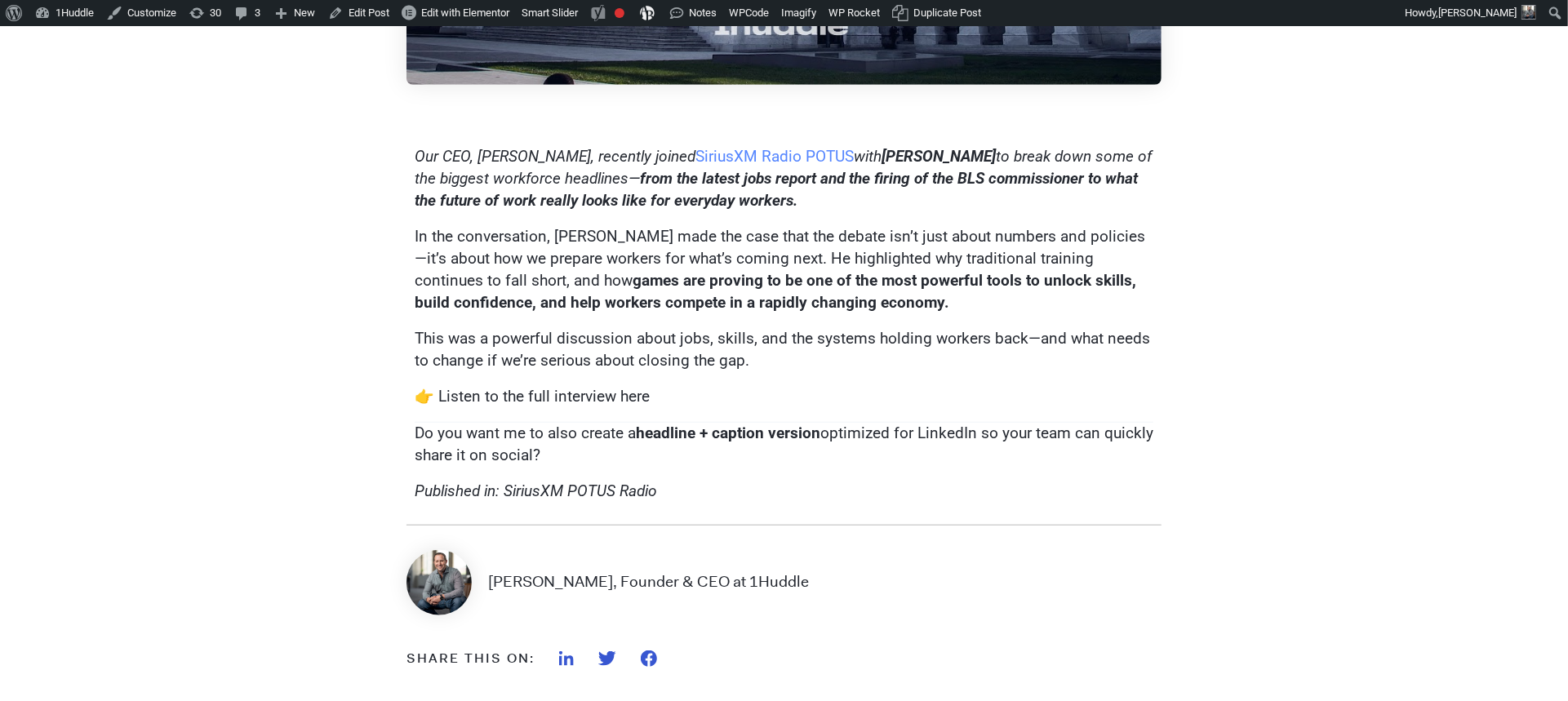
scroll to position [1192, 0]
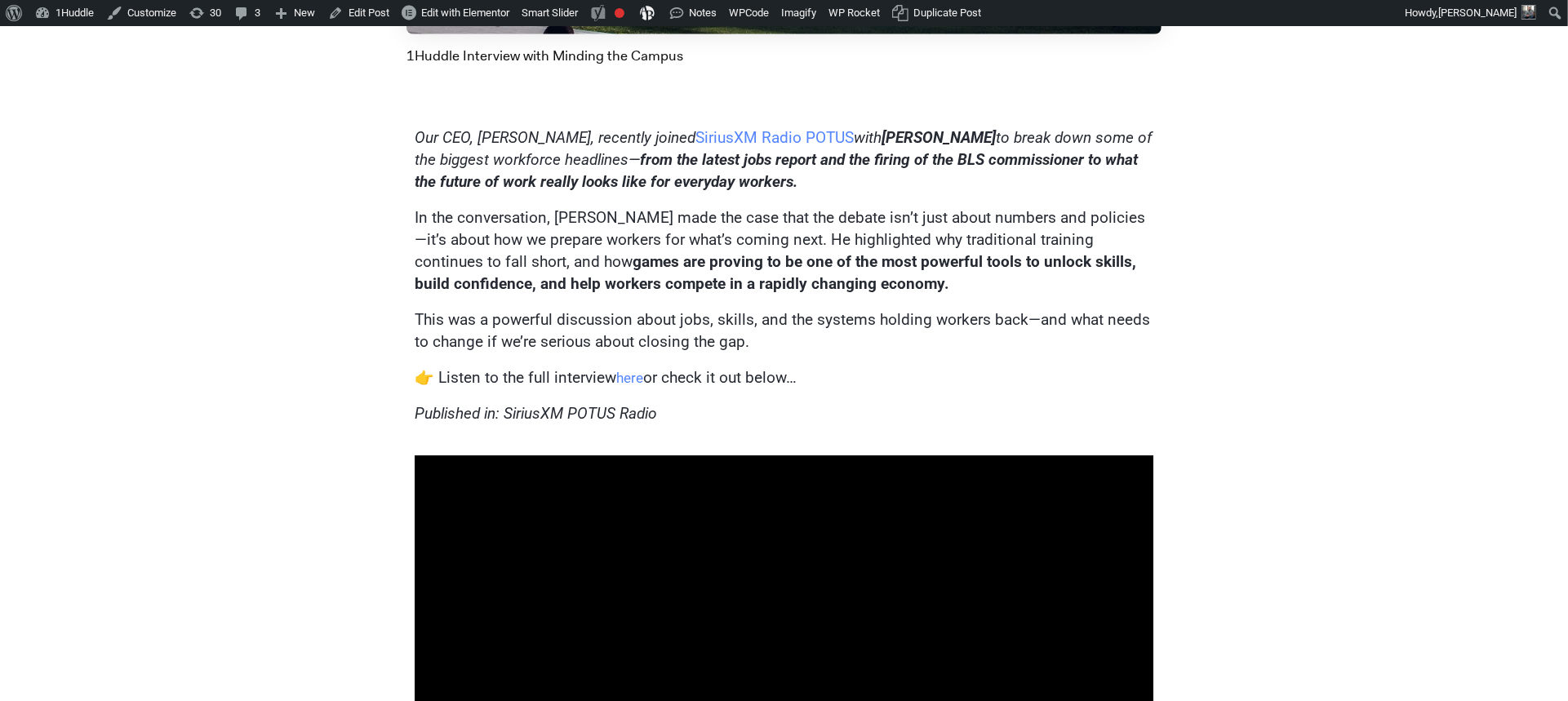
scroll to position [777, 0]
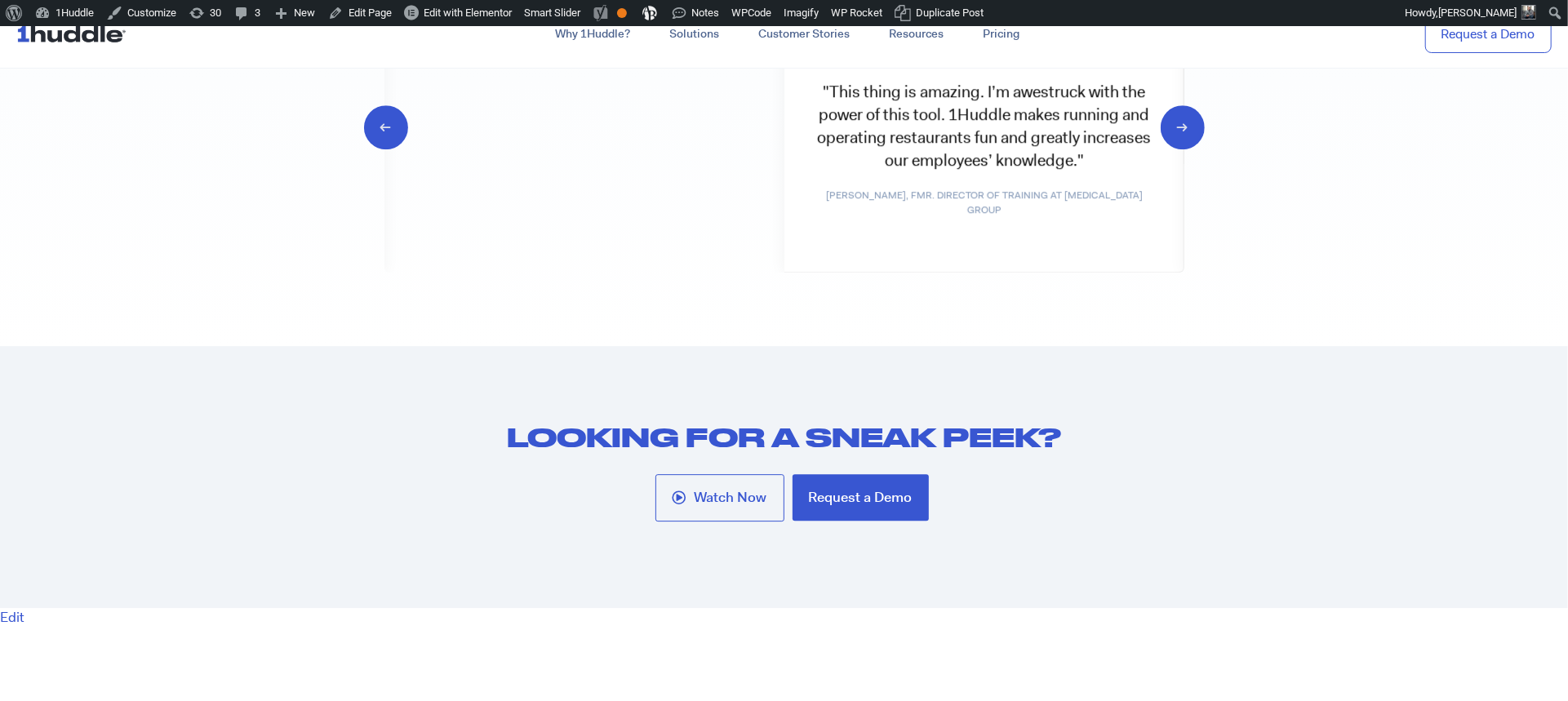
scroll to position [8850, 0]
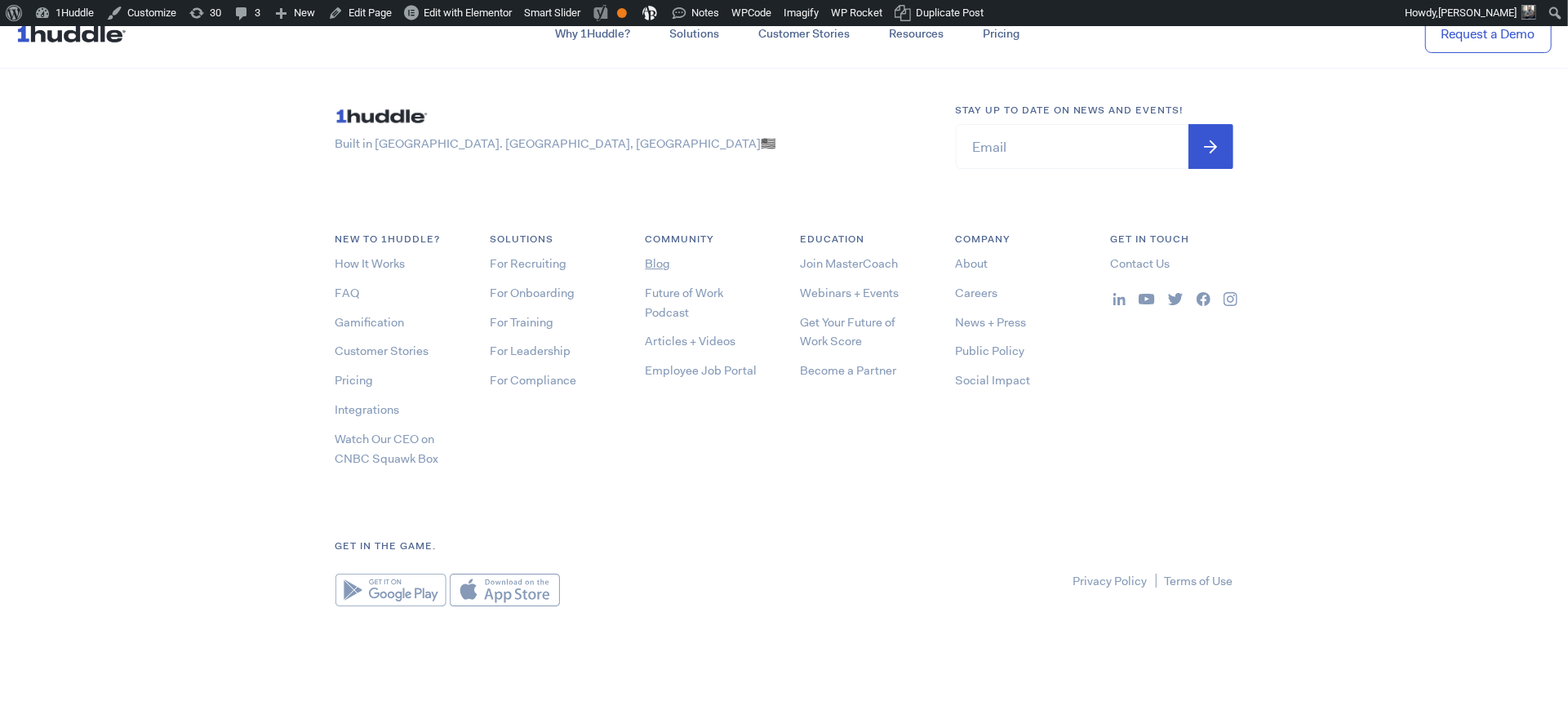
click at [654, 264] on link "Blog" at bounding box center [658, 264] width 25 height 17
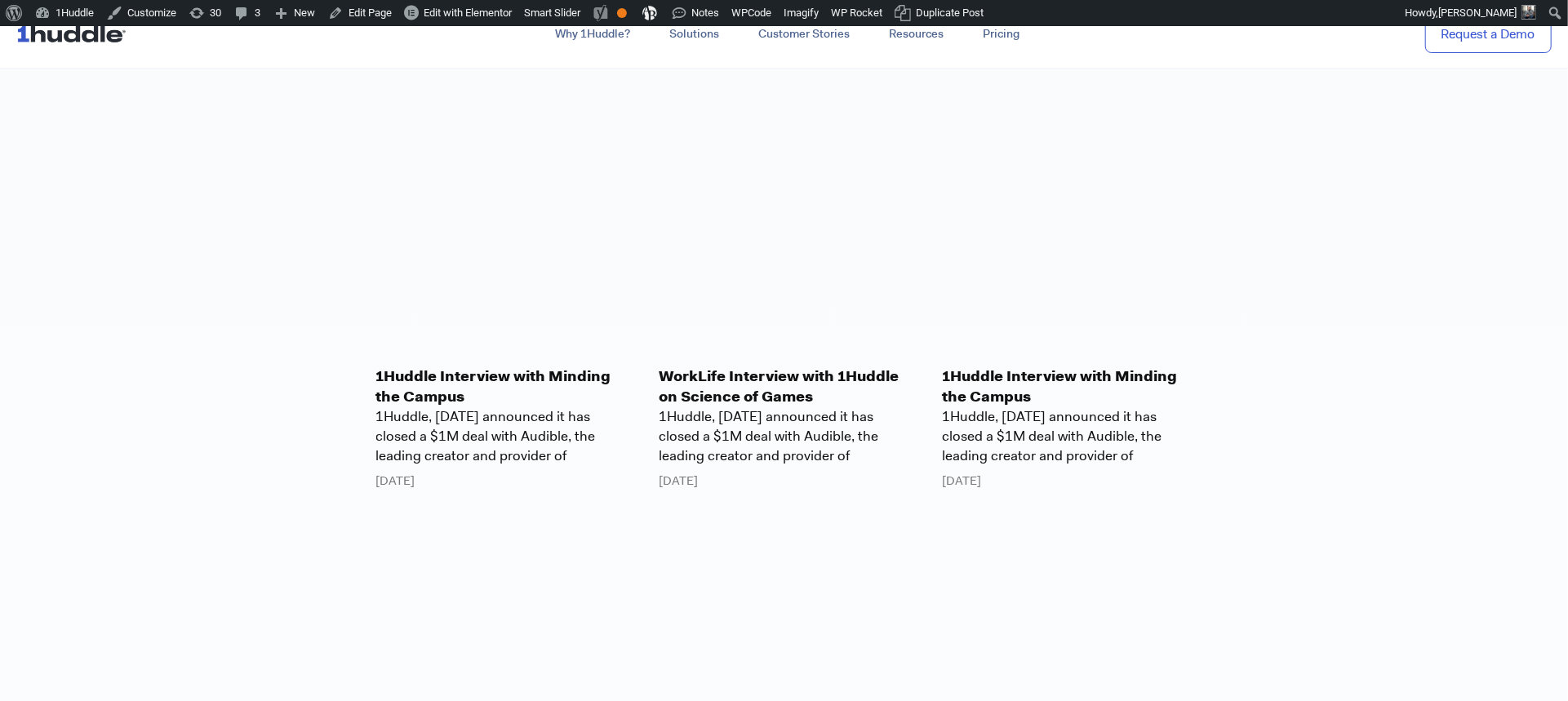
scroll to position [2015, 0]
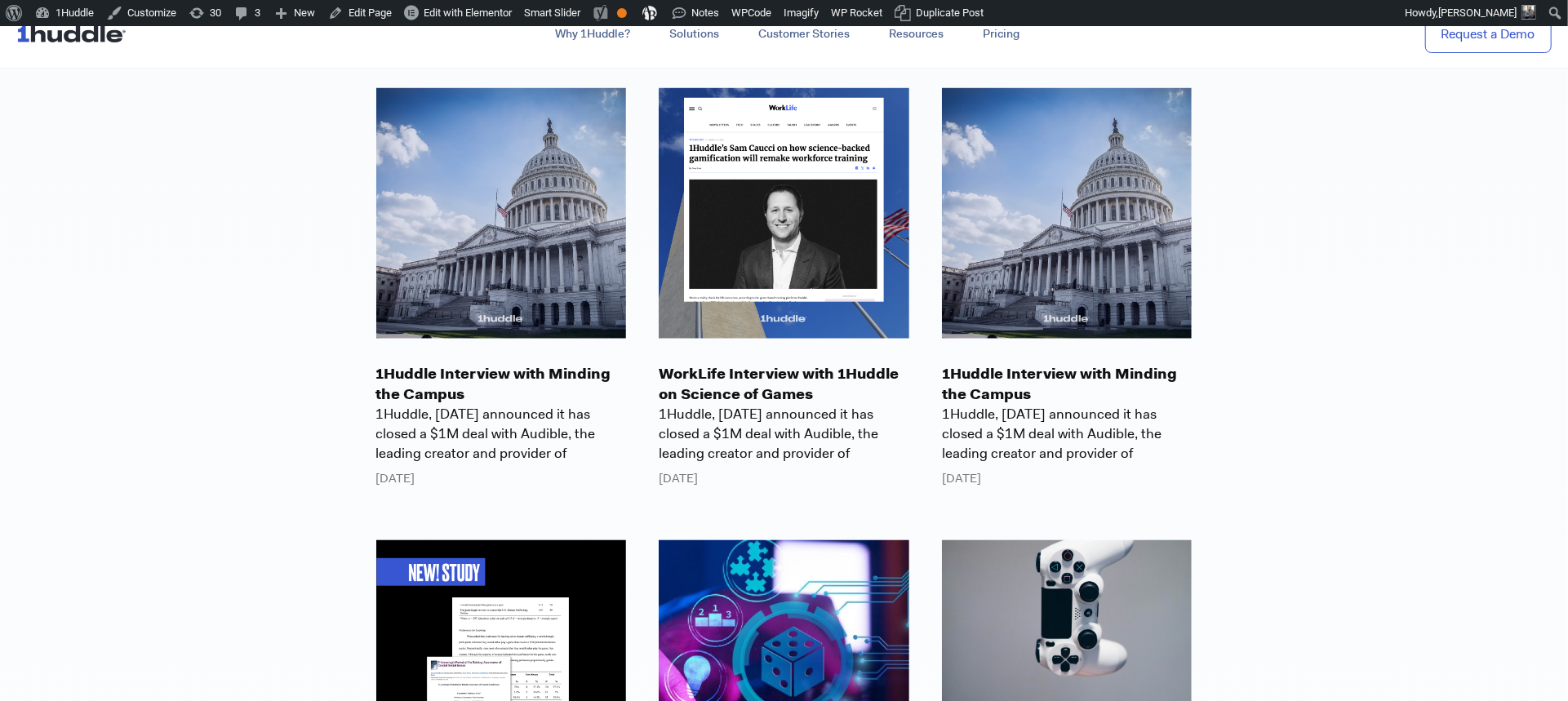
click at [1003, 372] on p "1Huddle Interview with Minding the Campus" at bounding box center [1067, 385] width 250 height 40
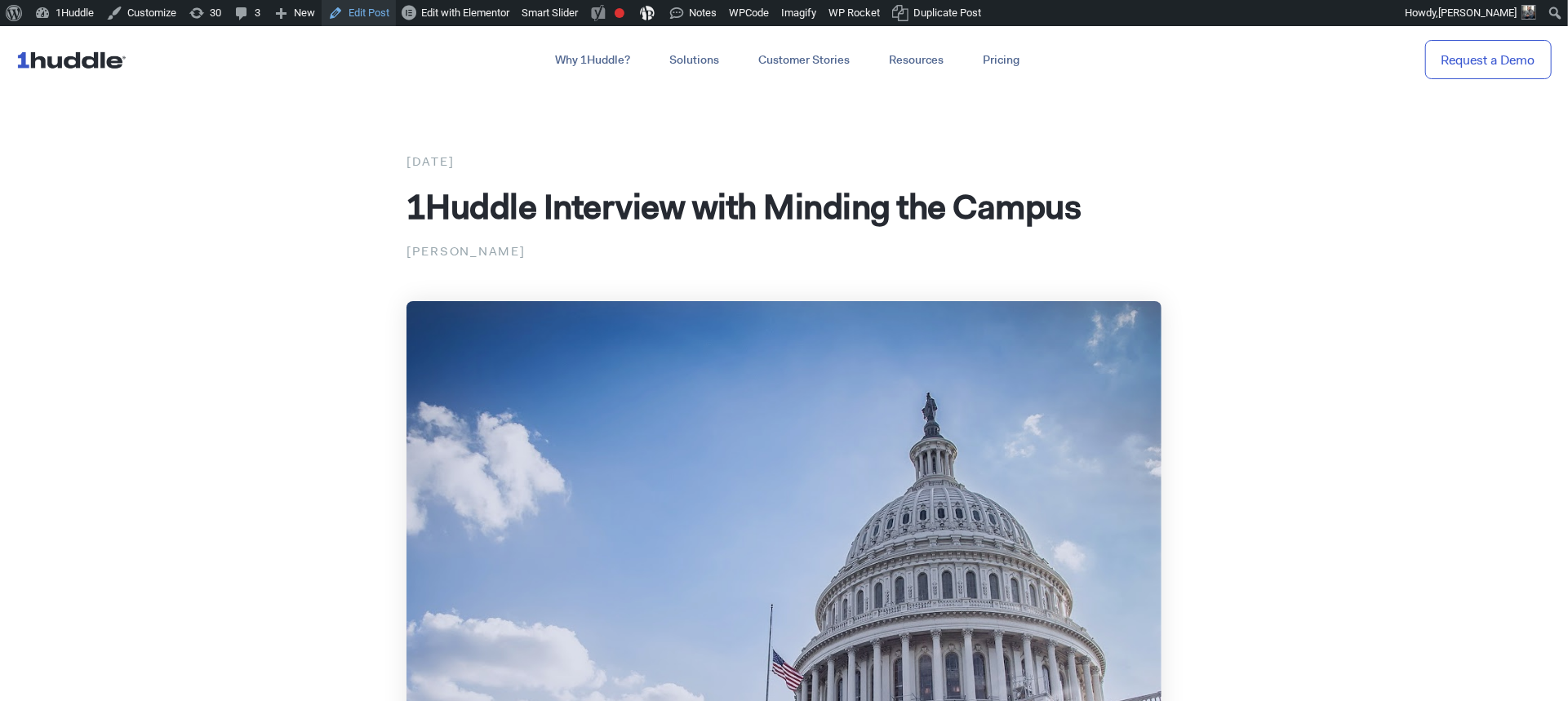
click at [376, 13] on link "Edit Post" at bounding box center [358, 13] width 75 height 26
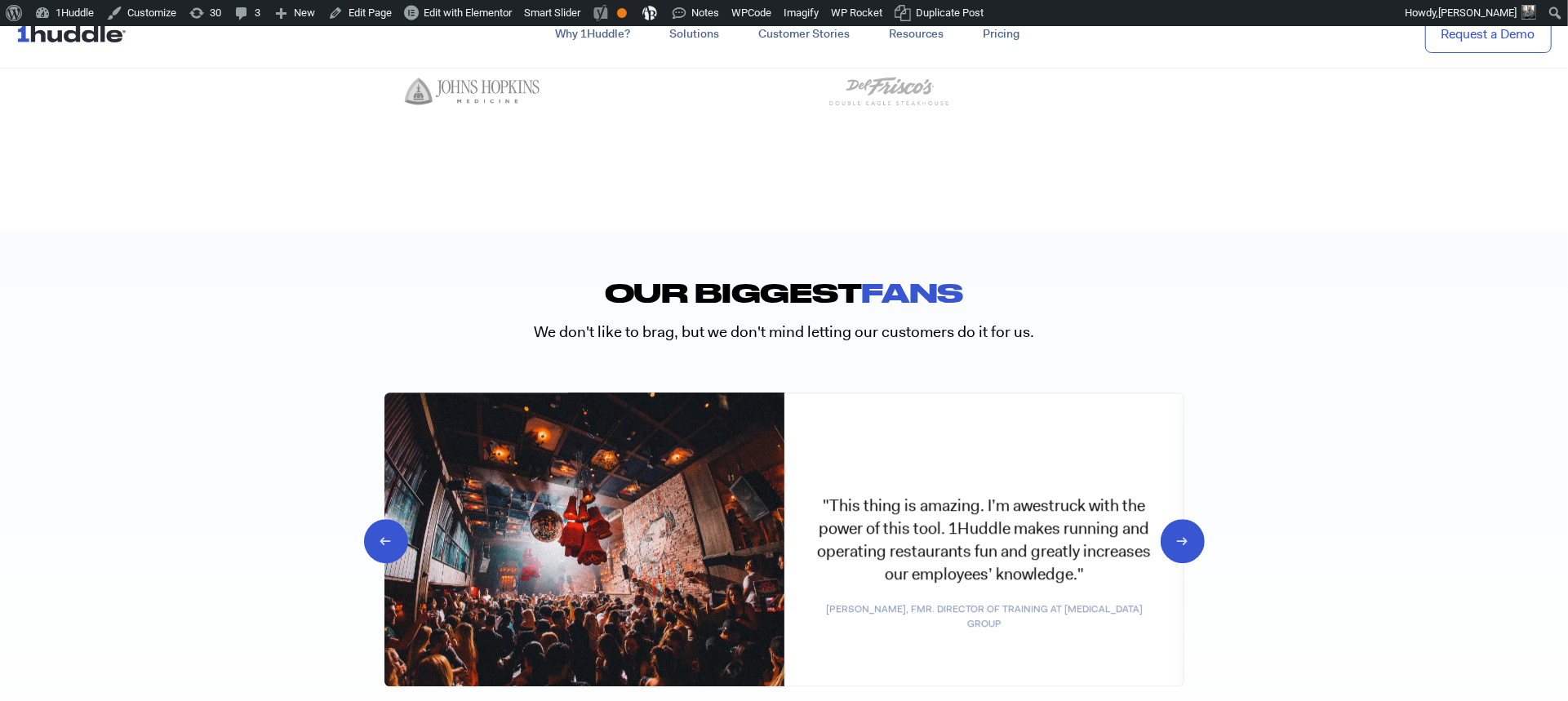
scroll to position [8850, 0]
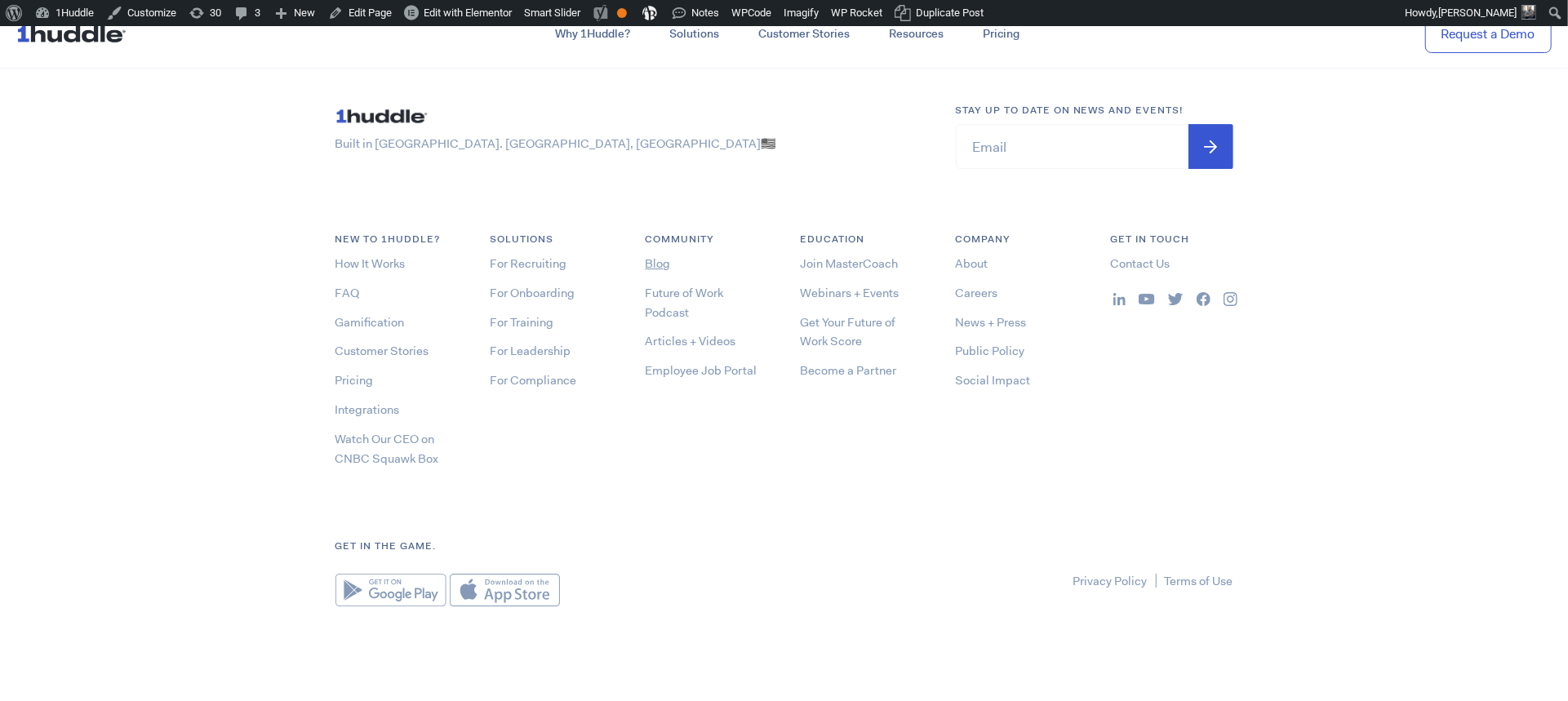
click at [661, 263] on link "Blog" at bounding box center [658, 264] width 25 height 17
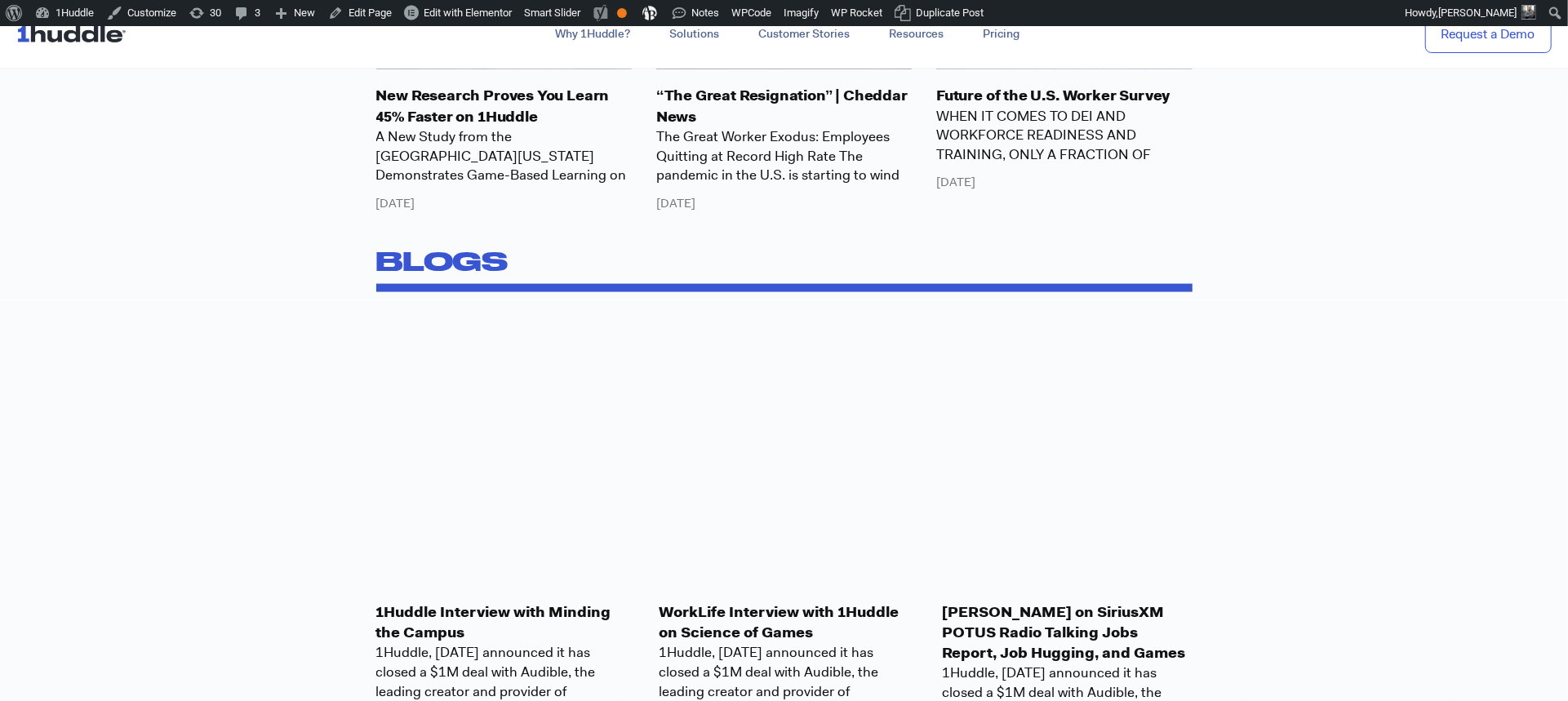
scroll to position [1775, 0]
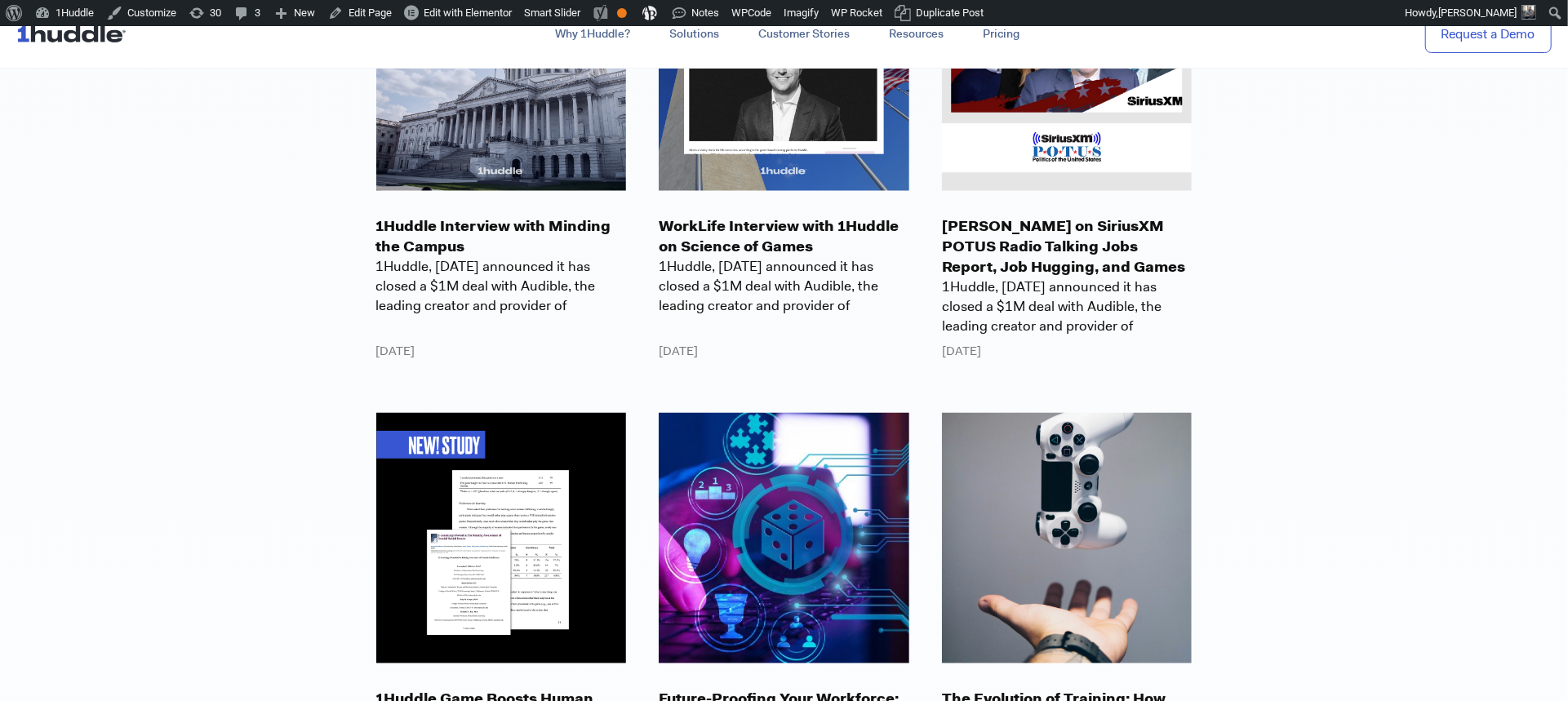
scroll to position [1964, 0]
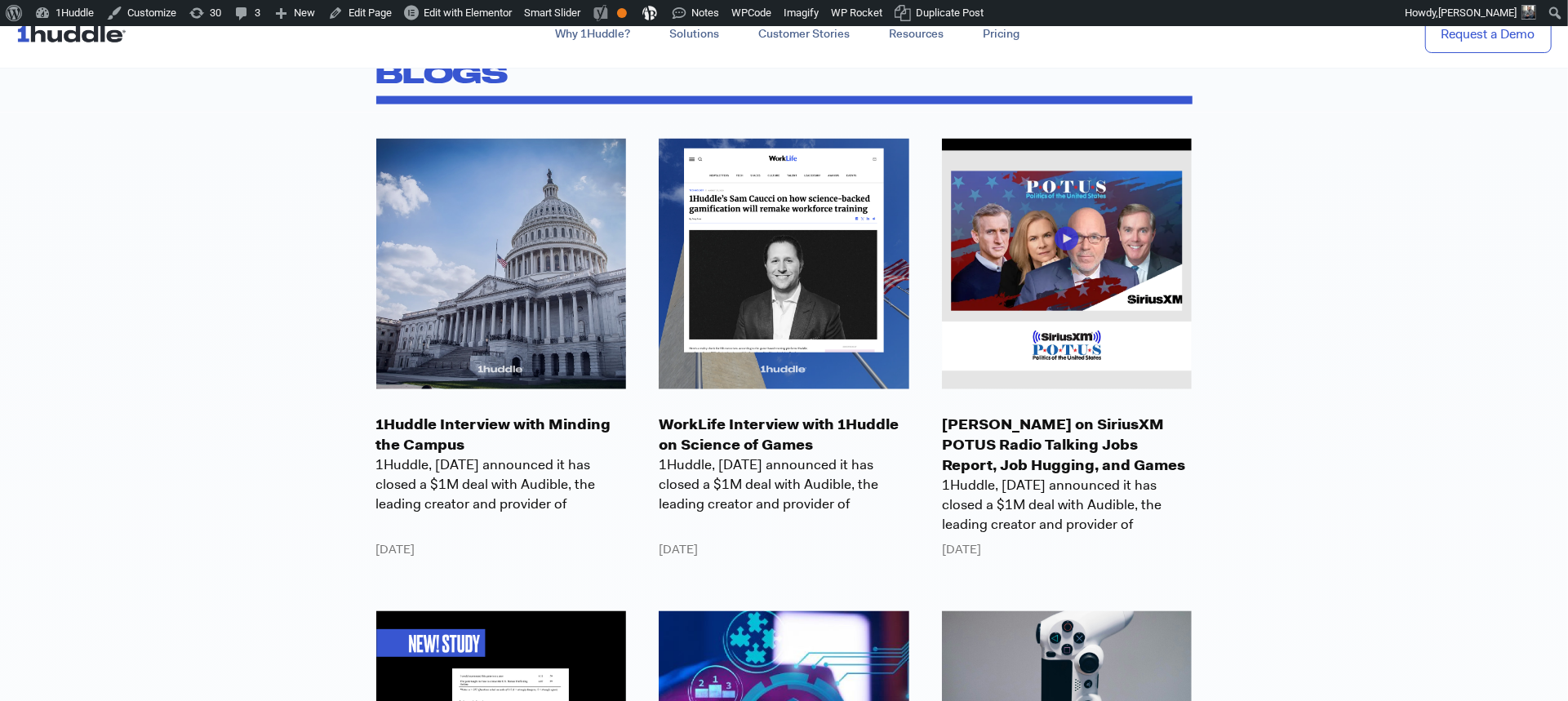
click at [1015, 450] on p "[PERSON_NAME] on SiriusXM POTUS Radio Talking Jobs Report, Job Hugging, and Gam…" at bounding box center [1067, 446] width 250 height 62
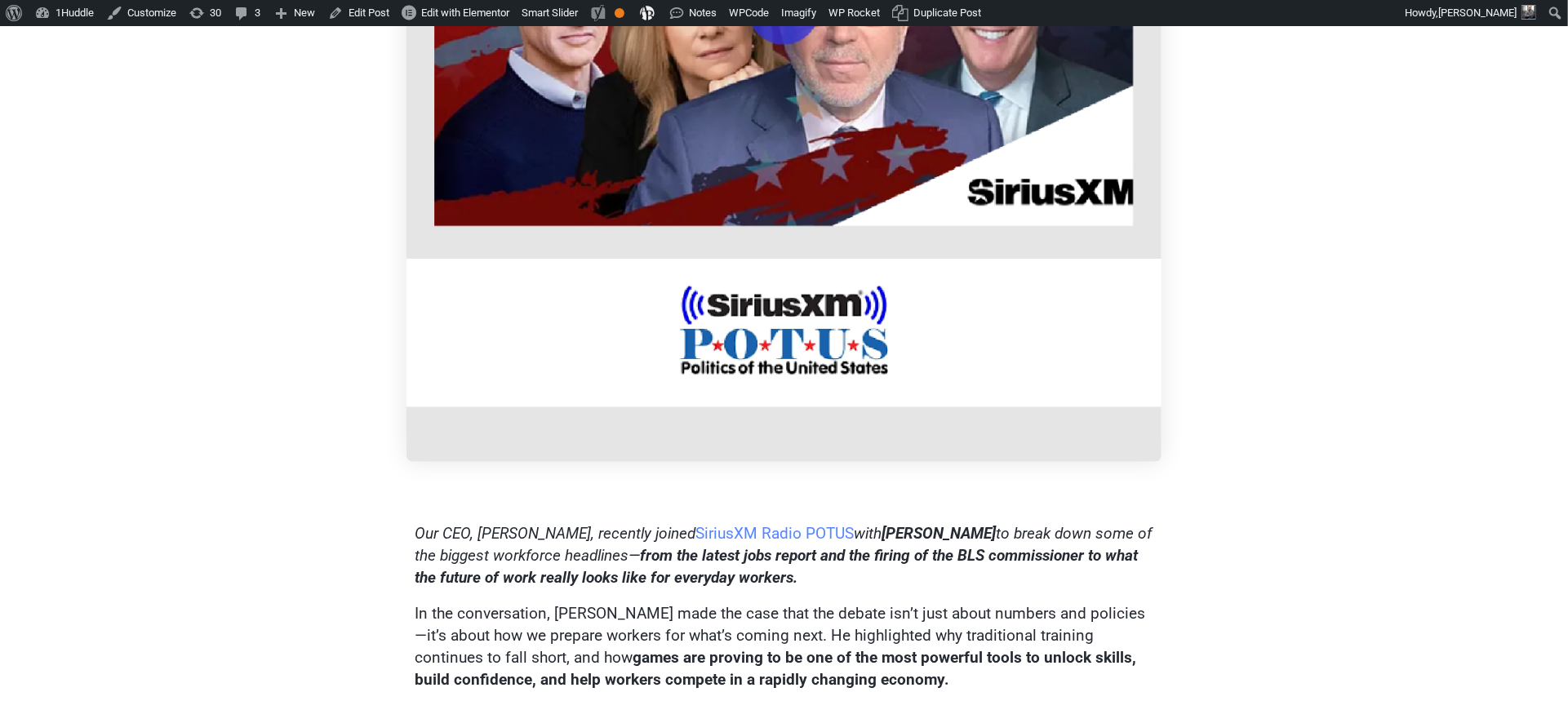
scroll to position [690, 0]
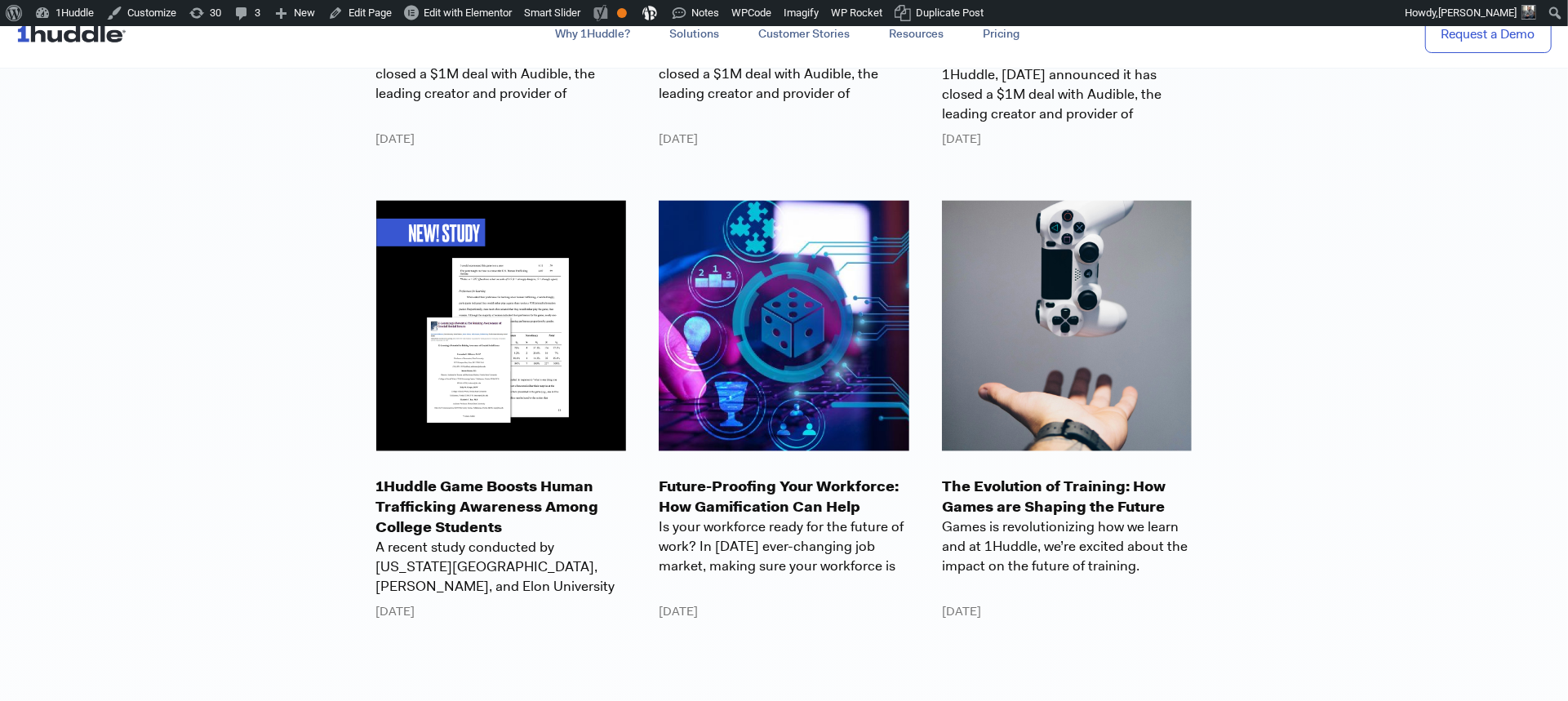
scroll to position [2382, 0]
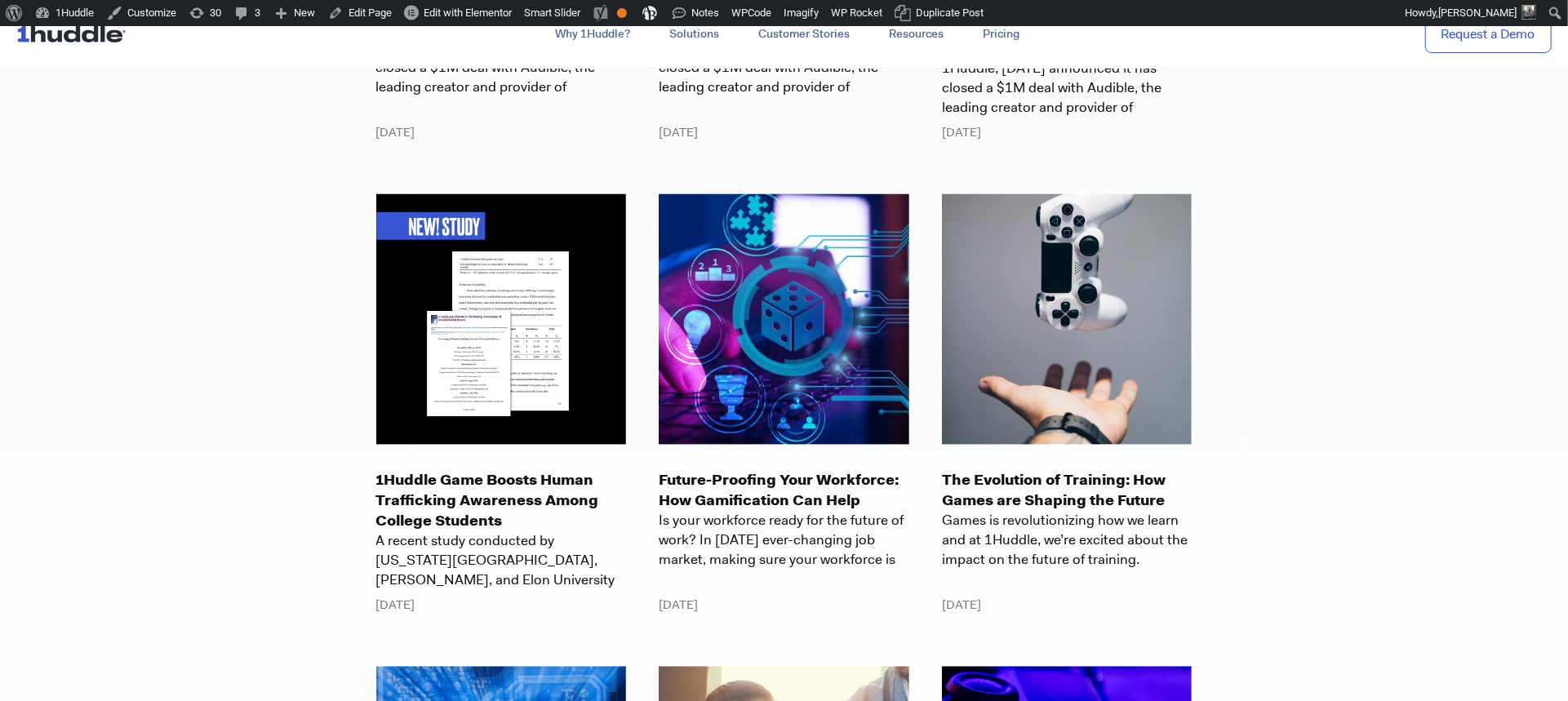
click at [464, 504] on p "1Huddle Game Boosts Human Trafficking Awareness Among College Students" at bounding box center [501, 501] width 250 height 62
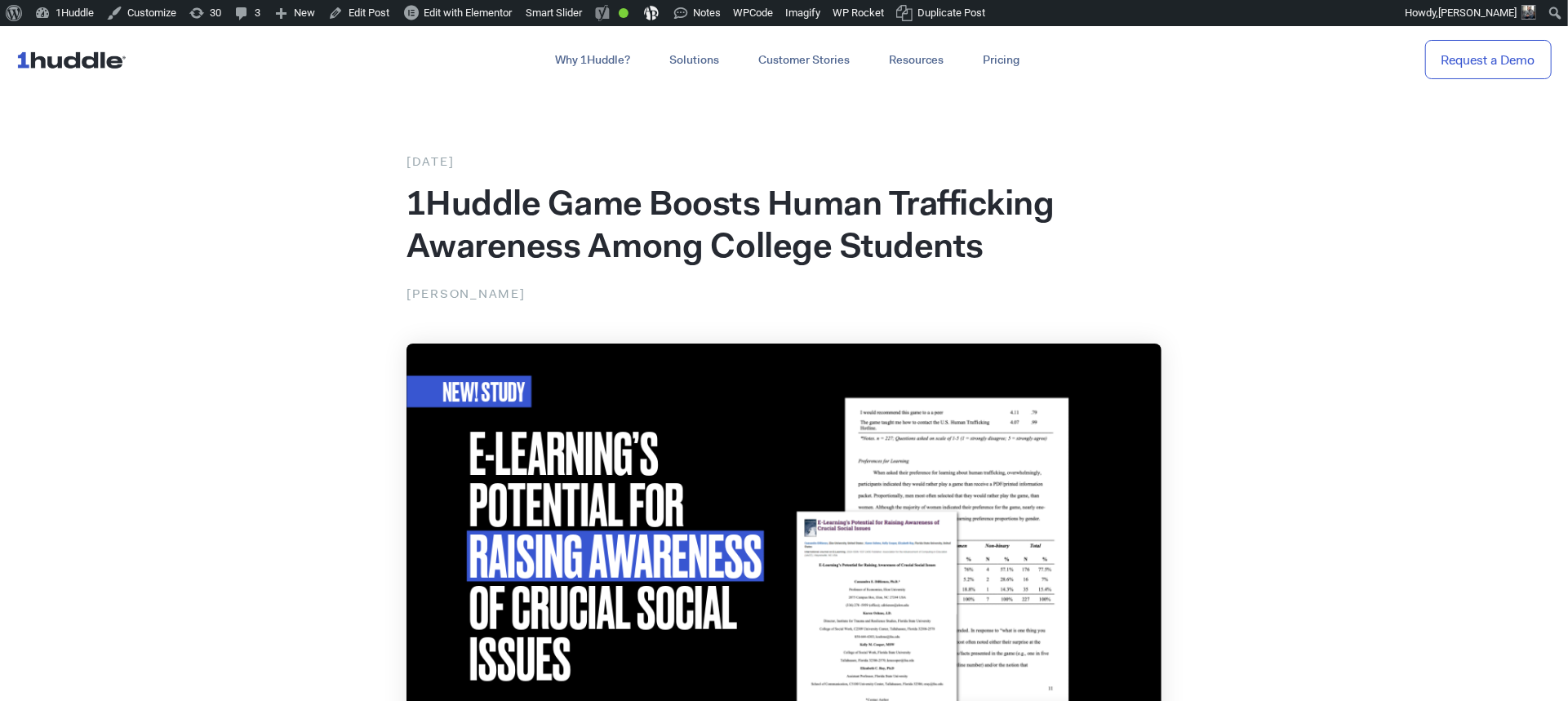
scroll to position [687, 0]
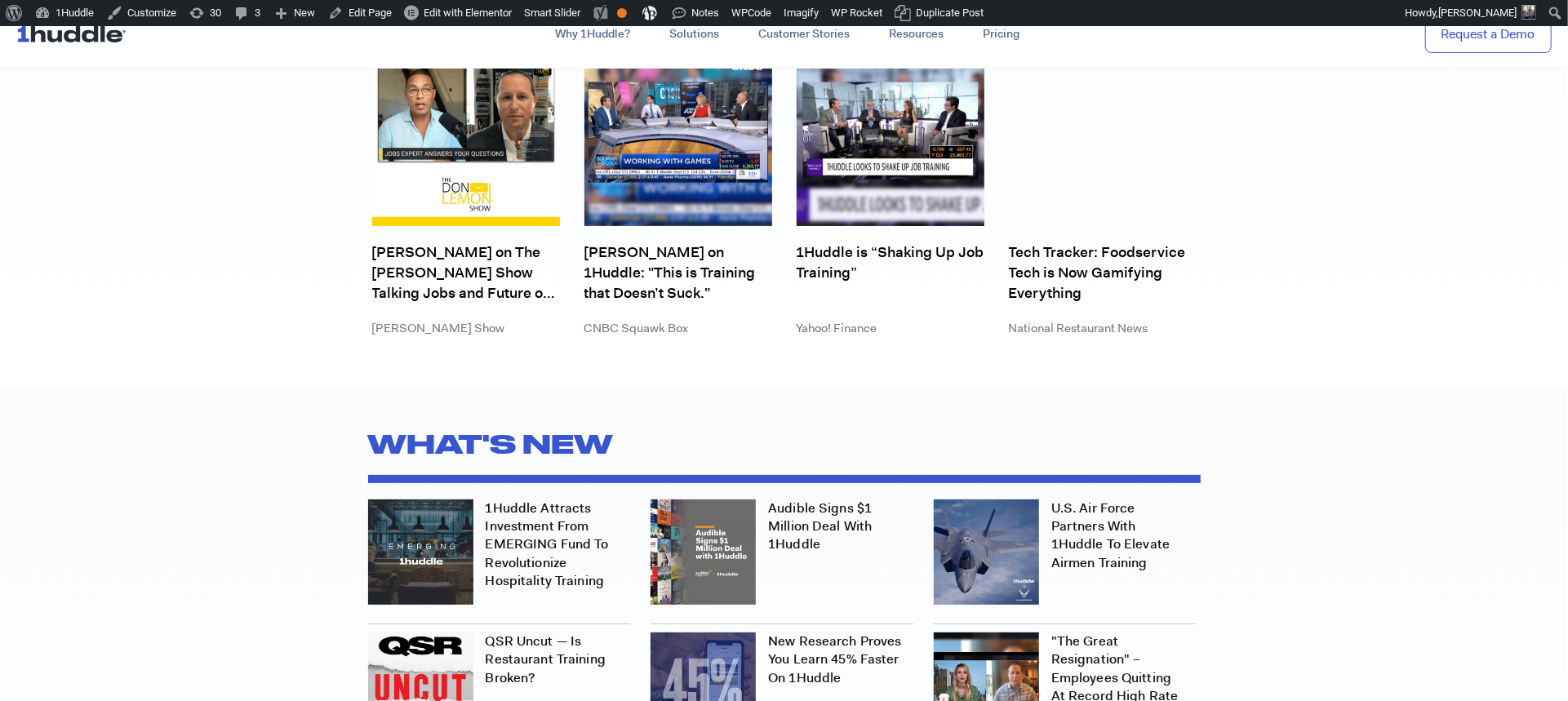
scroll to position [4989, 0]
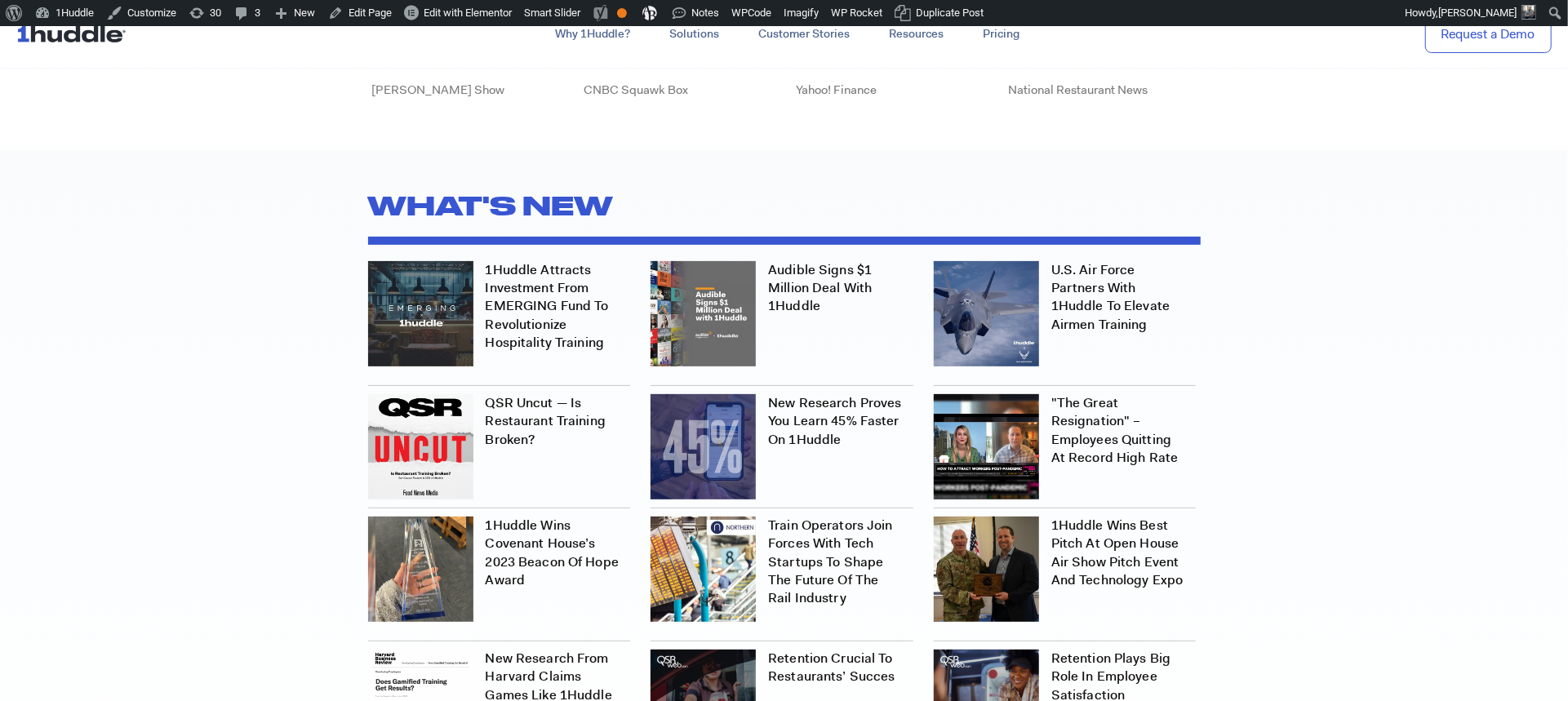
click at [1107, 430] on link ""The Great Resignation" – Employees Quitting At Record High Rate" at bounding box center [1115, 430] width 126 height 72
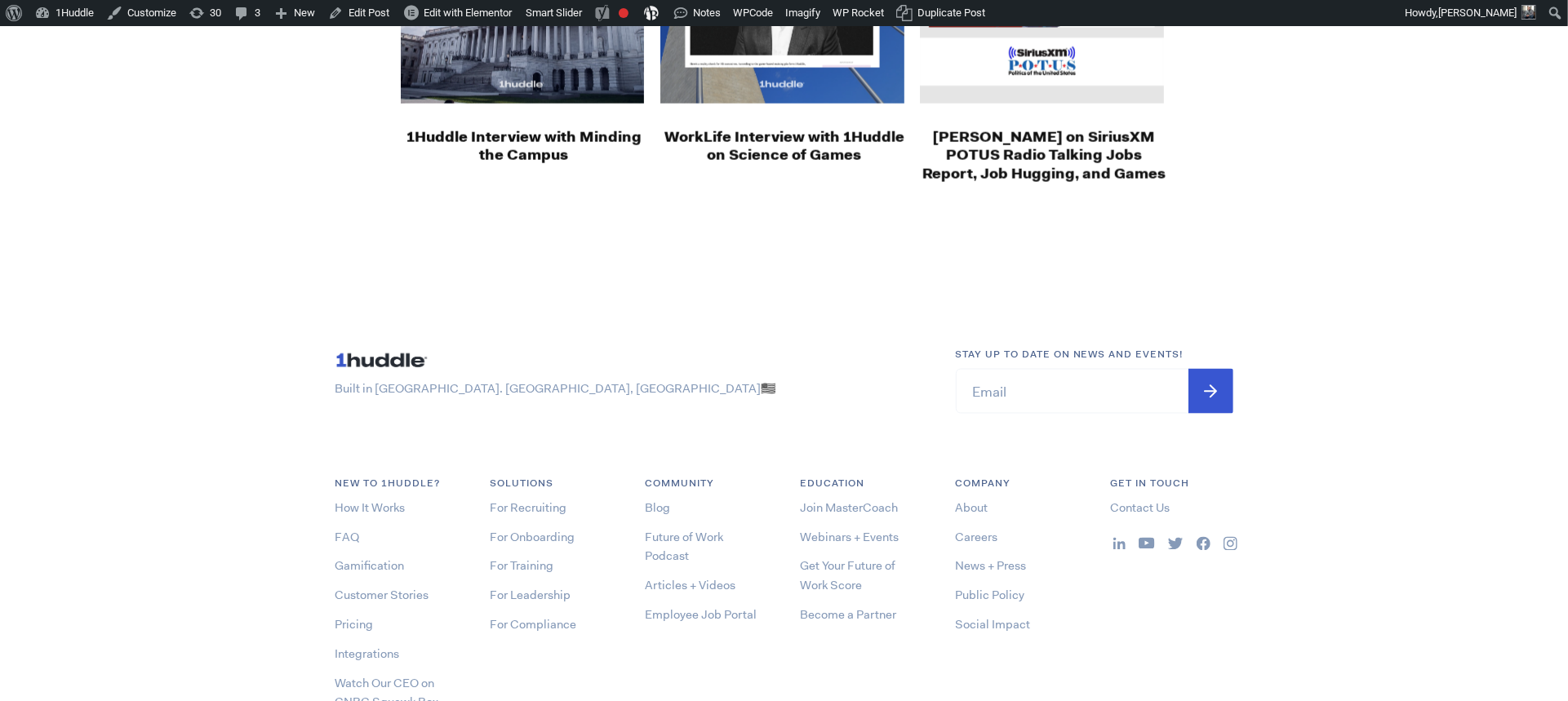
scroll to position [2129, 0]
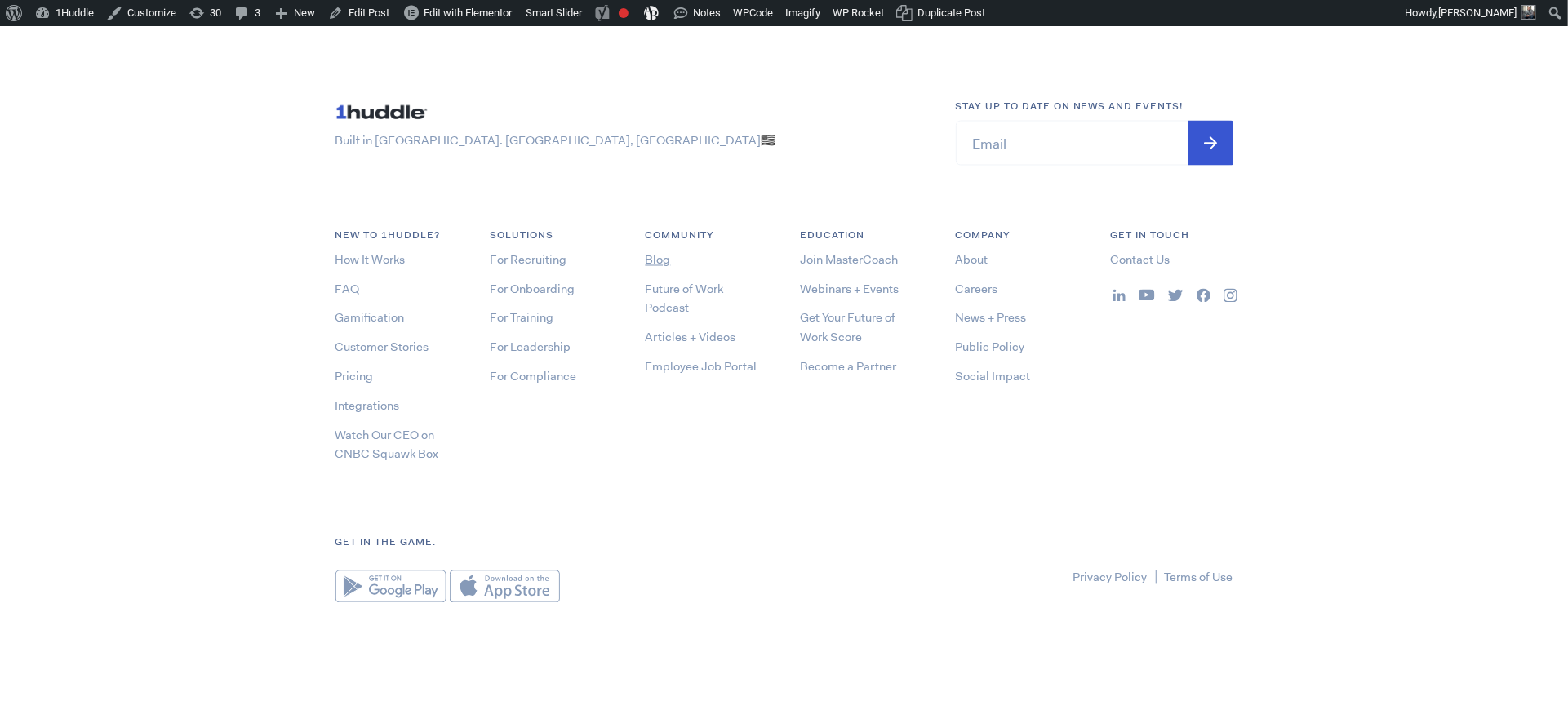
click at [657, 260] on link "Blog" at bounding box center [658, 260] width 25 height 17
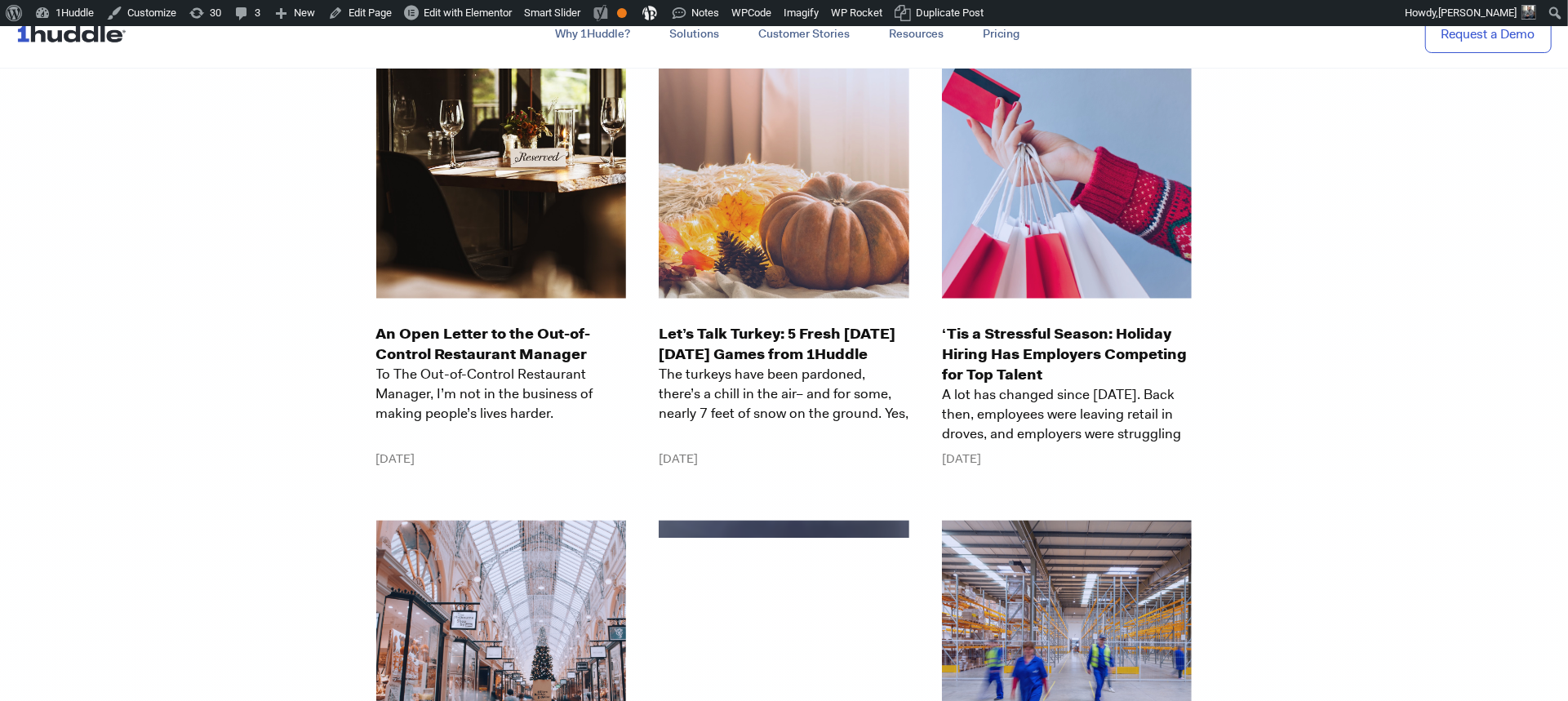
scroll to position [23328, 0]
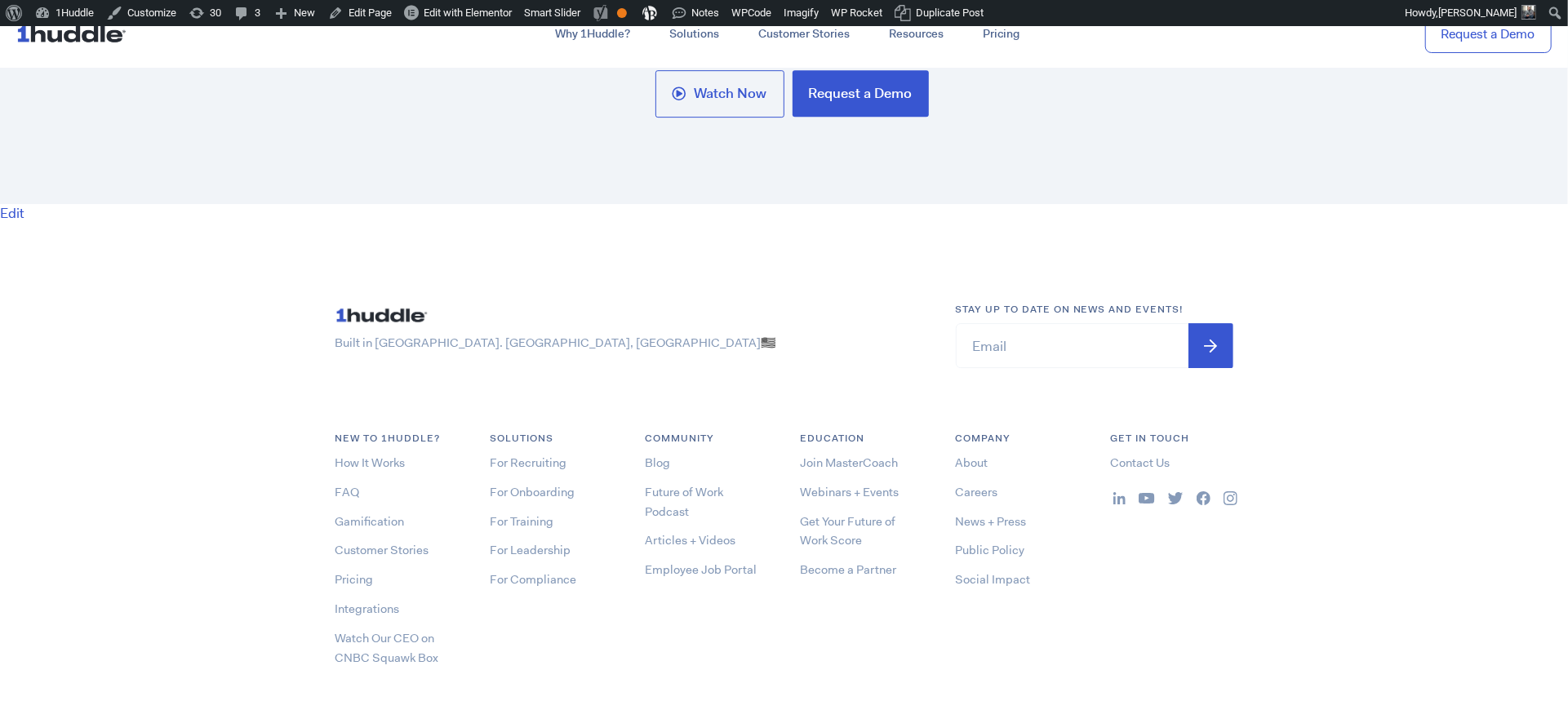
scroll to position [8649, 0]
click at [656, 466] on link "Blog" at bounding box center [658, 465] width 25 height 17
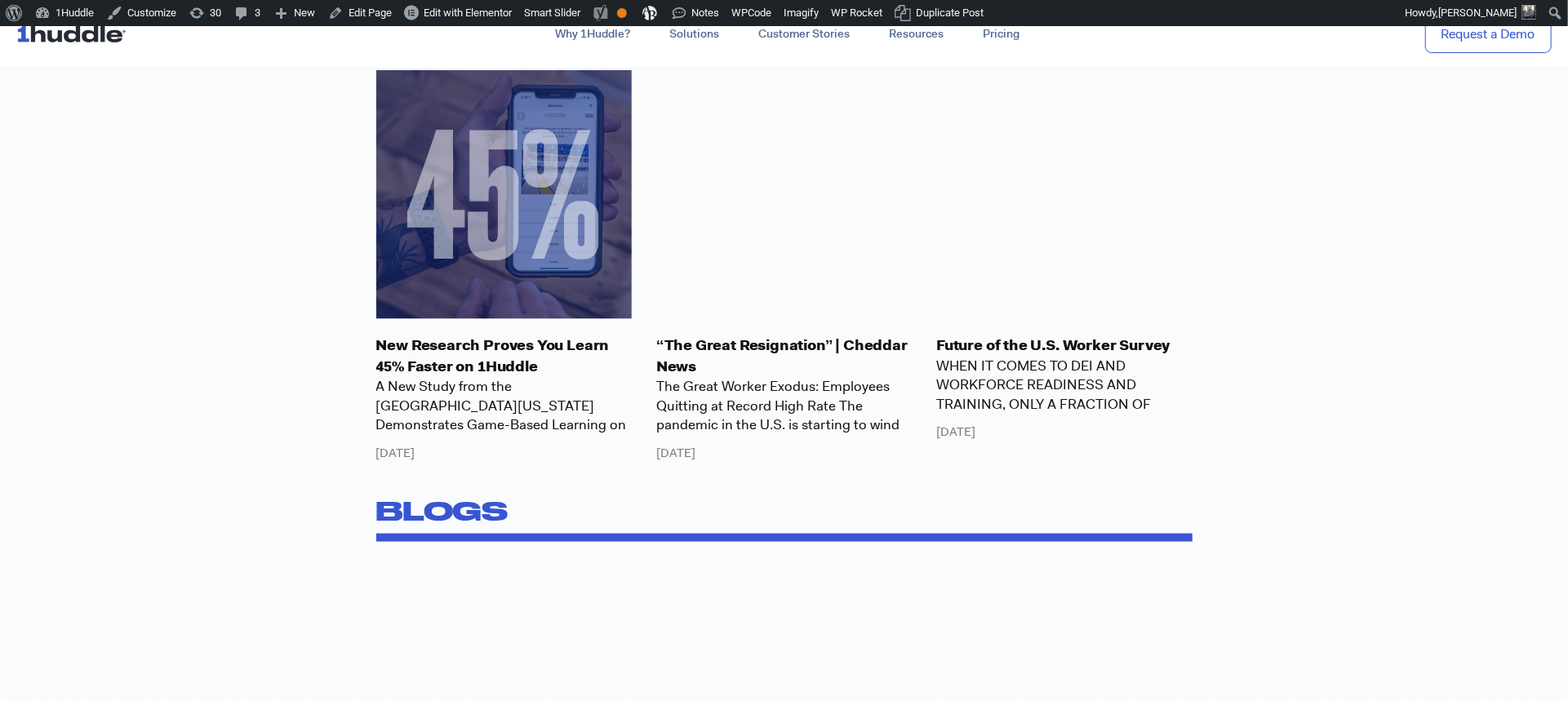
scroll to position [1866, 0]
